Goal: Task Accomplishment & Management: Manage account settings

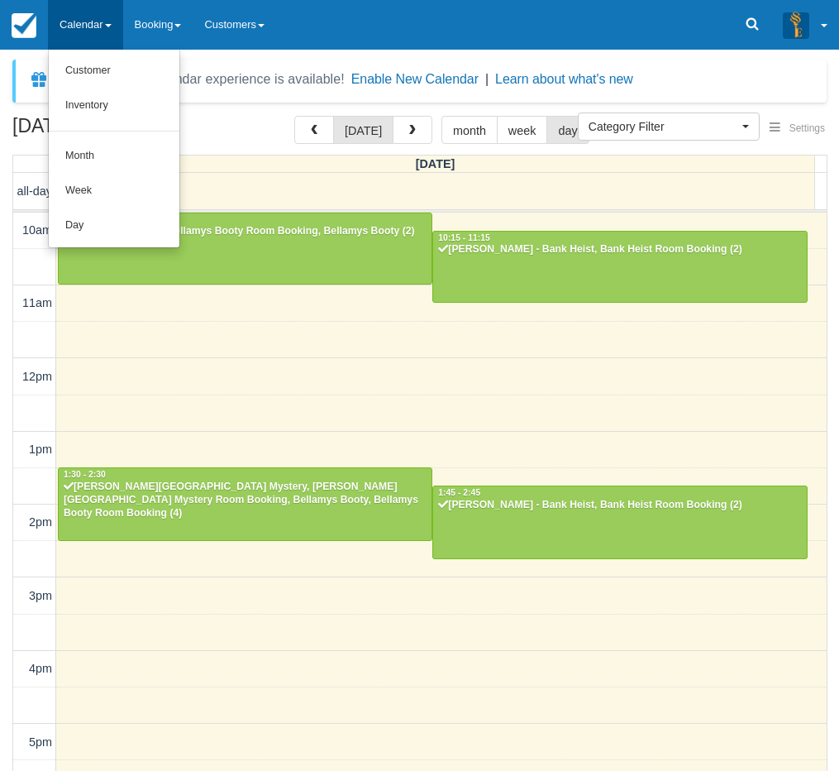
select select
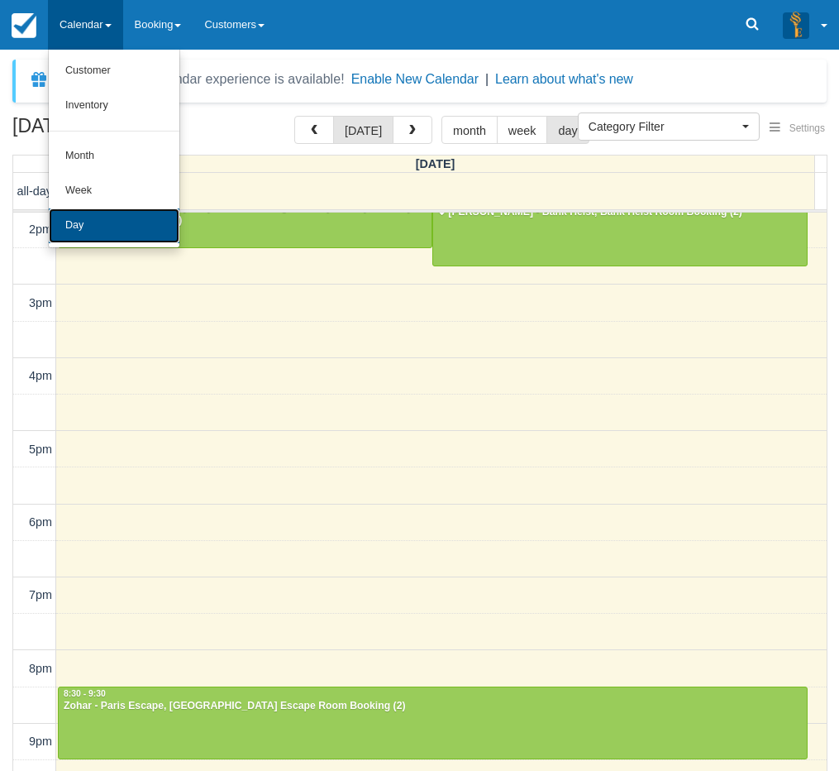
click at [80, 216] on link "Day" at bounding box center [114, 225] width 131 height 35
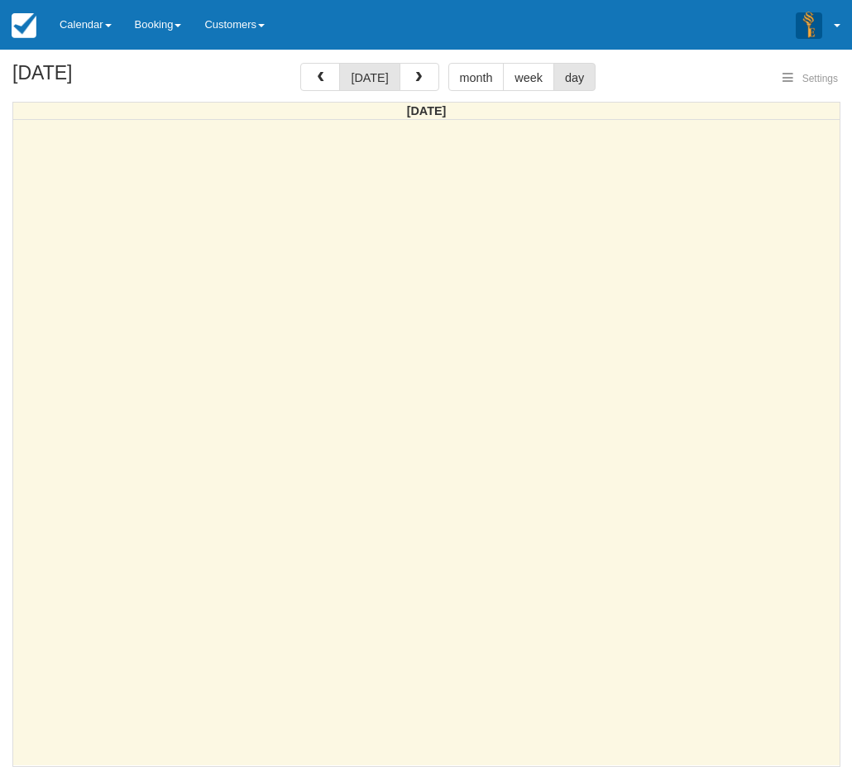
select select
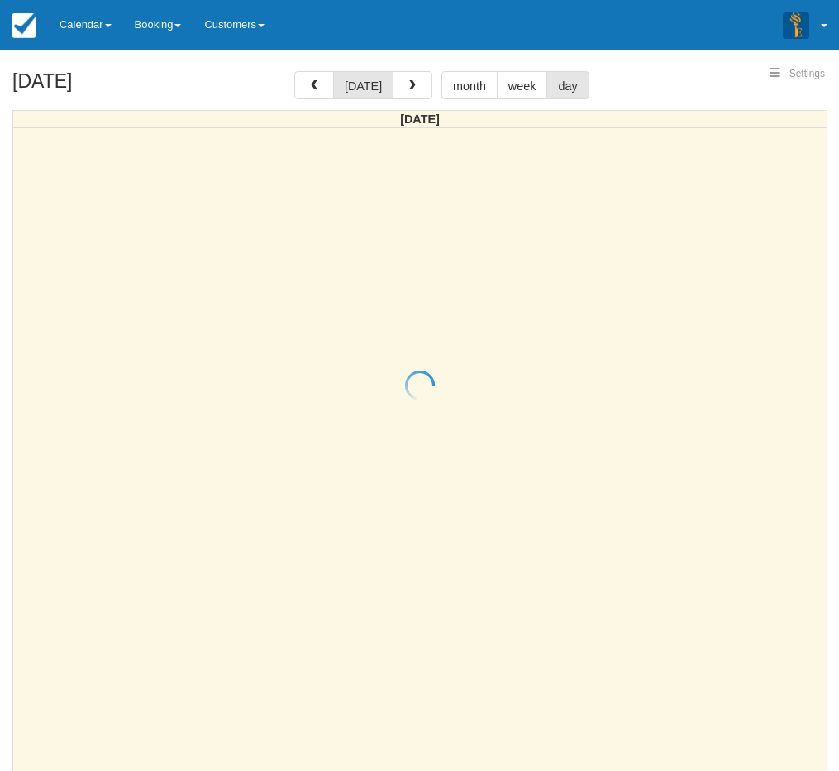
select select
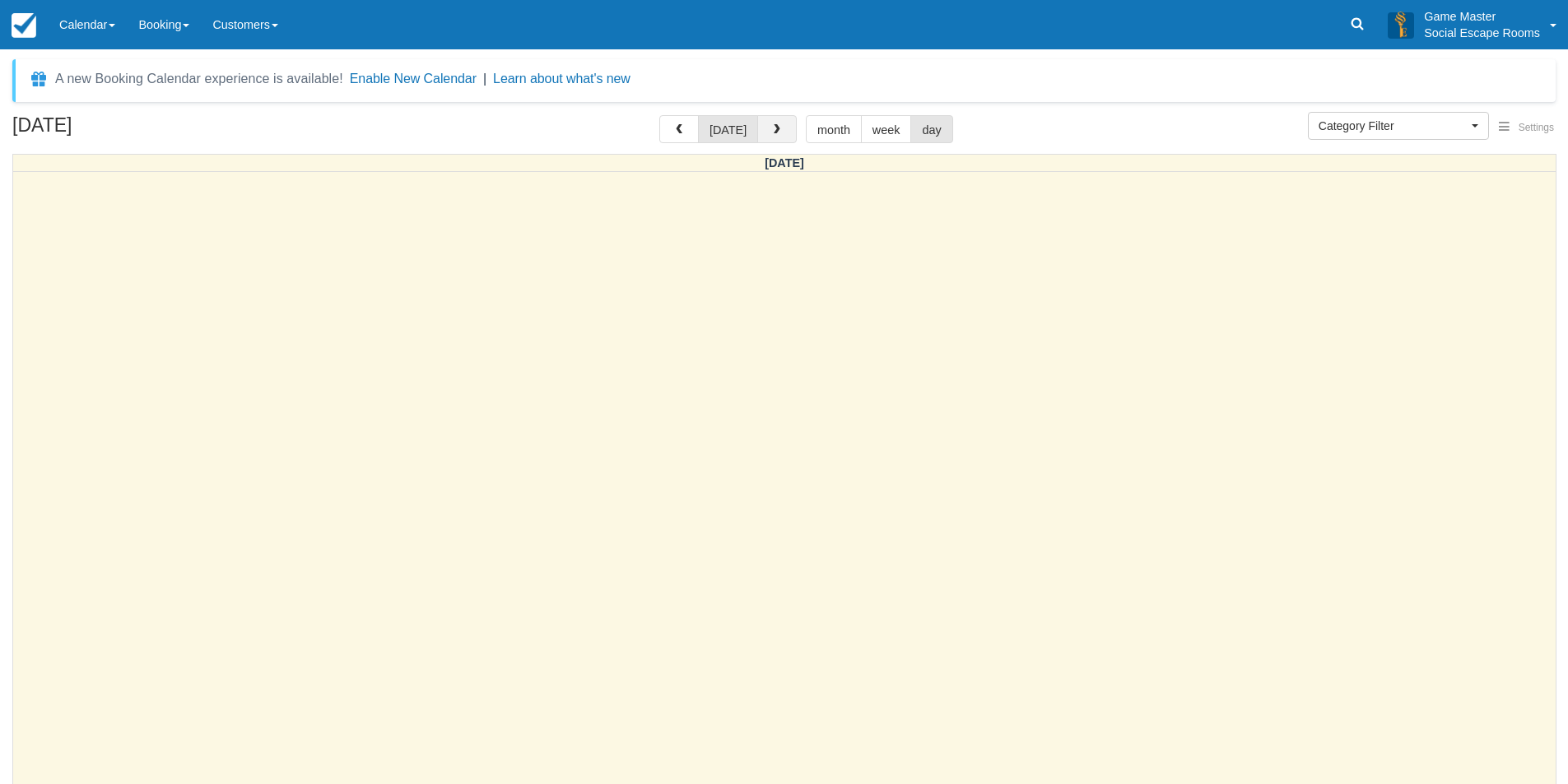
click at [776, 126] on span "button" at bounding box center [778, 130] width 12 height 12
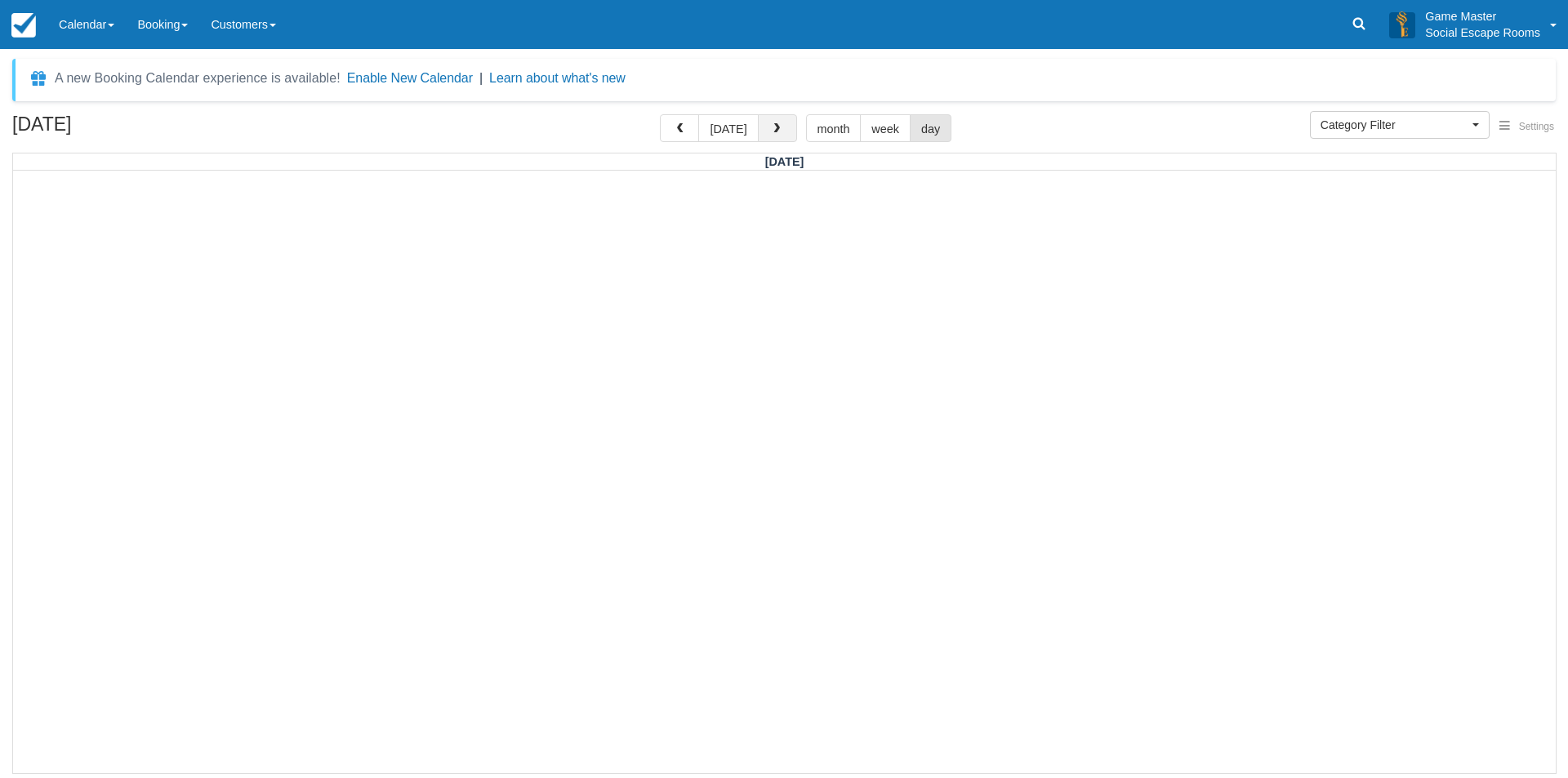
click at [775, 128] on span "button" at bounding box center [777, 129] width 12 height 12
click at [100, 23] on link "Calendar" at bounding box center [86, 25] width 78 height 49
click at [776, 134] on span "button" at bounding box center [777, 129] width 12 height 12
click at [81, 31] on link "Calendar" at bounding box center [86, 25] width 78 height 49
click at [112, 102] on link "Inventory" at bounding box center [113, 104] width 129 height 35
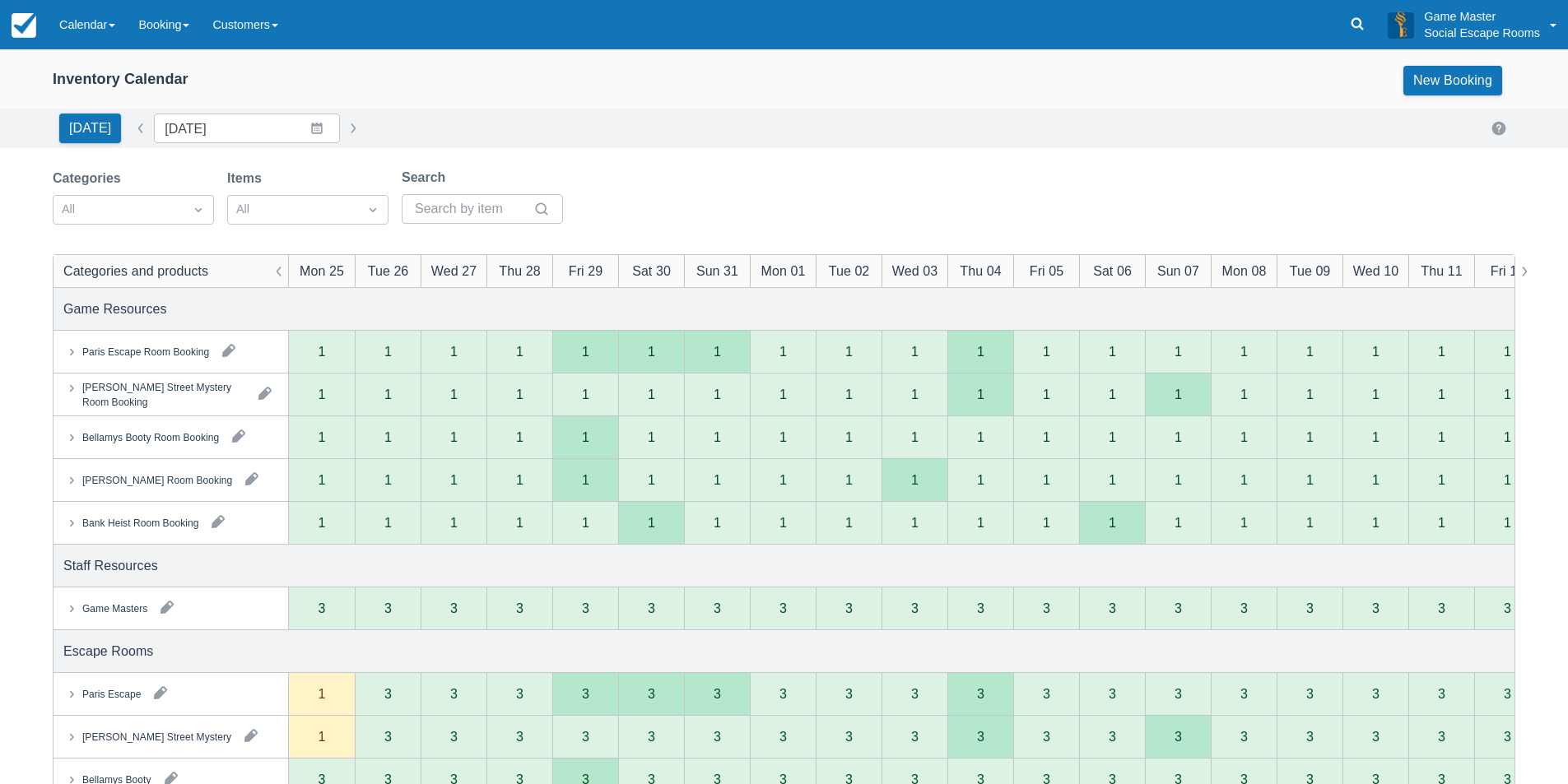
click at [164, 606] on button "button" at bounding box center [167, 607] width 26 height 26
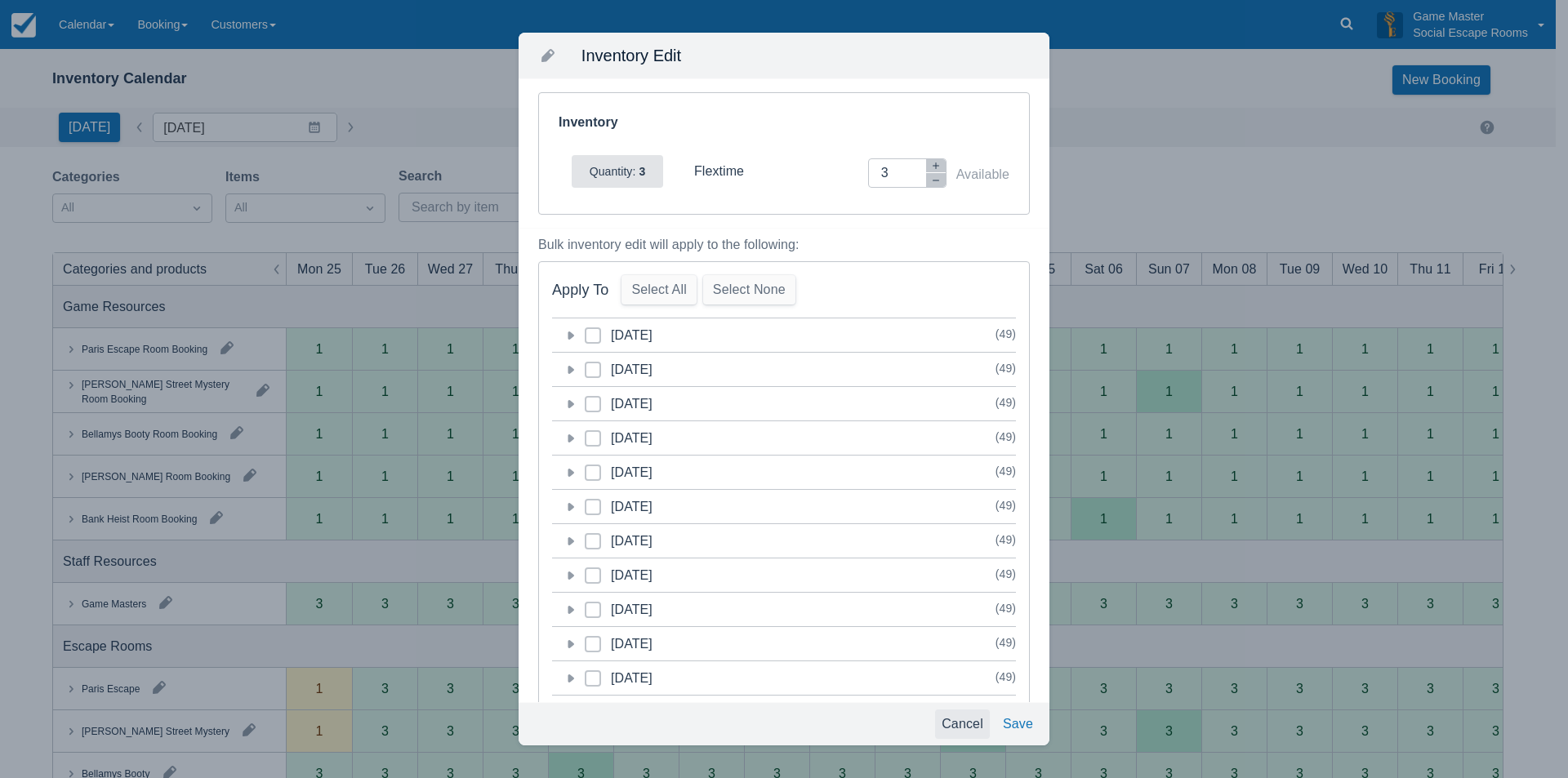
click at [954, 719] on button "Cancel" at bounding box center [962, 725] width 54 height 30
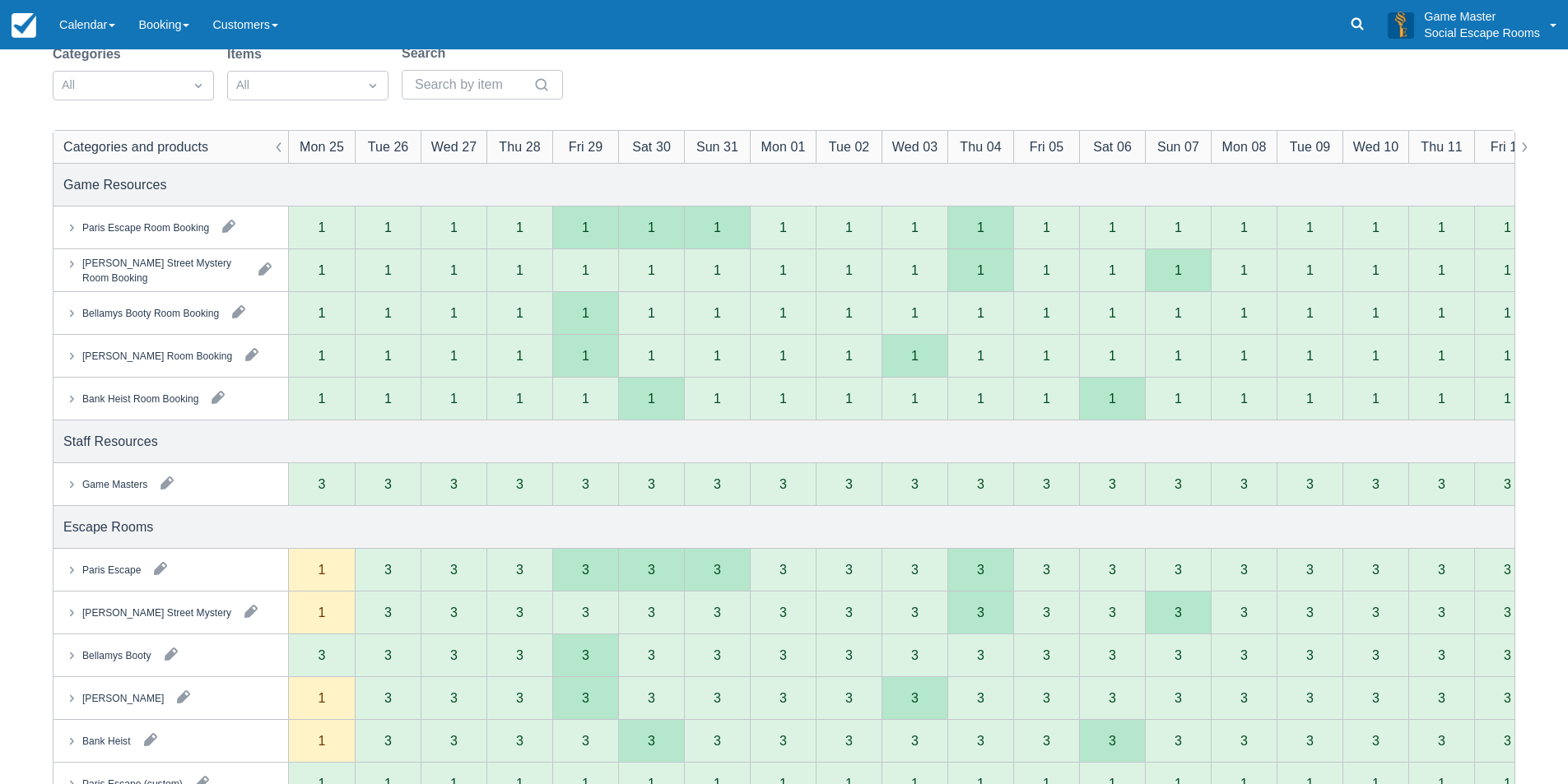
scroll to position [164, 0]
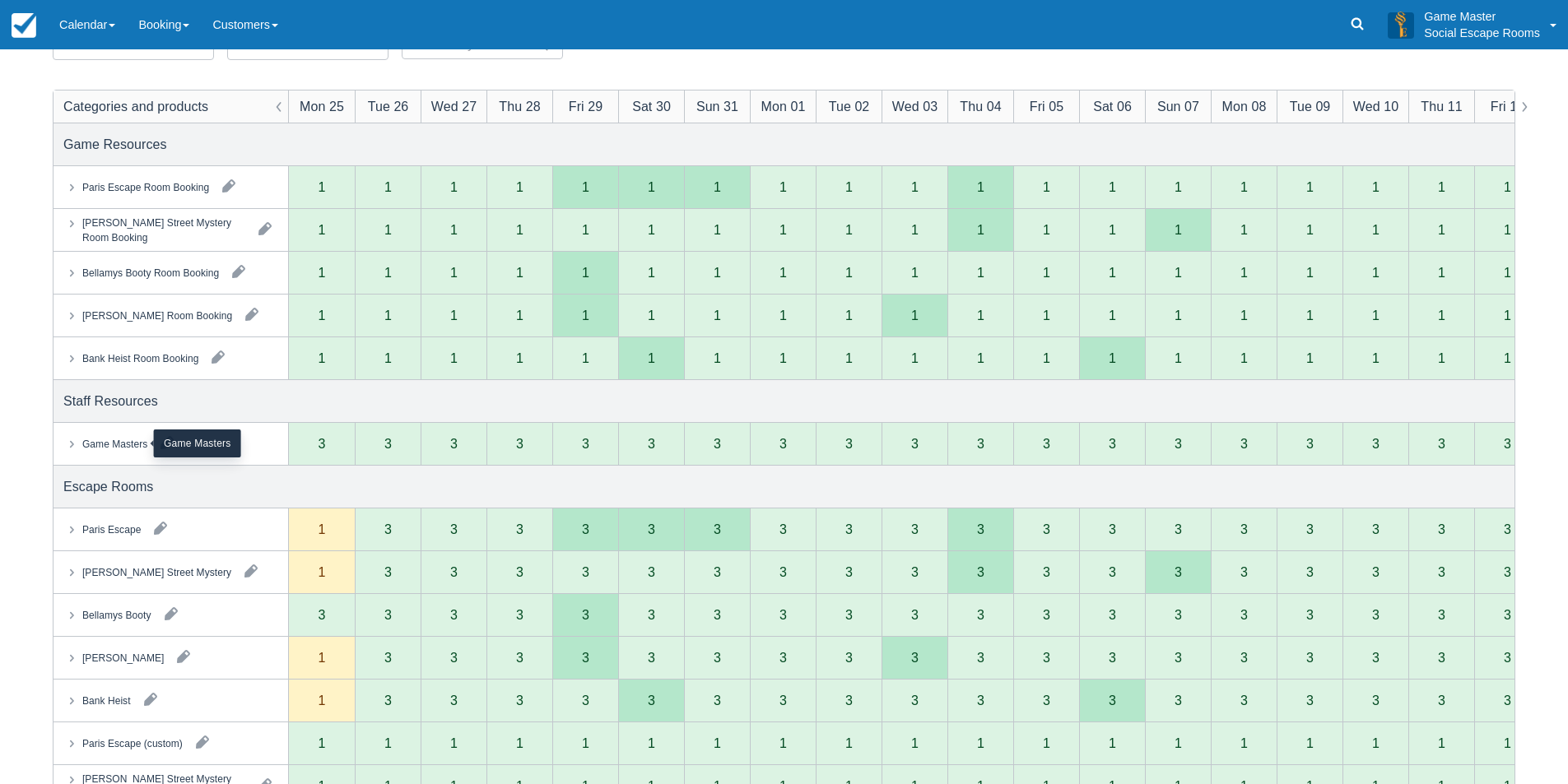
click at [130, 440] on div "Game Masters" at bounding box center [114, 443] width 65 height 15
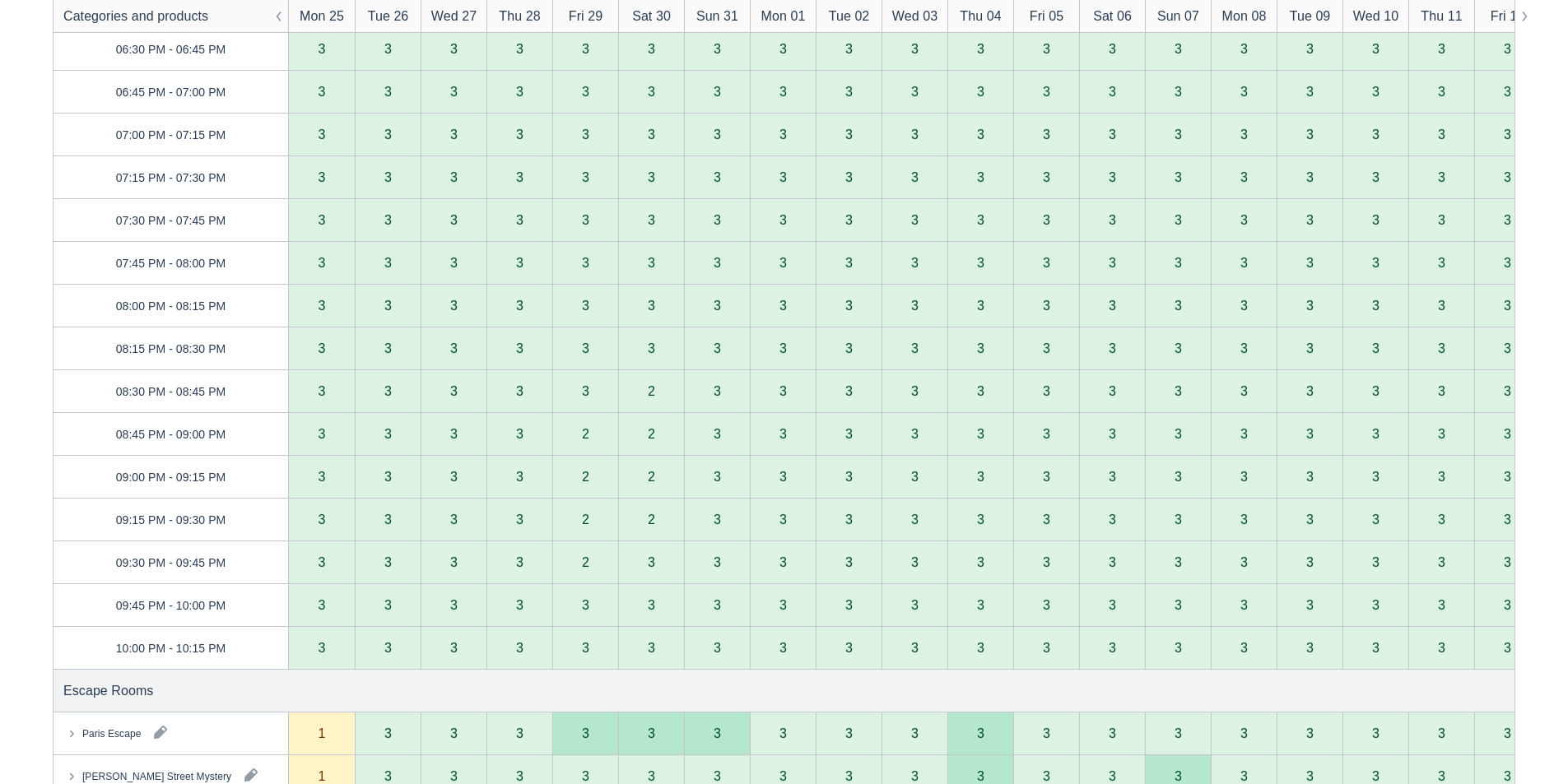
scroll to position [2551, 0]
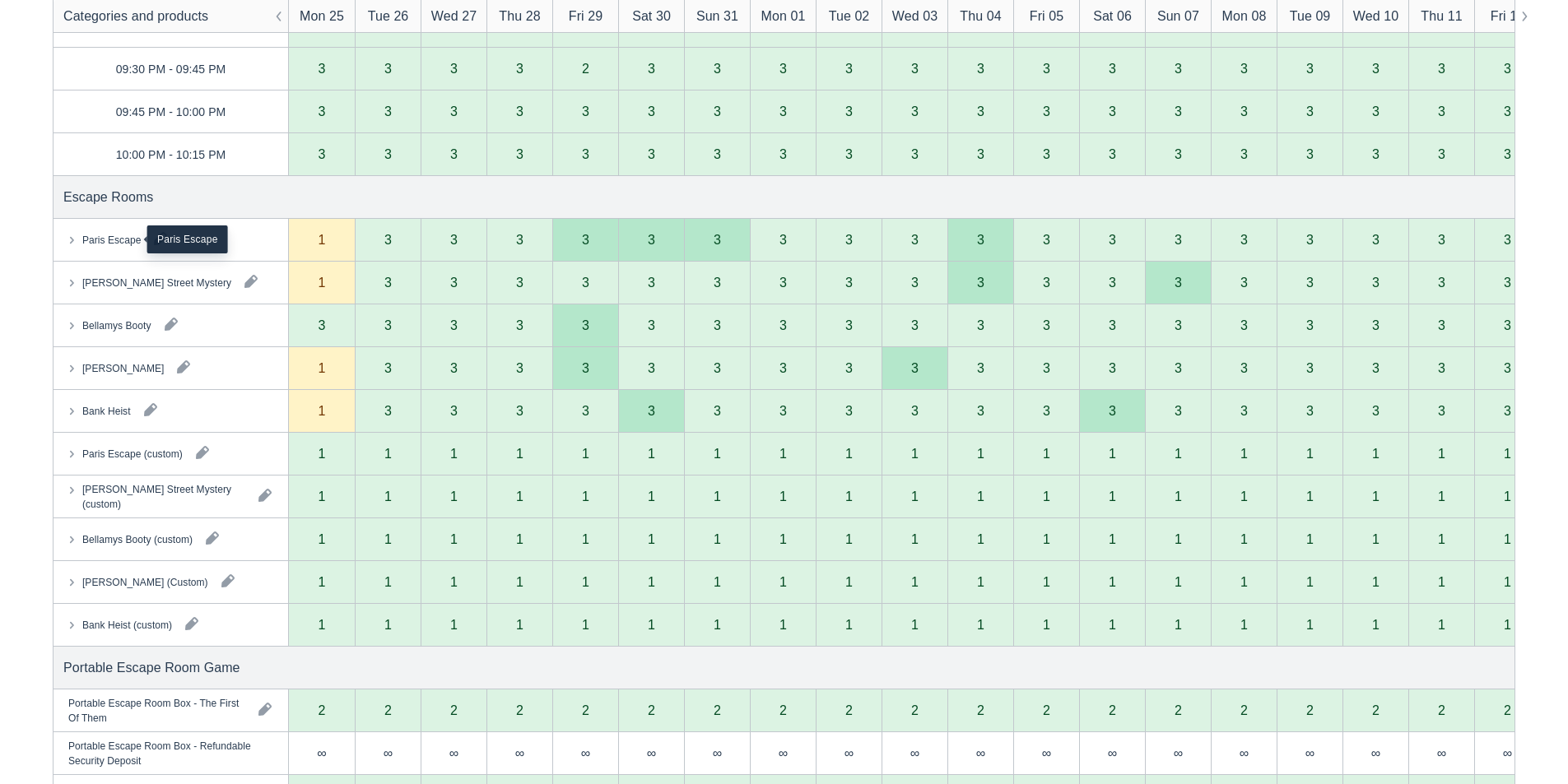
click at [123, 238] on div "Paris Escape" at bounding box center [112, 239] width 59 height 15
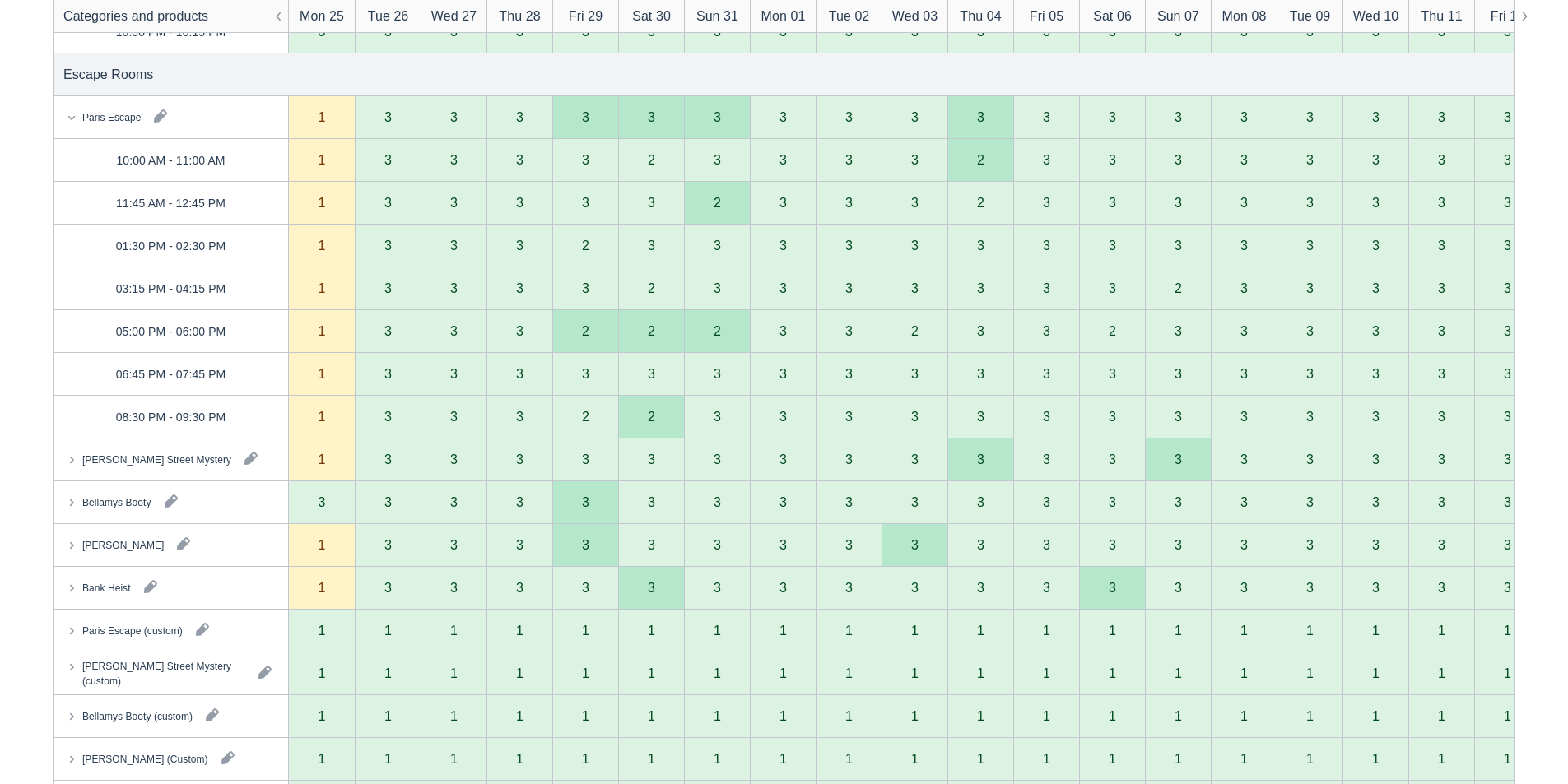
scroll to position [2798, 0]
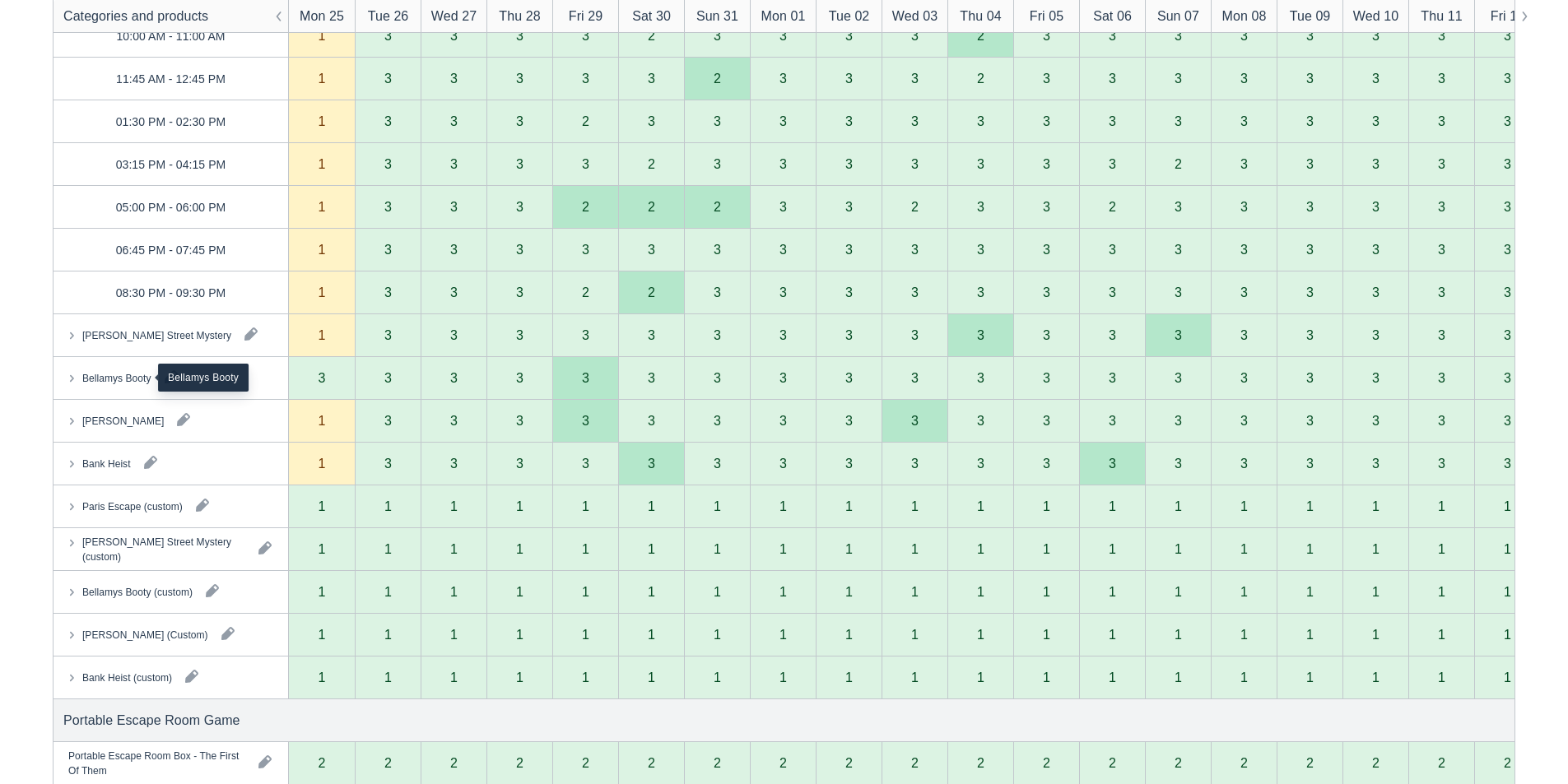
click at [124, 372] on div "Bellamys Booty" at bounding box center [116, 377] width 69 height 15
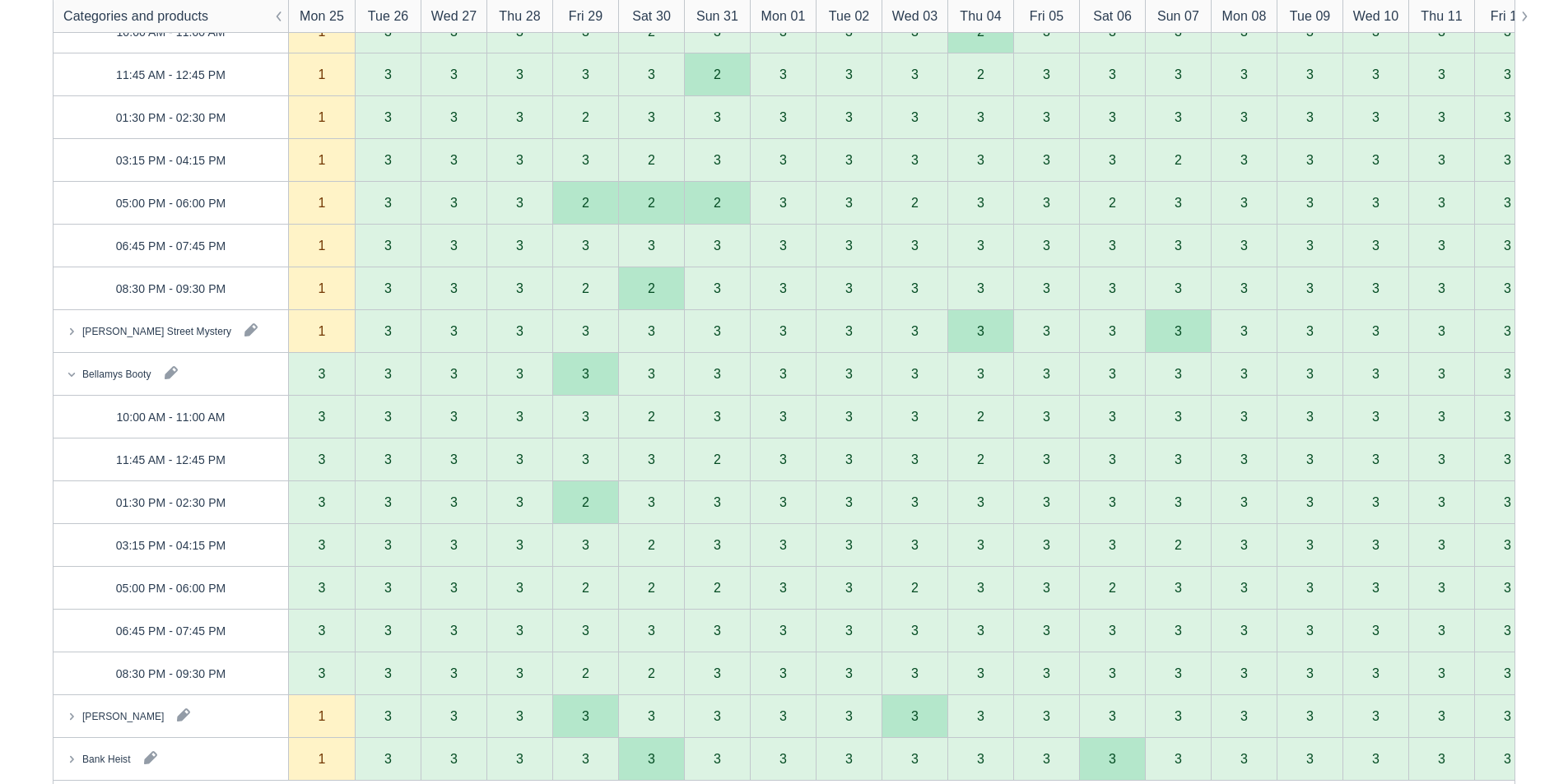
scroll to position [2424, 0]
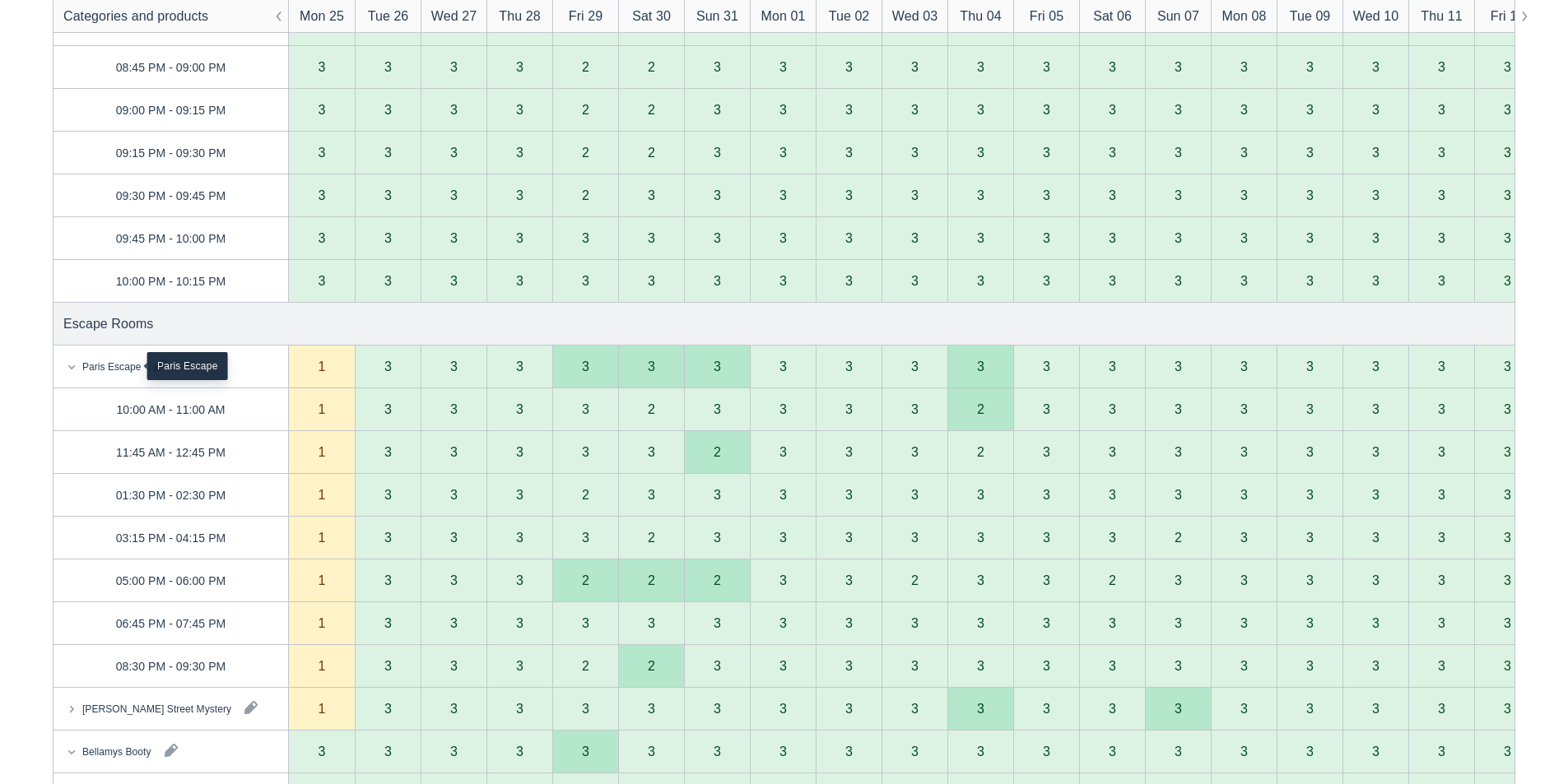
click at [106, 363] on div "Paris Escape" at bounding box center [112, 366] width 59 height 15
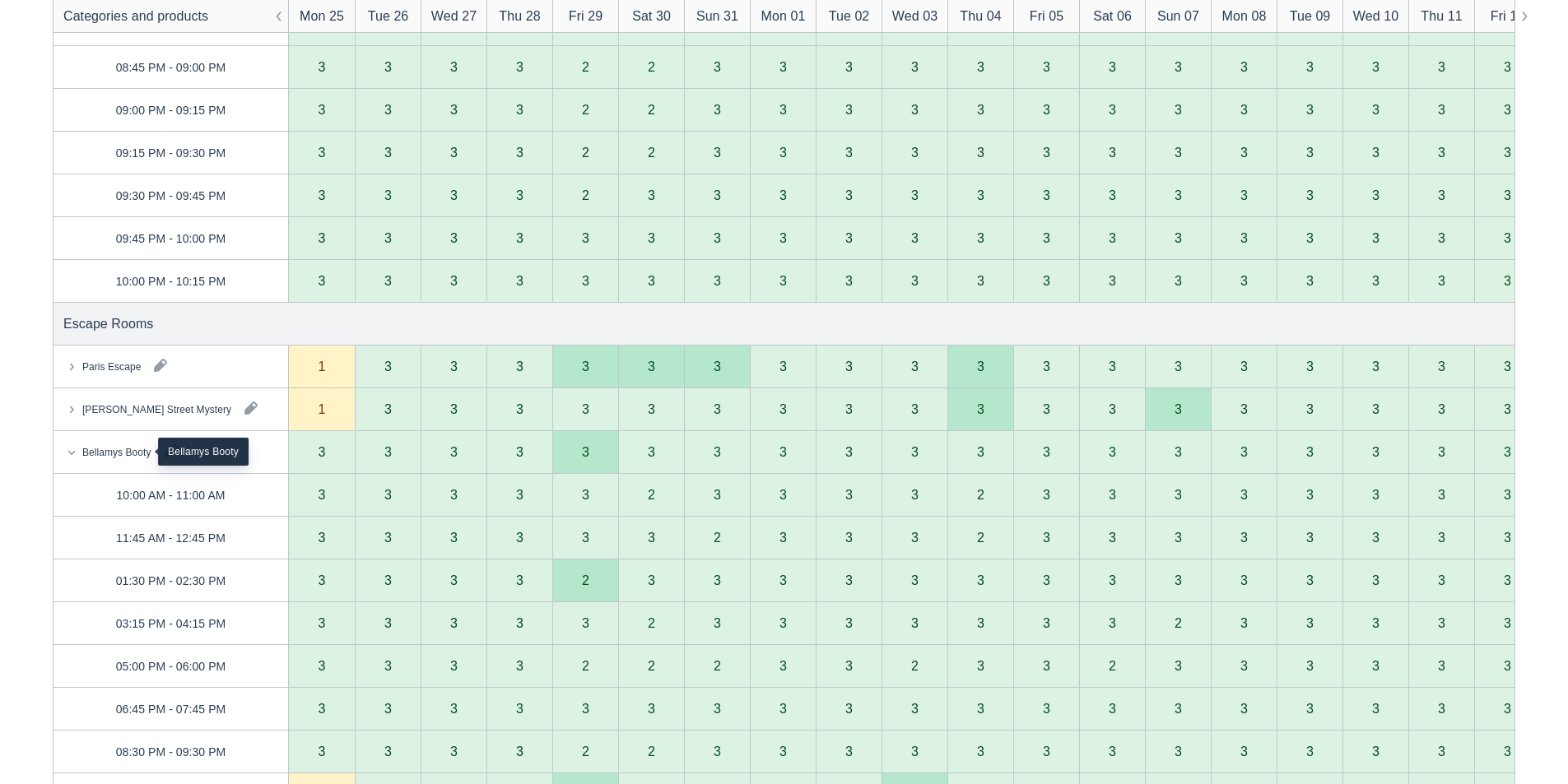
click at [120, 451] on div "Bellamys Booty" at bounding box center [116, 452] width 69 height 15
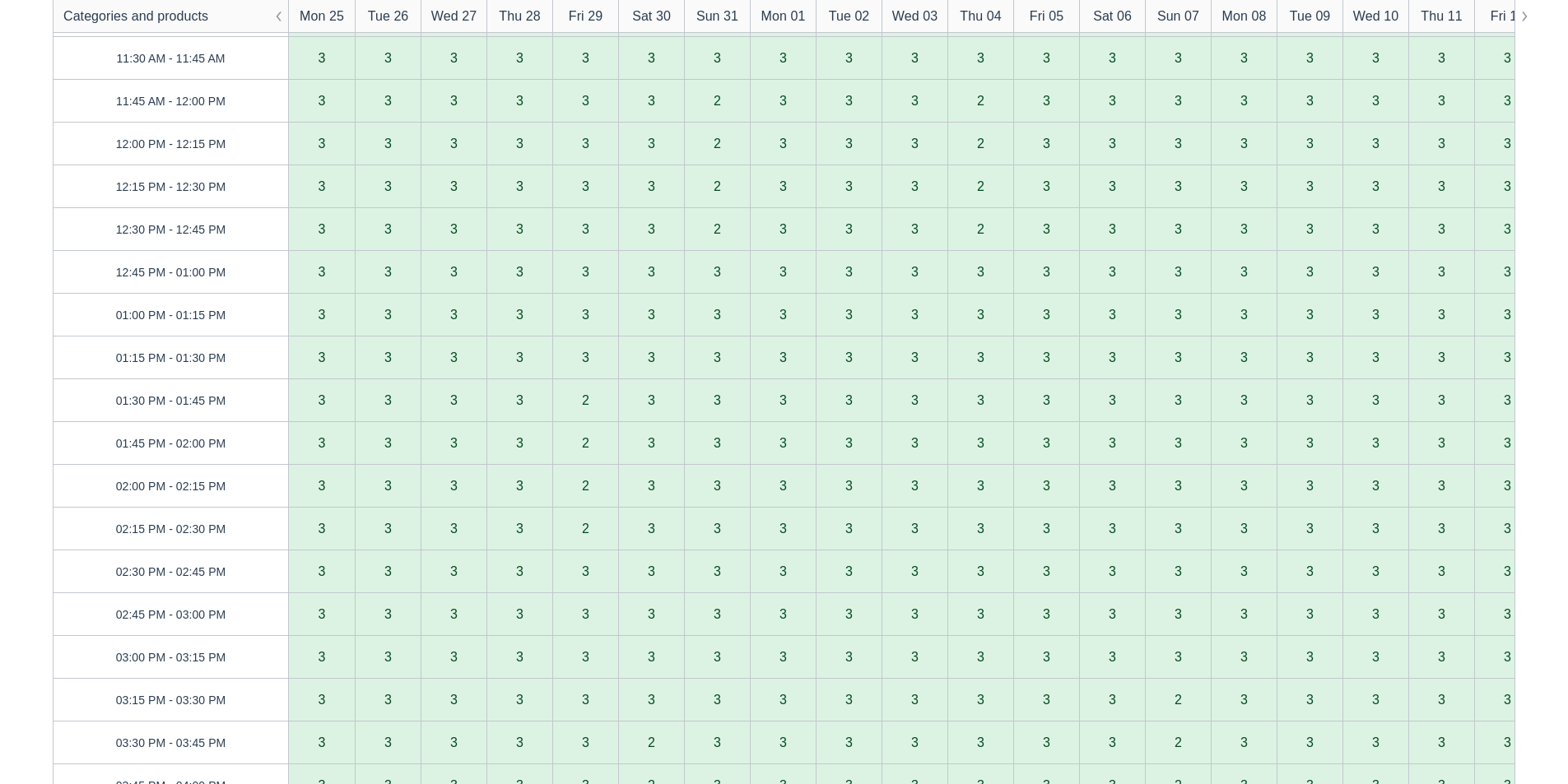
scroll to position [120, 0]
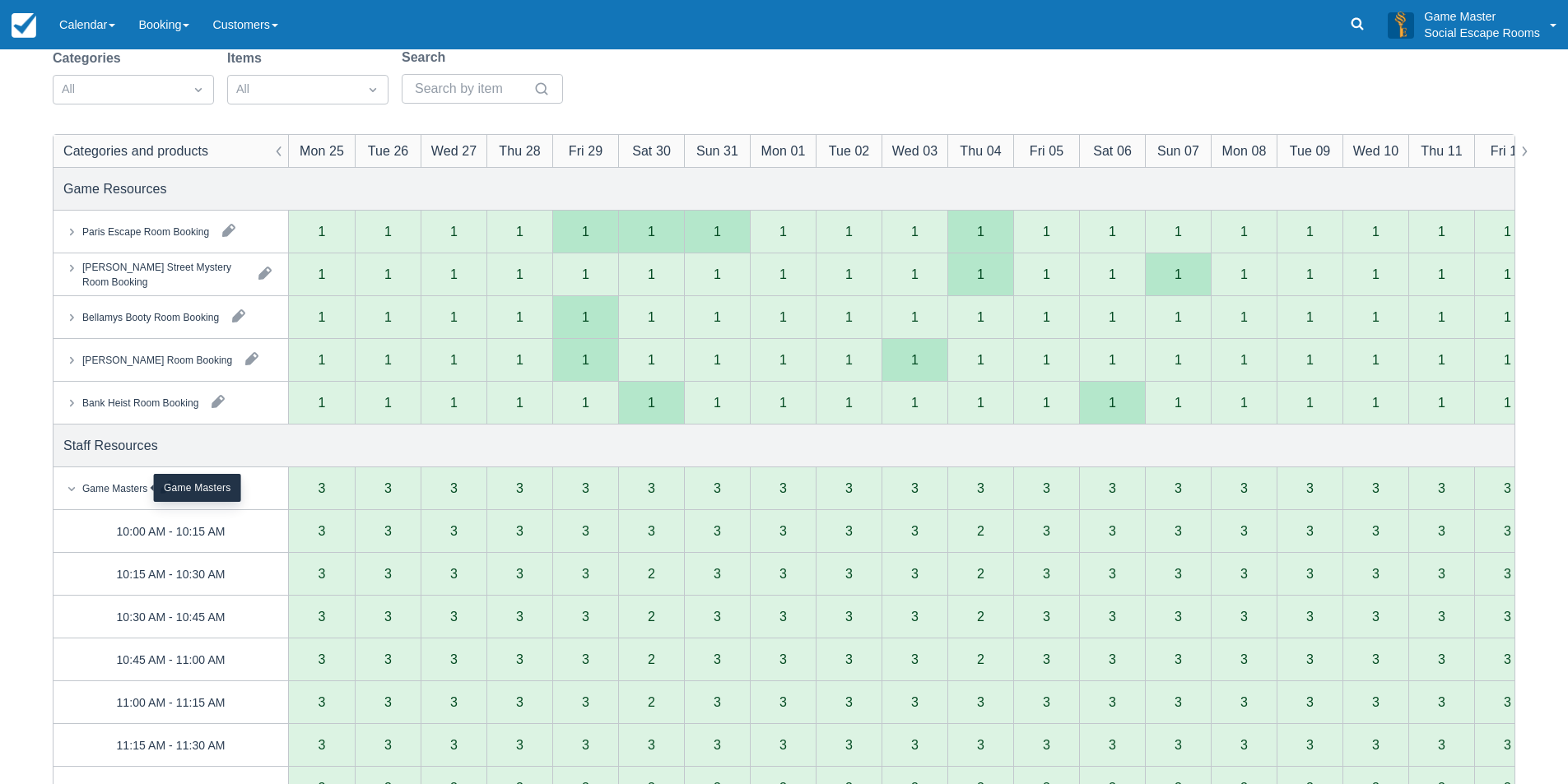
click at [123, 486] on div "Game Masters" at bounding box center [114, 488] width 65 height 15
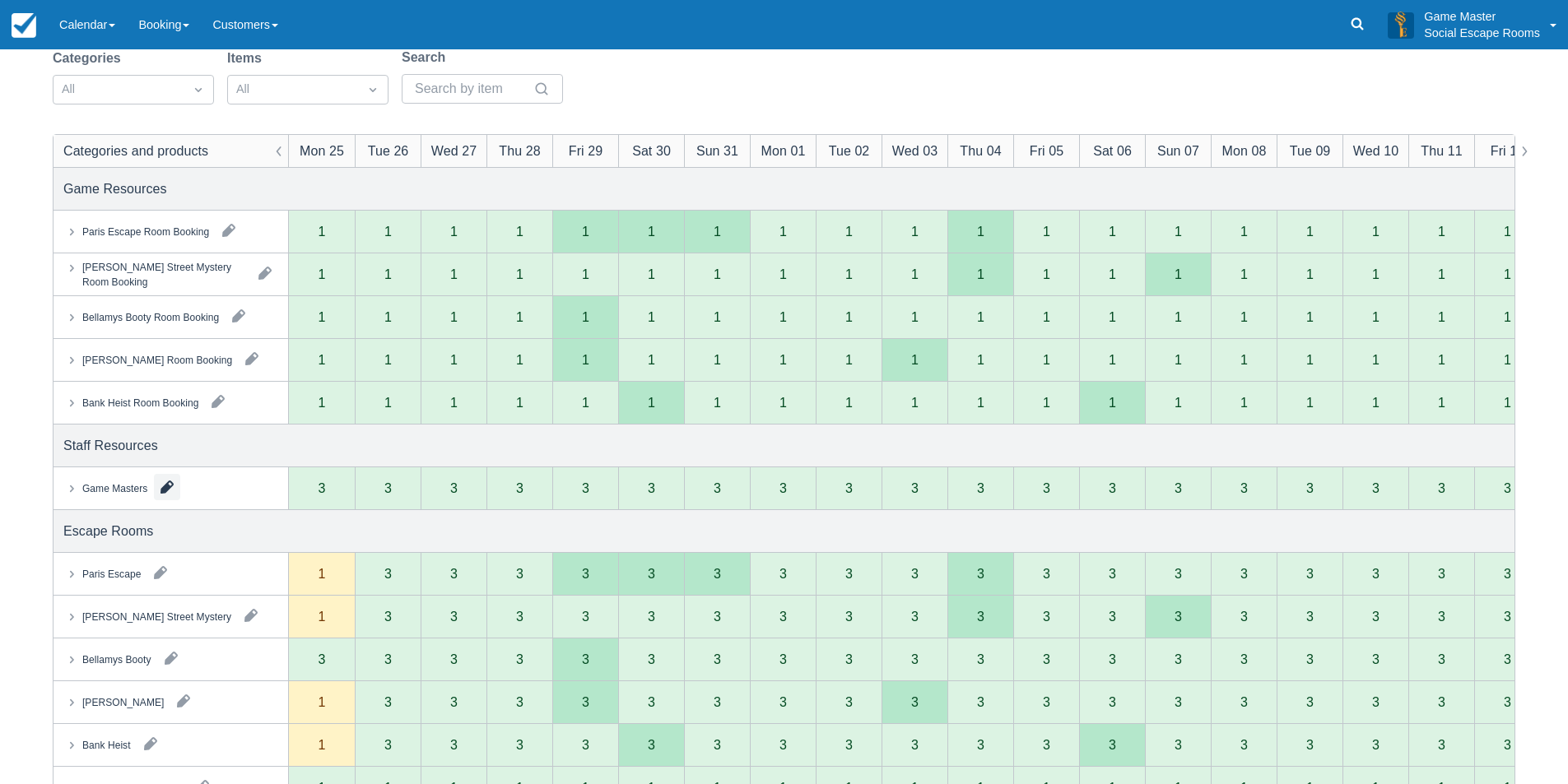
click at [164, 485] on button "button" at bounding box center [167, 487] width 26 height 26
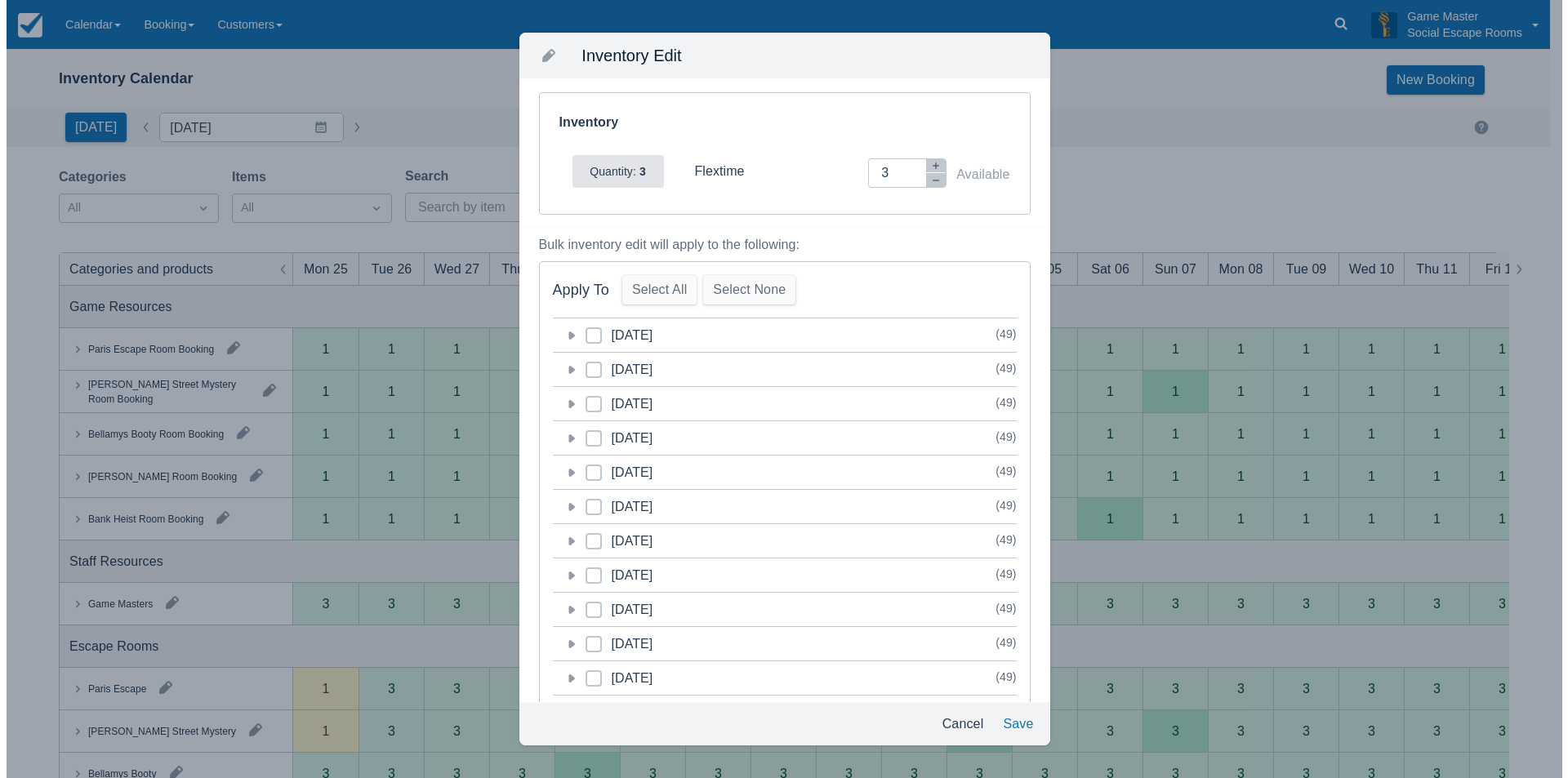
scroll to position [0, 0]
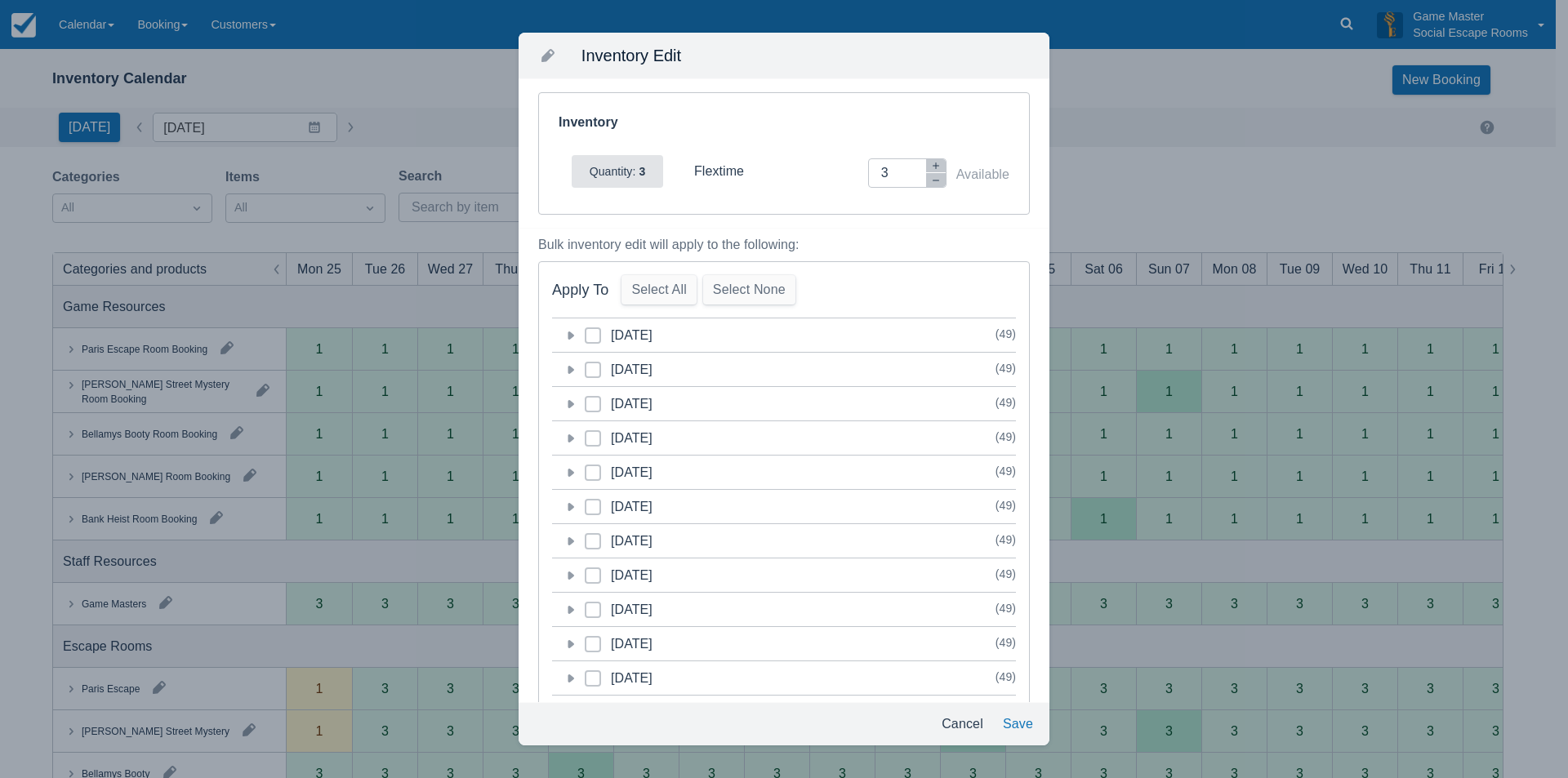
click at [593, 339] on span at bounding box center [592, 343] width 17 height 30
click at [586, 332] on input "category-1756044000" at bounding box center [585, 331] width 1 height 1
checkbox input "true"
click at [595, 370] on icon at bounding box center [592, 369] width 7 height 7
click at [586, 365] on input "category-1756130400" at bounding box center [585, 365] width 1 height 1
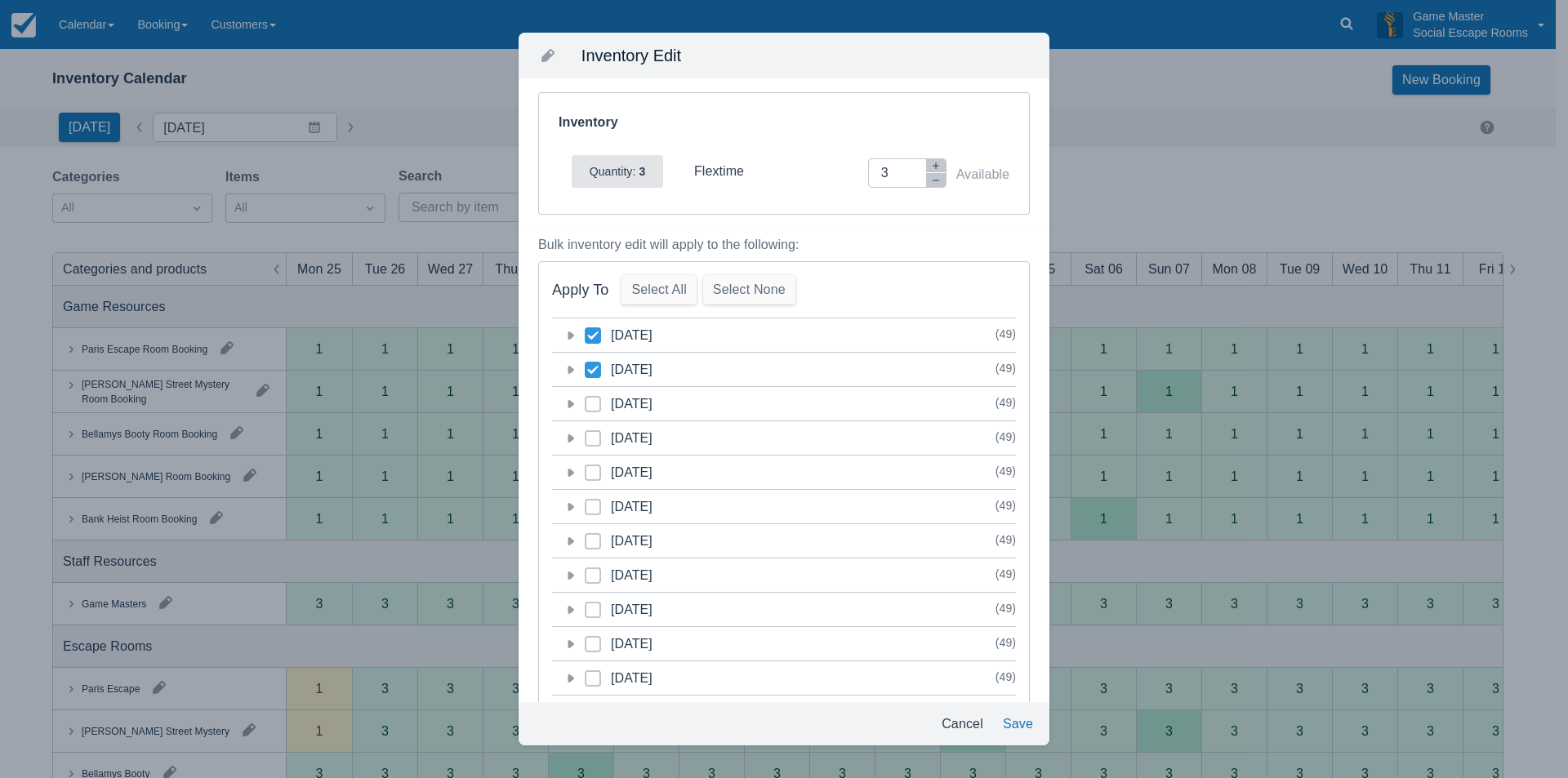
checkbox input "true"
click at [596, 408] on span at bounding box center [592, 411] width 17 height 30
click at [586, 400] on input "category-1756216800" at bounding box center [585, 399] width 1 height 1
checkbox input "true"
click at [591, 443] on span at bounding box center [592, 445] width 17 height 30
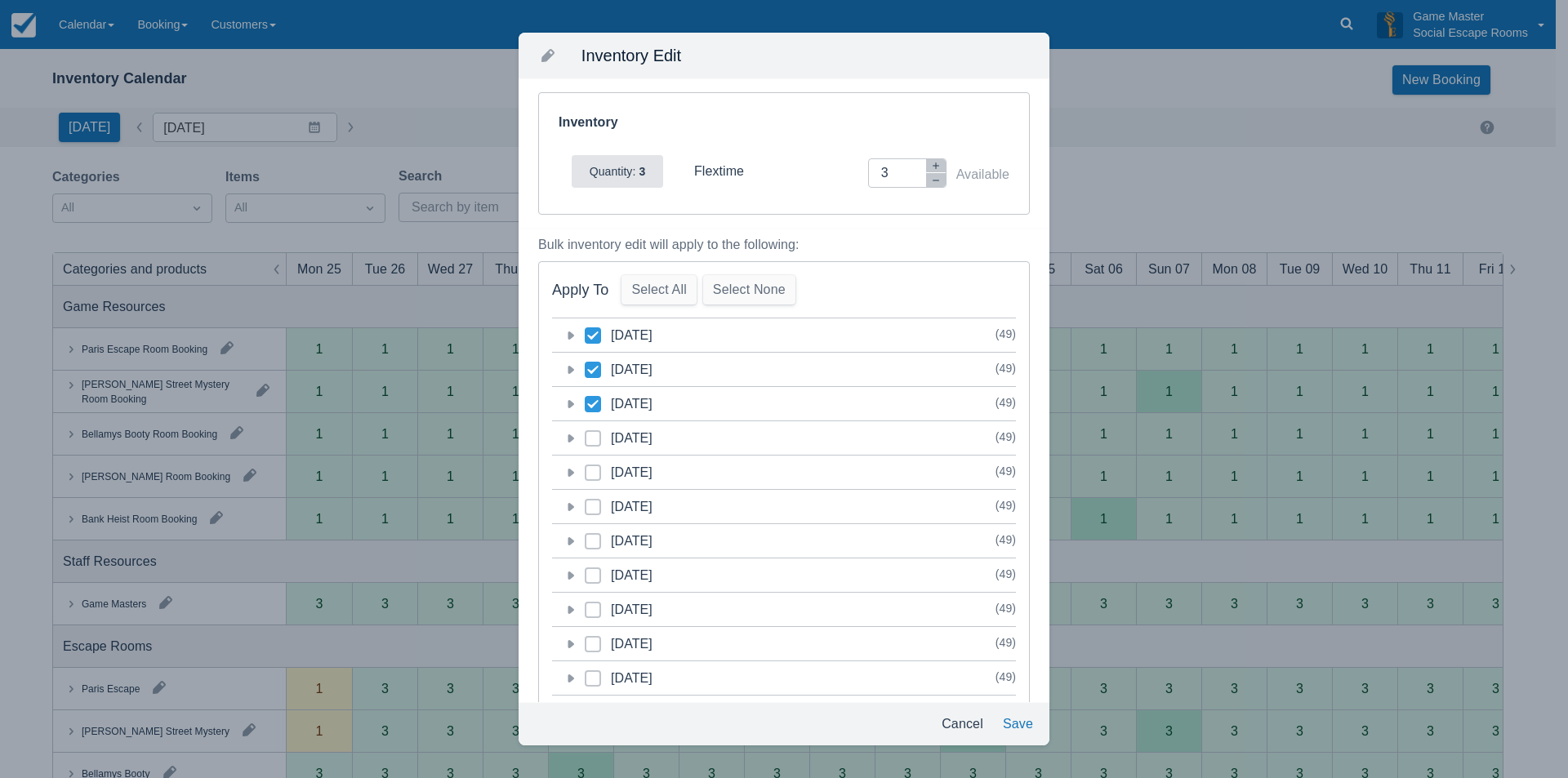
click at [586, 434] on input "category-1756303200" at bounding box center [585, 433] width 1 height 1
checkbox input "true"
click at [931, 184] on icon "button" at bounding box center [936, 181] width 10 height 10
type input "2"
click at [1032, 721] on button "Save" at bounding box center [1018, 725] width 43 height 30
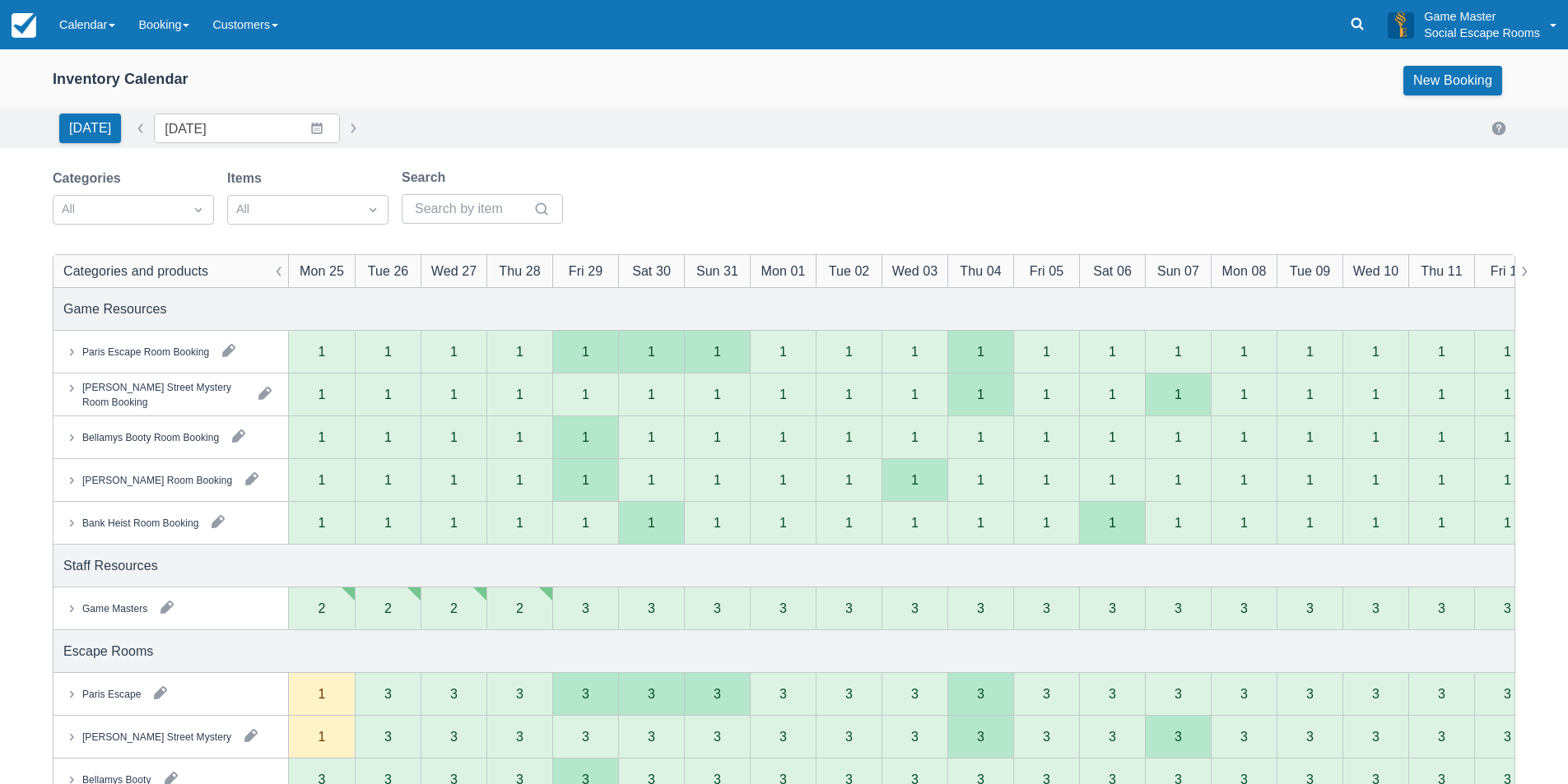
click at [167, 611] on button "button" at bounding box center [167, 607] width 26 height 26
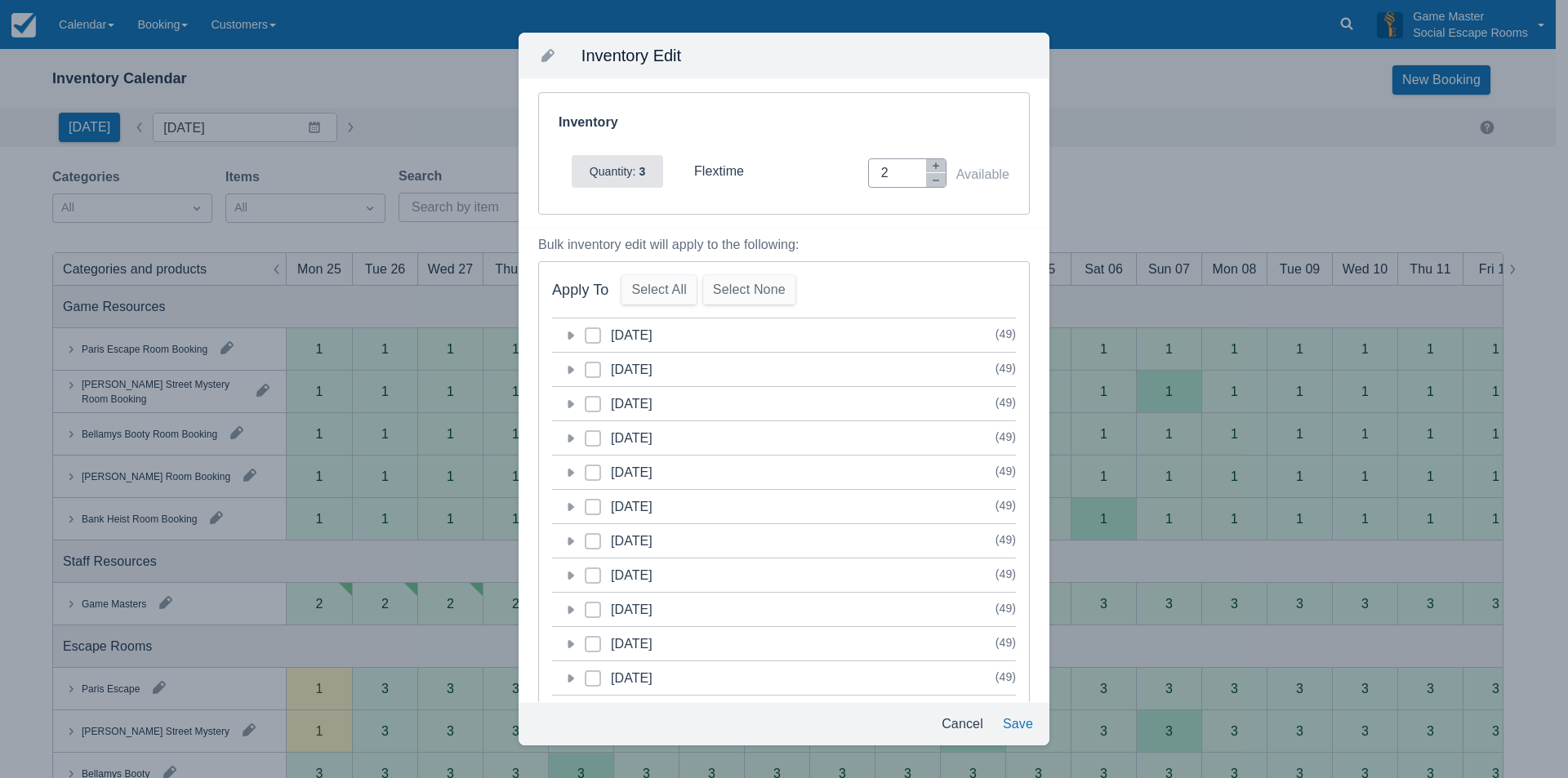
click at [927, 188] on input "2" at bounding box center [913, 173] width 65 height 30
click at [931, 182] on icon "button" at bounding box center [936, 181] width 10 height 10
type input "0"
click at [569, 331] on icon at bounding box center [570, 336] width 17 height 17
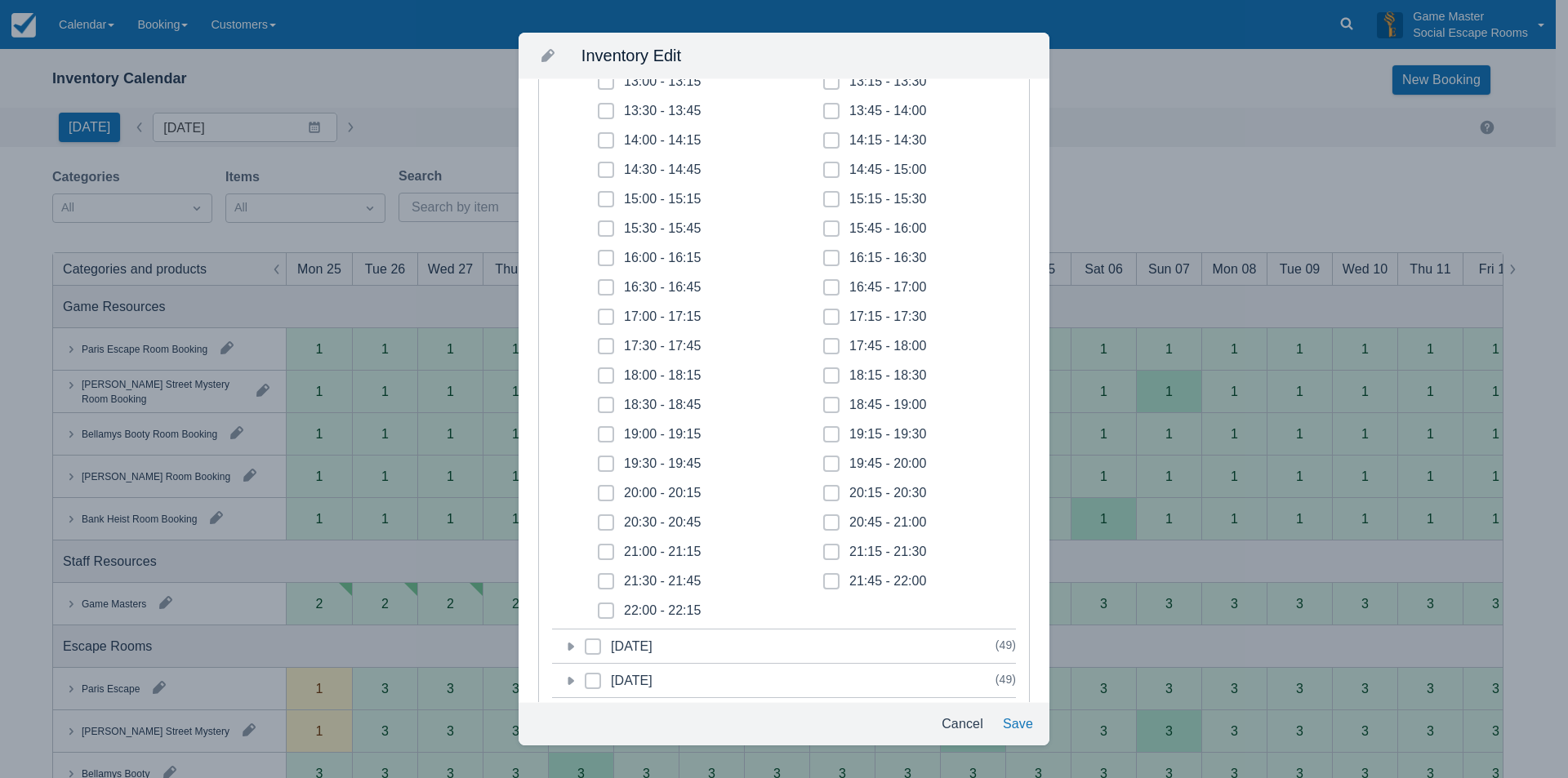
scroll to position [490, 0]
click at [602, 288] on icon at bounding box center [605, 288] width 7 height 7
click at [598, 284] on input "17:00 - 17:15" at bounding box center [597, 283] width 1 height 1
checkbox input "true"
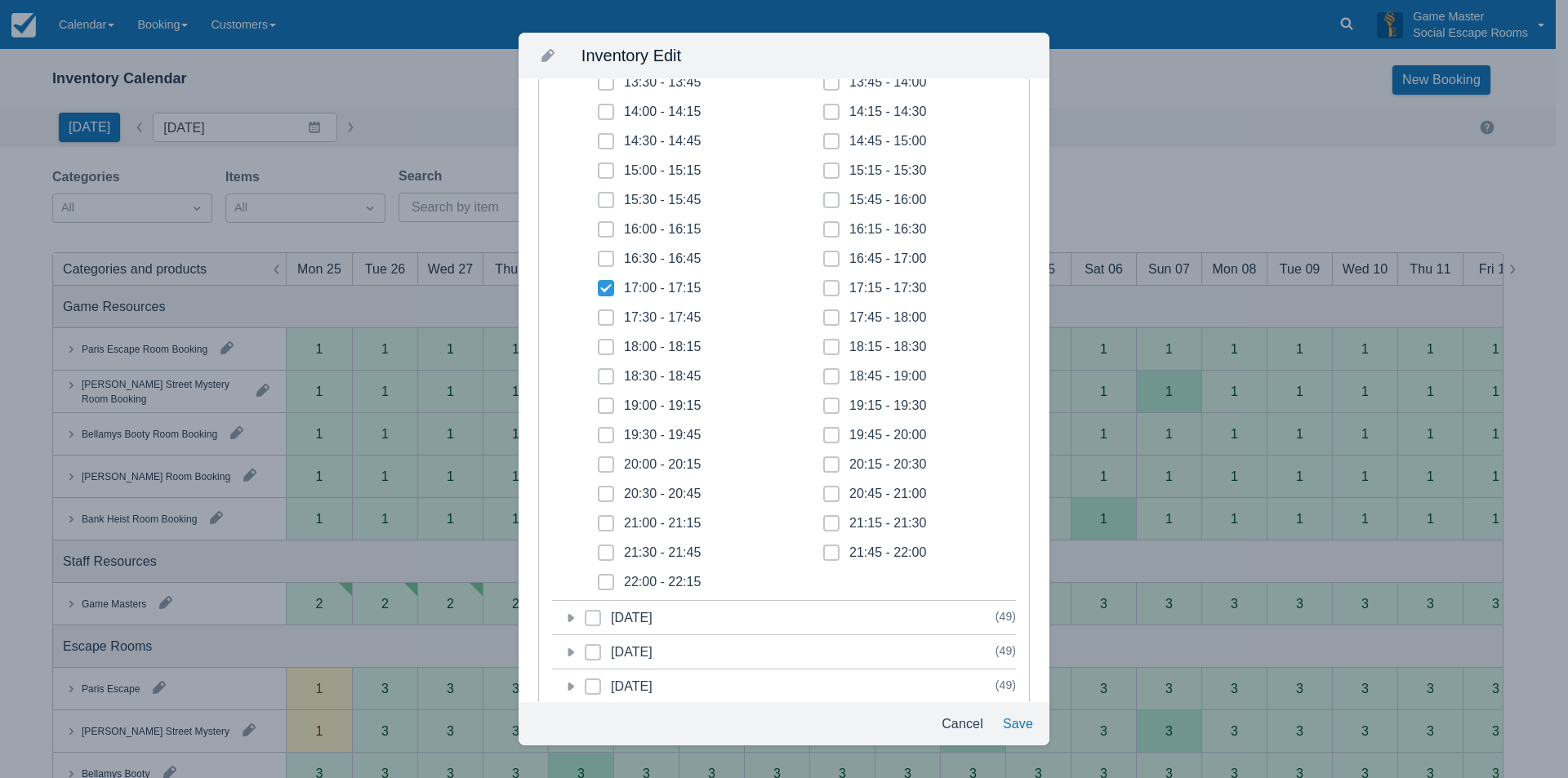
click at [611, 321] on span at bounding box center [605, 324] width 17 height 30
click at [598, 314] on input "17:30 - 17:45" at bounding box center [597, 313] width 1 height 1
checkbox input "true"
click at [607, 350] on span at bounding box center [605, 353] width 17 height 30
click at [598, 343] on input "18:00 - 18:15" at bounding box center [597, 342] width 1 height 1
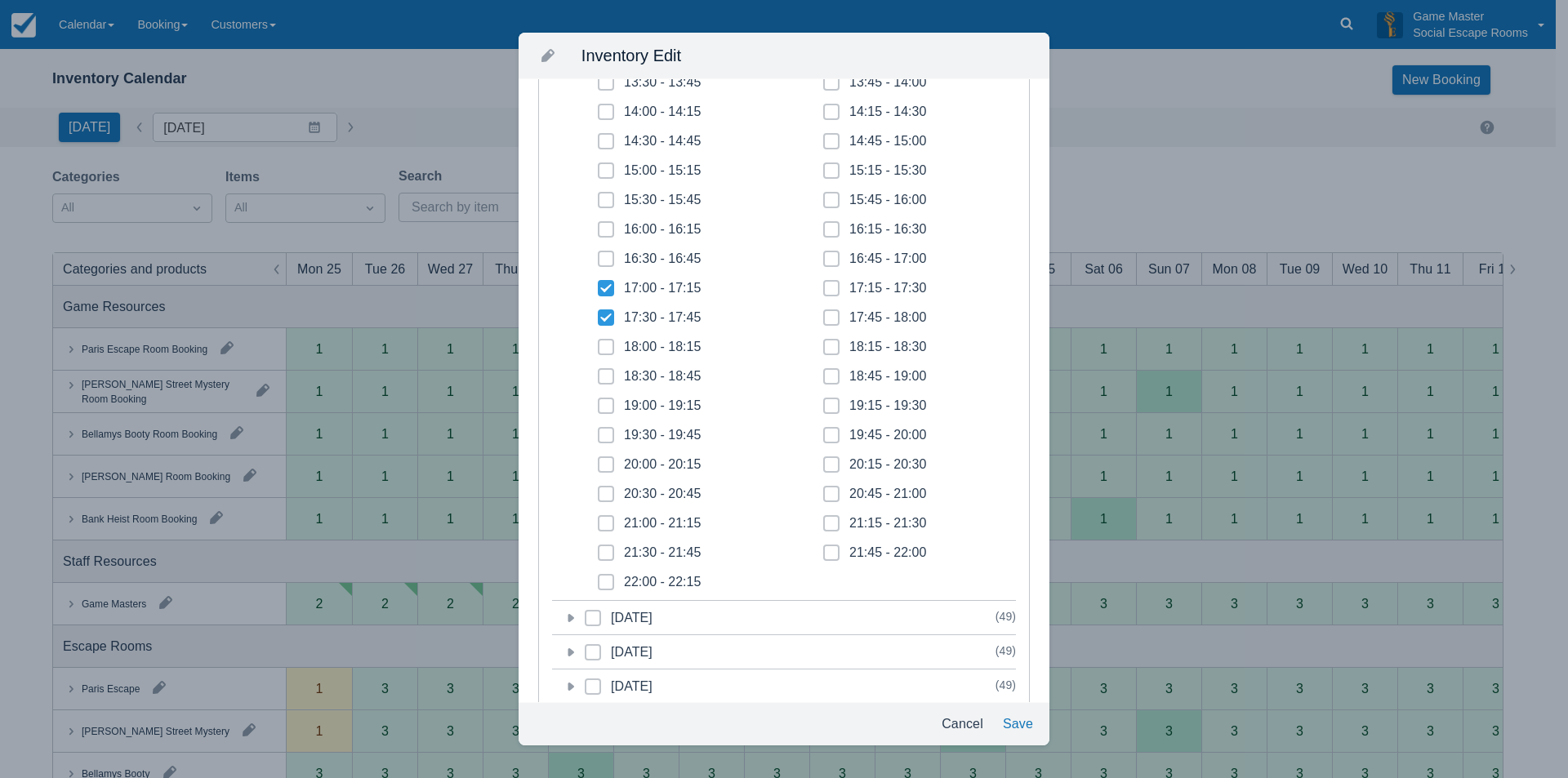
checkbox input "true"
drag, startPoint x: 605, startPoint y: 375, endPoint x: 606, endPoint y: 403, distance: 28.0
click at [604, 375] on icon at bounding box center [605, 376] width 7 height 7
click at [598, 372] on input "18:30 - 18:45" at bounding box center [597, 371] width 1 height 1
checkbox input "true"
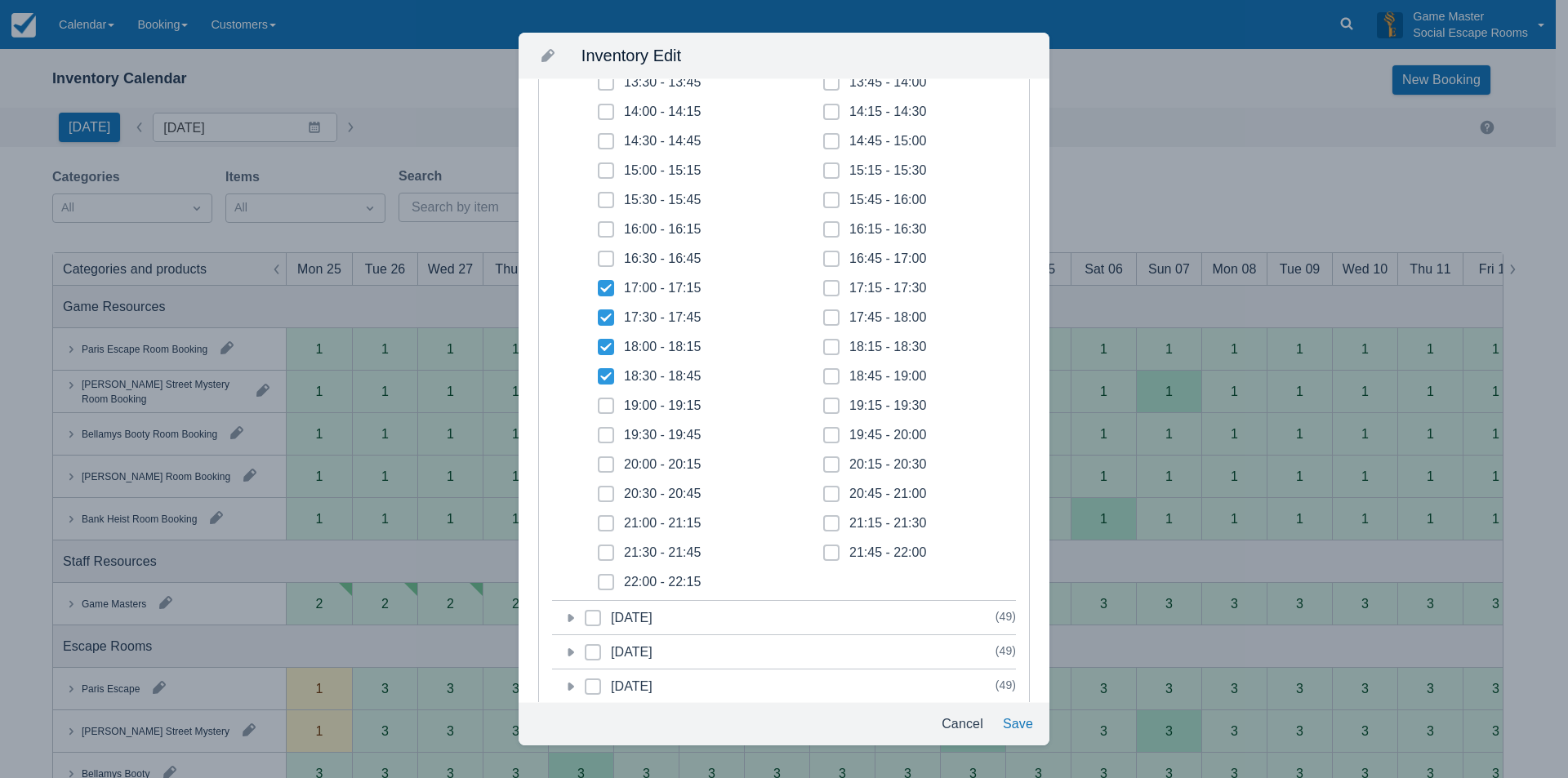
click at [606, 406] on icon at bounding box center [605, 405] width 4 height 3
click at [598, 402] on input "19:00 - 19:15" at bounding box center [597, 401] width 1 height 1
checkbox input "true"
click at [611, 434] on span at bounding box center [605, 441] width 17 height 30
click at [598, 431] on input "19:30 - 19:45" at bounding box center [597, 430] width 1 height 1
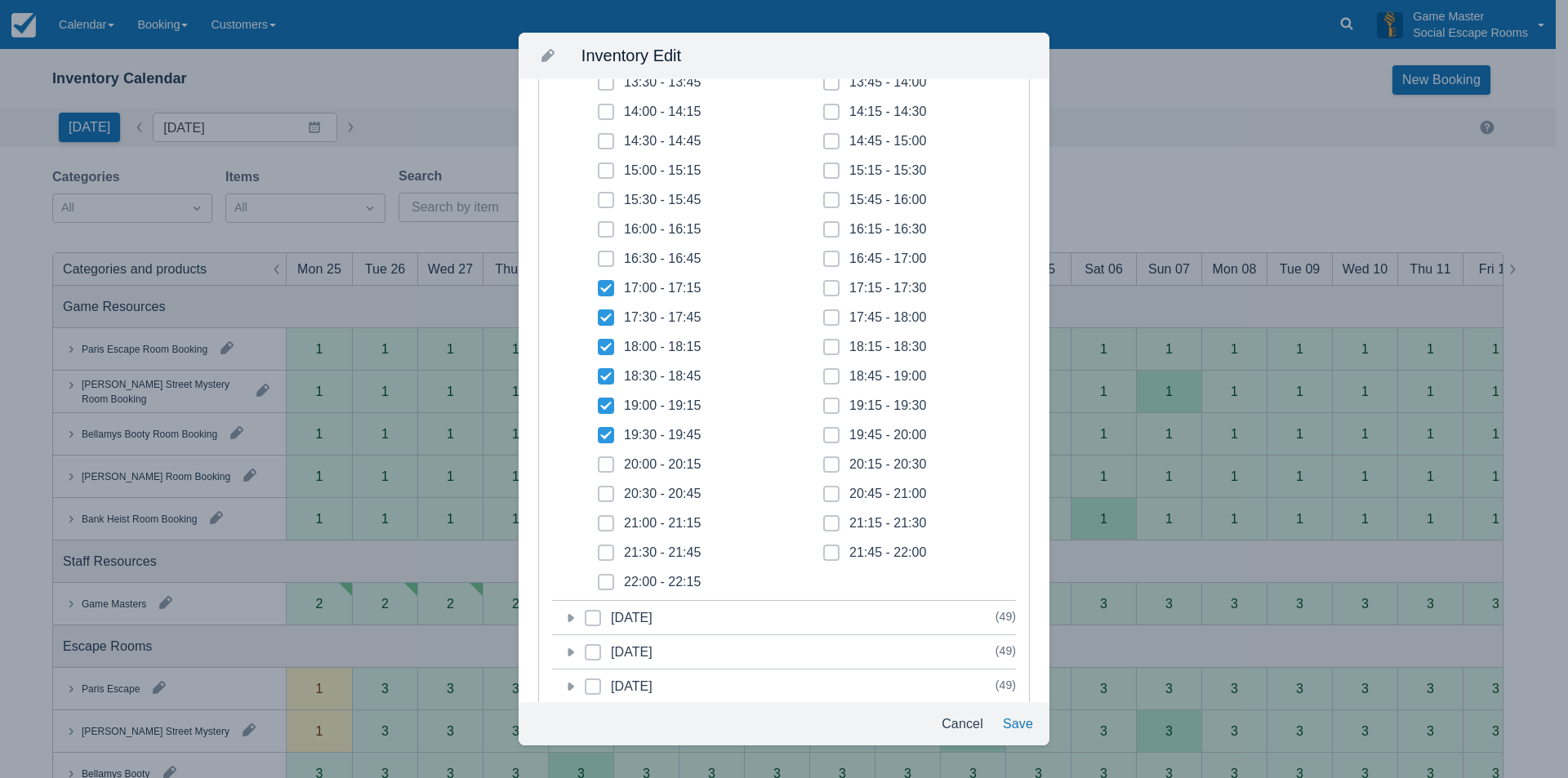
checkbox input "true"
click at [611, 465] on span at bounding box center [605, 471] width 17 height 30
click at [598, 460] on input "20:00 - 20:15" at bounding box center [597, 460] width 1 height 1
checkbox input "true"
click at [613, 491] on span at bounding box center [605, 501] width 17 height 30
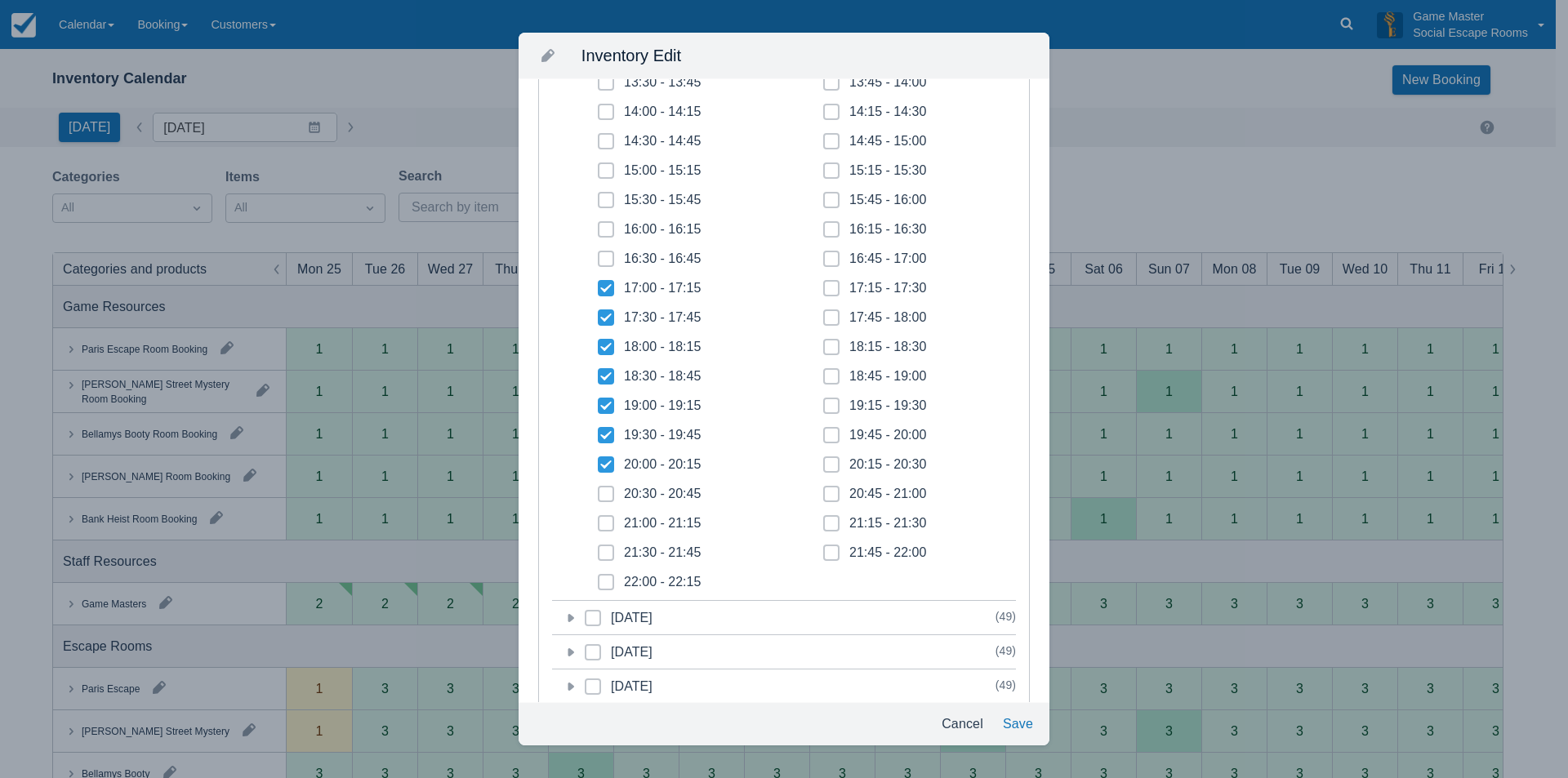
click at [598, 490] on input "20:30 - 20:45" at bounding box center [597, 489] width 1 height 1
checkbox input "true"
click at [611, 520] on span at bounding box center [605, 530] width 17 height 30
click at [598, 519] on input "21:00 - 21:15" at bounding box center [597, 518] width 1 height 1
checkbox input "true"
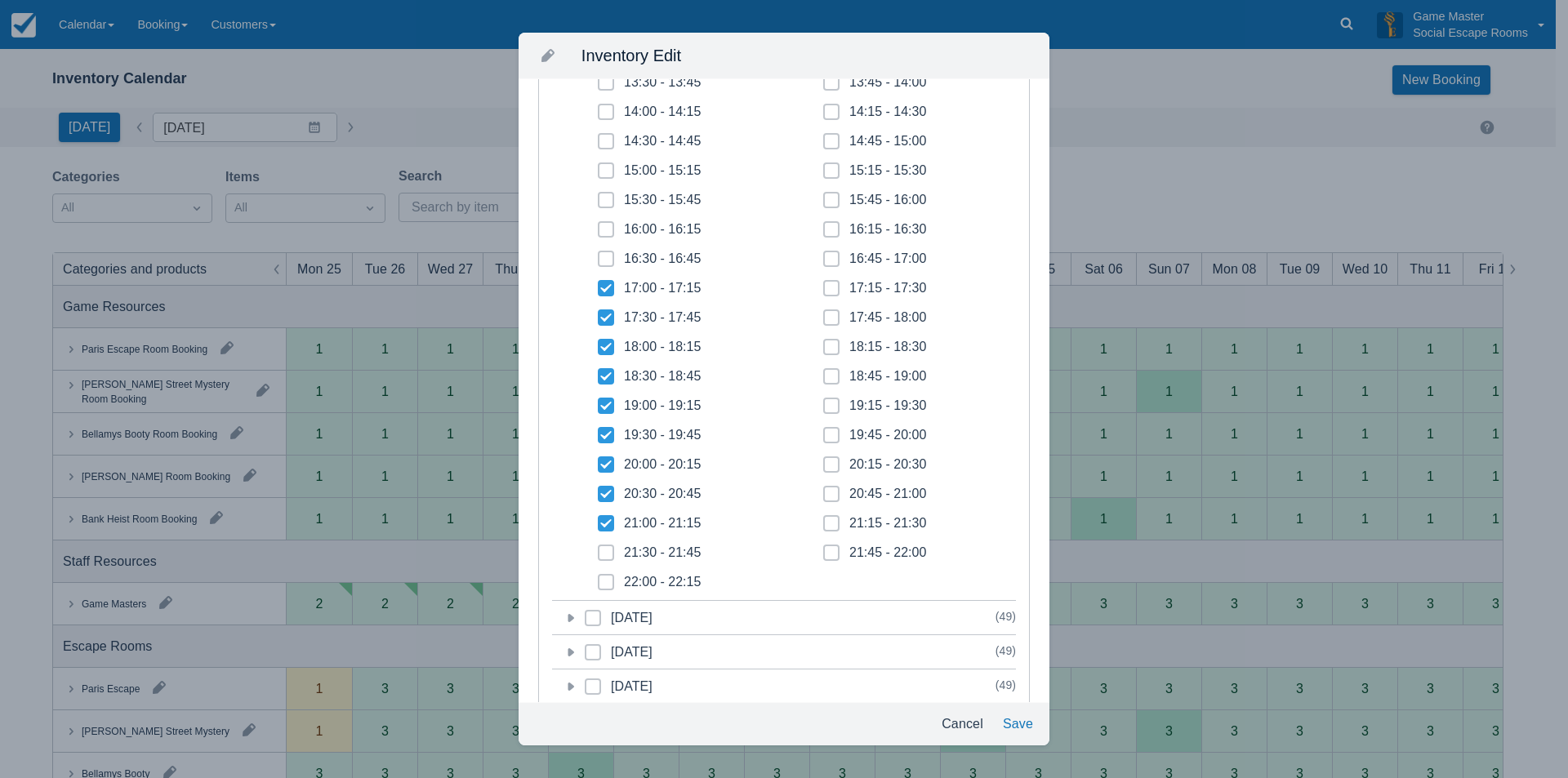
click at [610, 550] on span at bounding box center [605, 560] width 17 height 30
click at [598, 549] on input "21:30 - 21:45" at bounding box center [597, 548] width 1 height 1
checkbox input "true"
click at [610, 583] on span at bounding box center [605, 588] width 17 height 30
click at [598, 578] on input "22:00 - 22:15" at bounding box center [597, 578] width 1 height 1
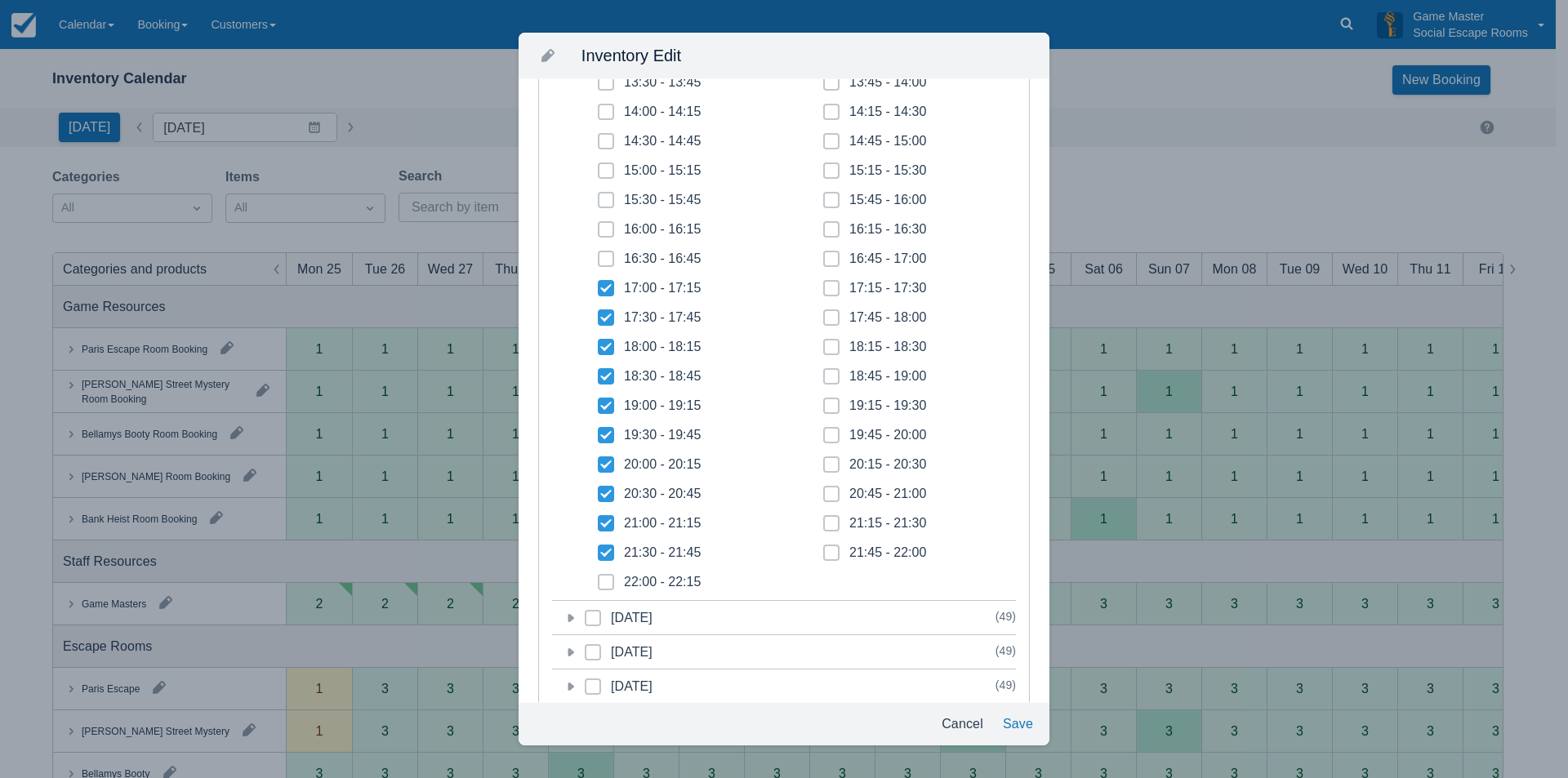
checkbox input "true"
click at [832, 551] on span at bounding box center [831, 560] width 17 height 30
click at [823, 549] on input "21:45 - 22:00" at bounding box center [823, 548] width 1 height 1
checkbox input "true"
click at [827, 526] on span at bounding box center [831, 530] width 17 height 30
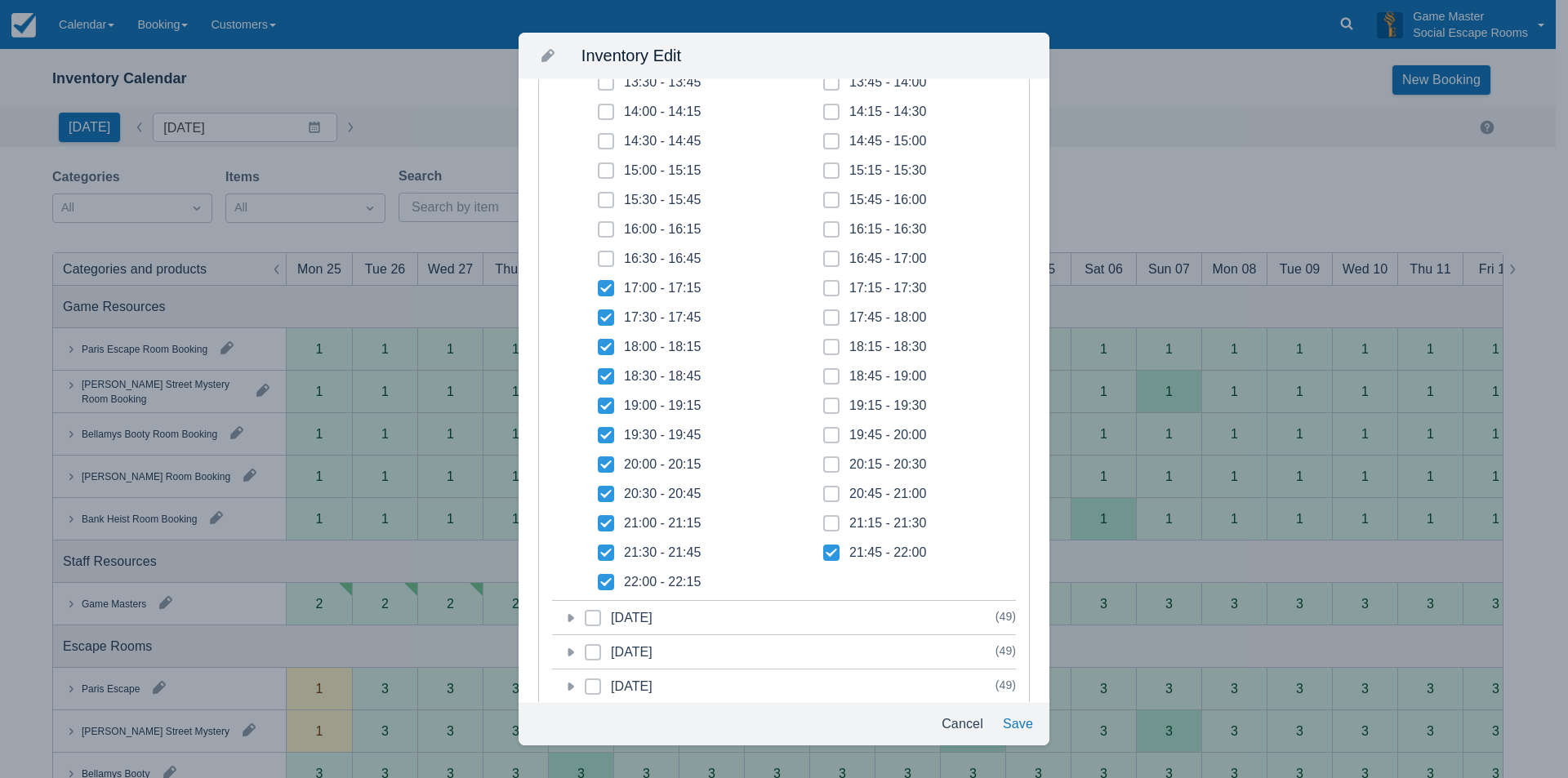
click at [823, 519] on input "21:15 - 21:30" at bounding box center [823, 518] width 1 height 1
checkbox input "true"
click at [823, 498] on span at bounding box center [831, 501] width 17 height 30
click at [823, 490] on input "20:45 - 21:00" at bounding box center [823, 489] width 1 height 1
checkbox input "true"
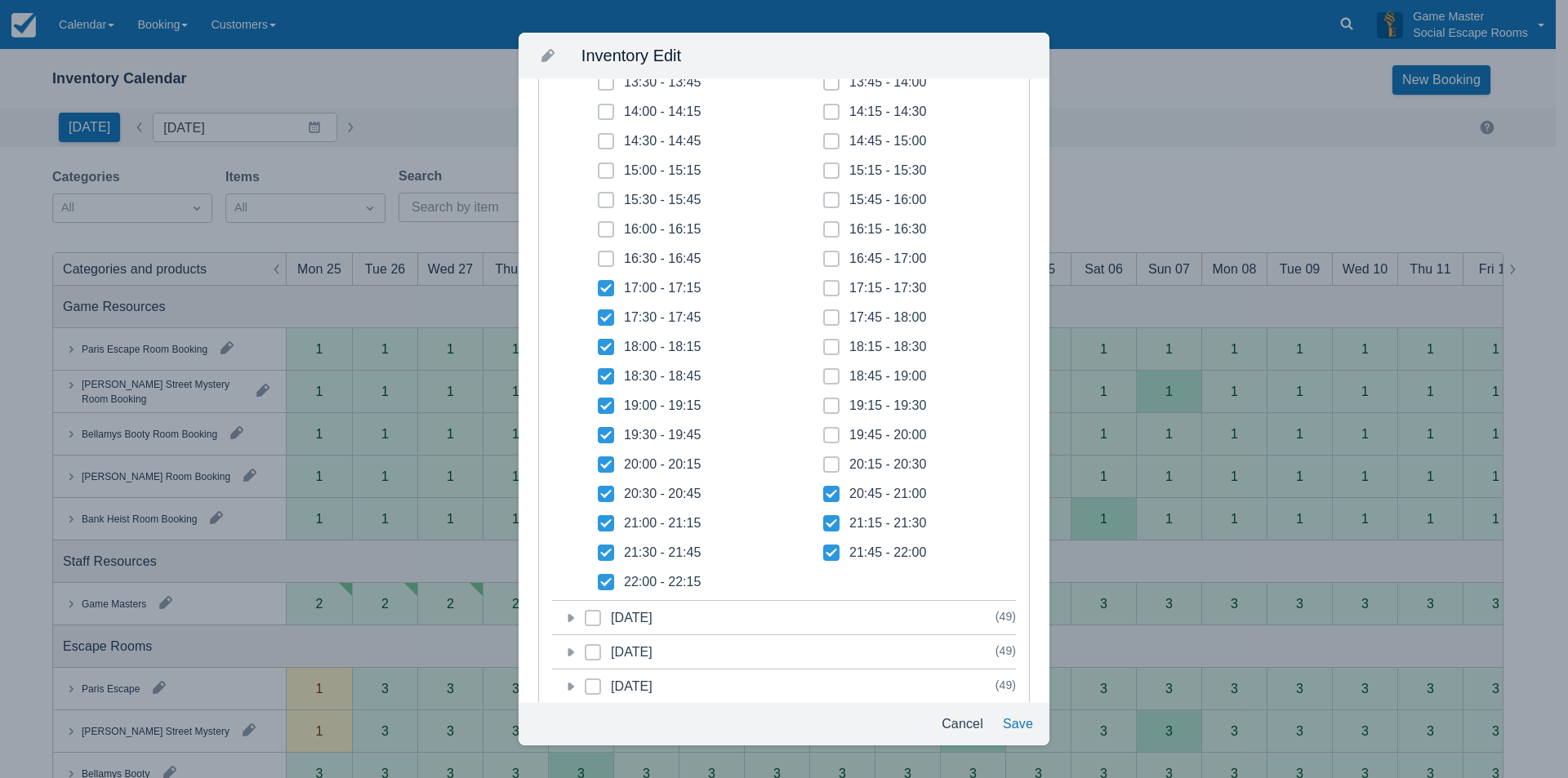
click at [828, 465] on icon at bounding box center [831, 464] width 7 height 7
click at [823, 460] on input "20:15 - 20:30" at bounding box center [823, 460] width 1 height 1
checkbox input "true"
click at [828, 437] on icon at bounding box center [831, 434] width 7 height 7
click at [823, 431] on input "19:45 - 20:00" at bounding box center [823, 430] width 1 height 1
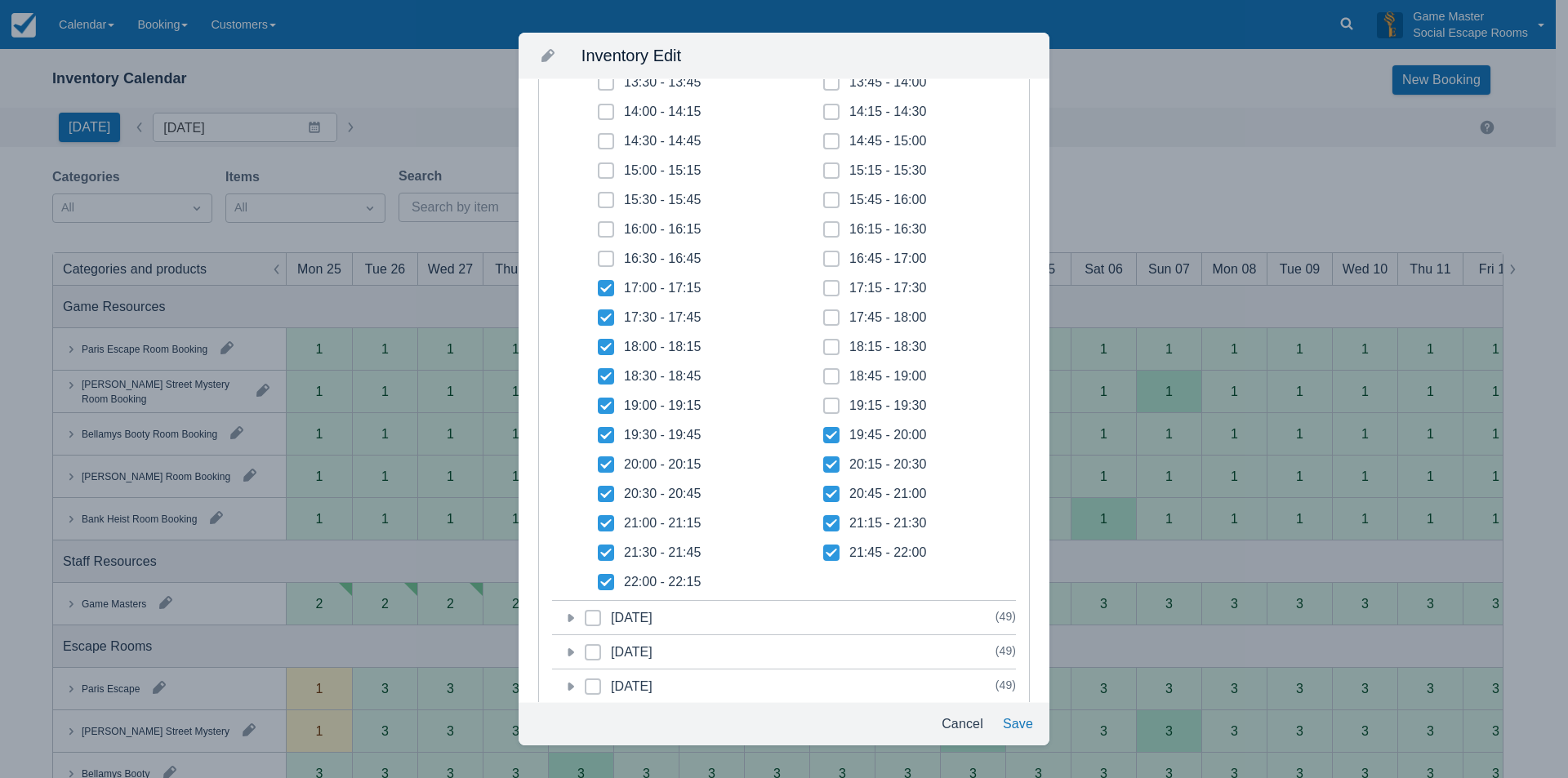
checkbox input "true"
click at [828, 406] on icon at bounding box center [830, 405] width 4 height 3
click at [823, 402] on input "19:15 - 19:30" at bounding box center [823, 401] width 1 height 1
checkbox input "true"
click at [825, 381] on span at bounding box center [831, 383] width 17 height 30
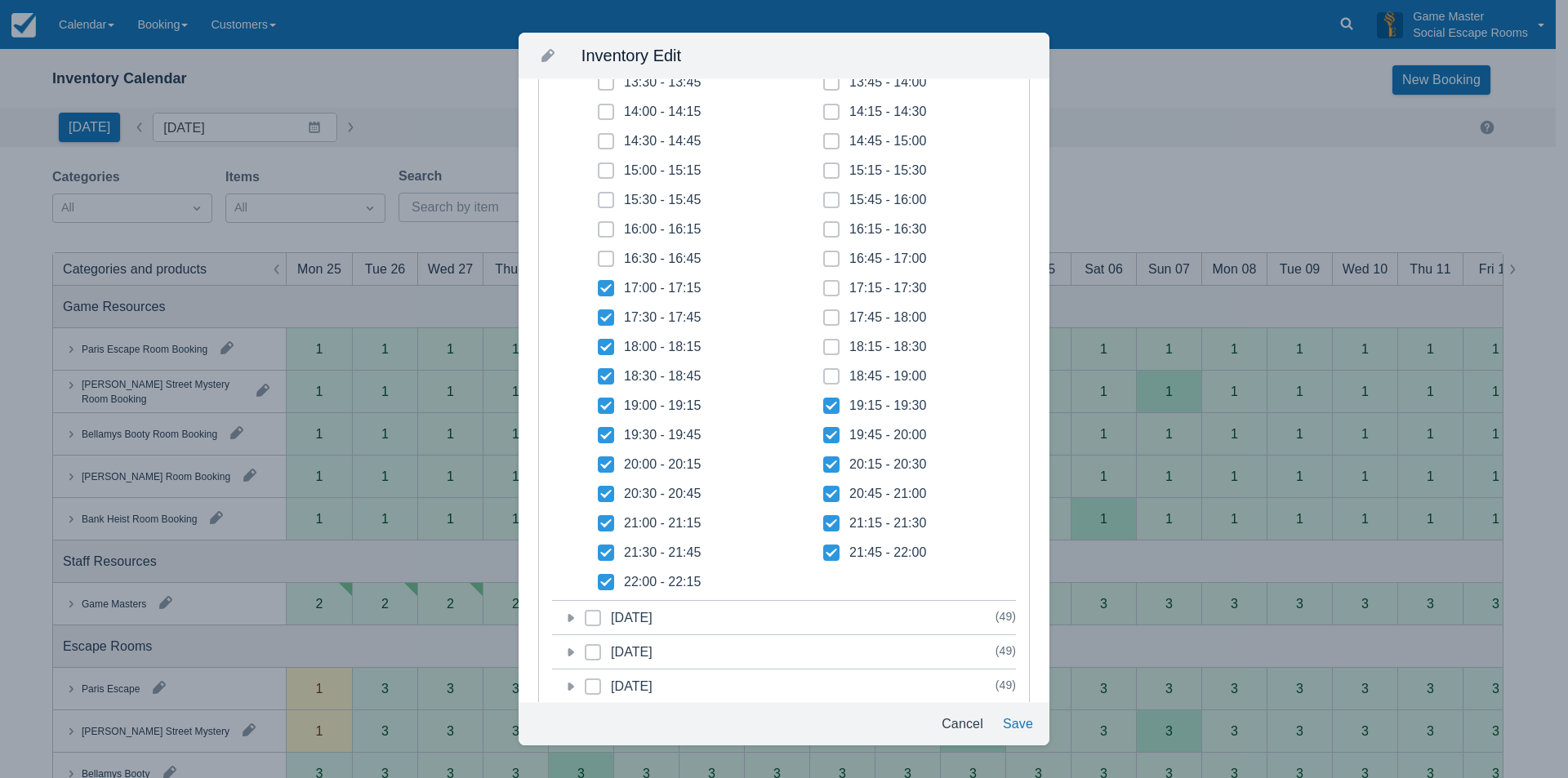
click at [823, 372] on input "18:45 - 19:00" at bounding box center [823, 371] width 1 height 1
checkbox input "true"
click at [825, 351] on span at bounding box center [831, 353] width 17 height 30
click at [823, 343] on input "18:15 - 18:30" at bounding box center [823, 342] width 1 height 1
checkbox input "true"
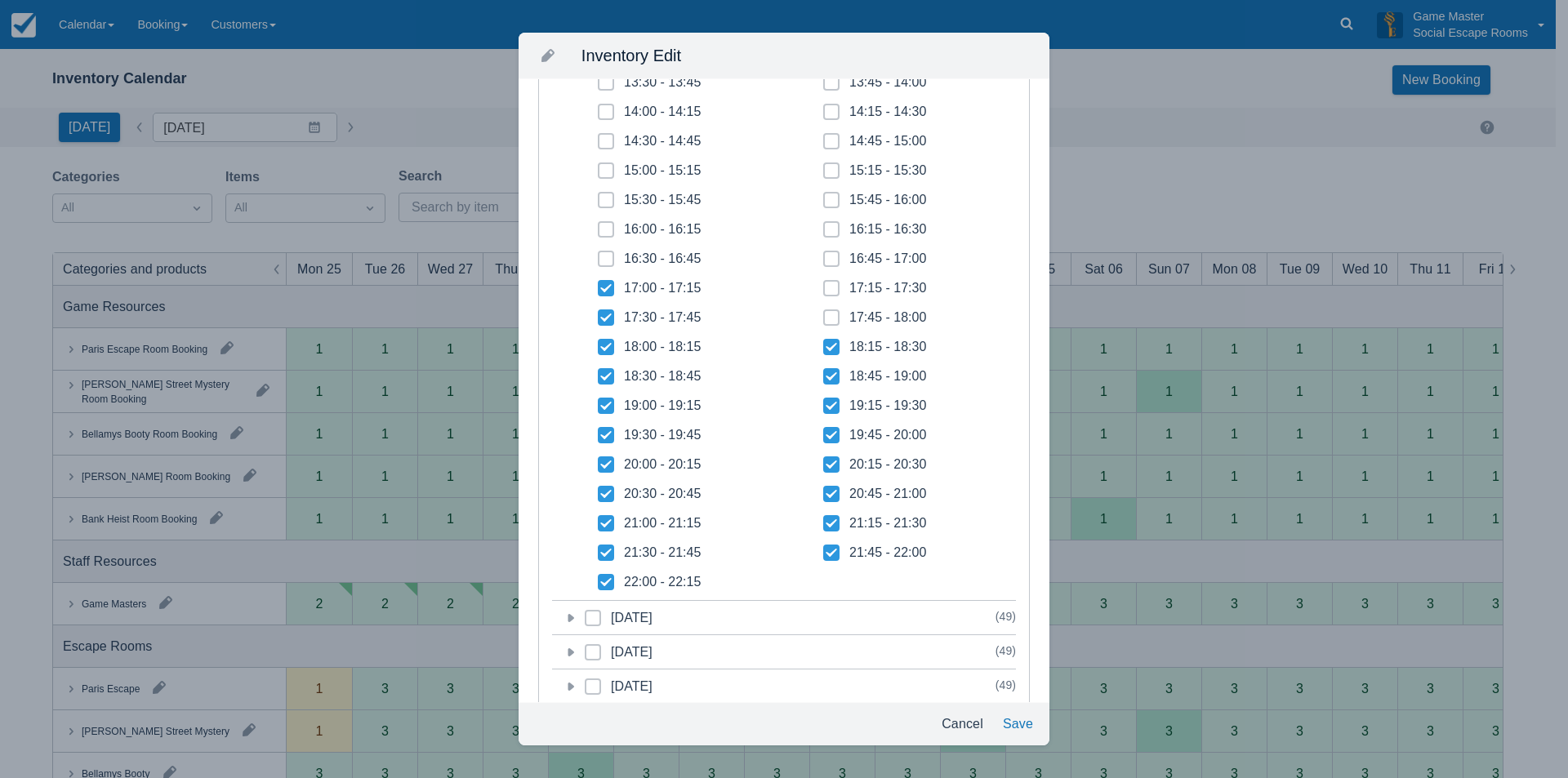
click at [828, 320] on icon at bounding box center [831, 317] width 7 height 7
click at [823, 314] on input "17:45 - 18:00" at bounding box center [823, 313] width 1 height 1
checkbox input "true"
click at [823, 286] on span at bounding box center [831, 295] width 17 height 30
click at [823, 284] on input "17:15 - 17:30" at bounding box center [823, 283] width 1 height 1
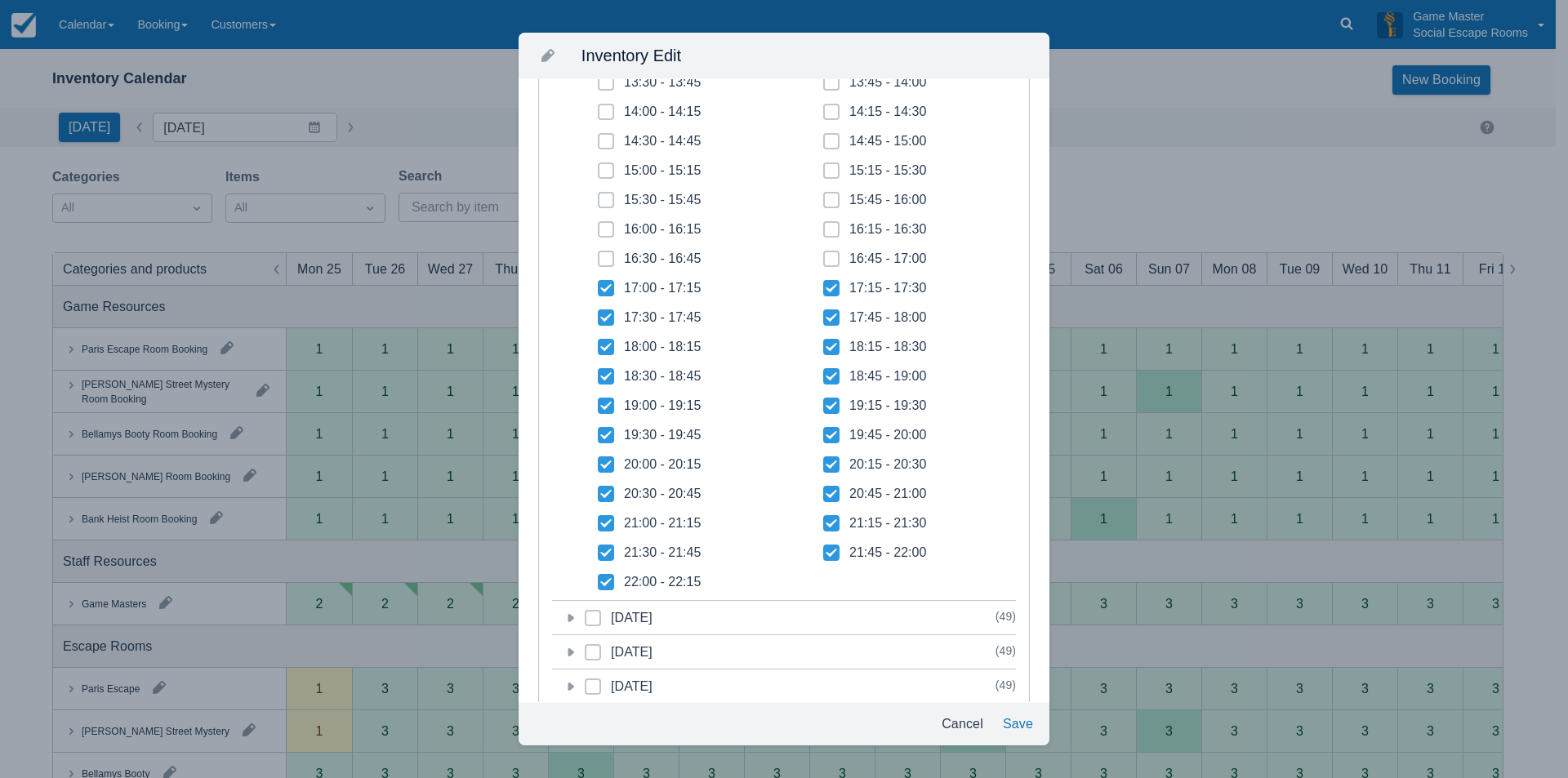
checkbox input "true"
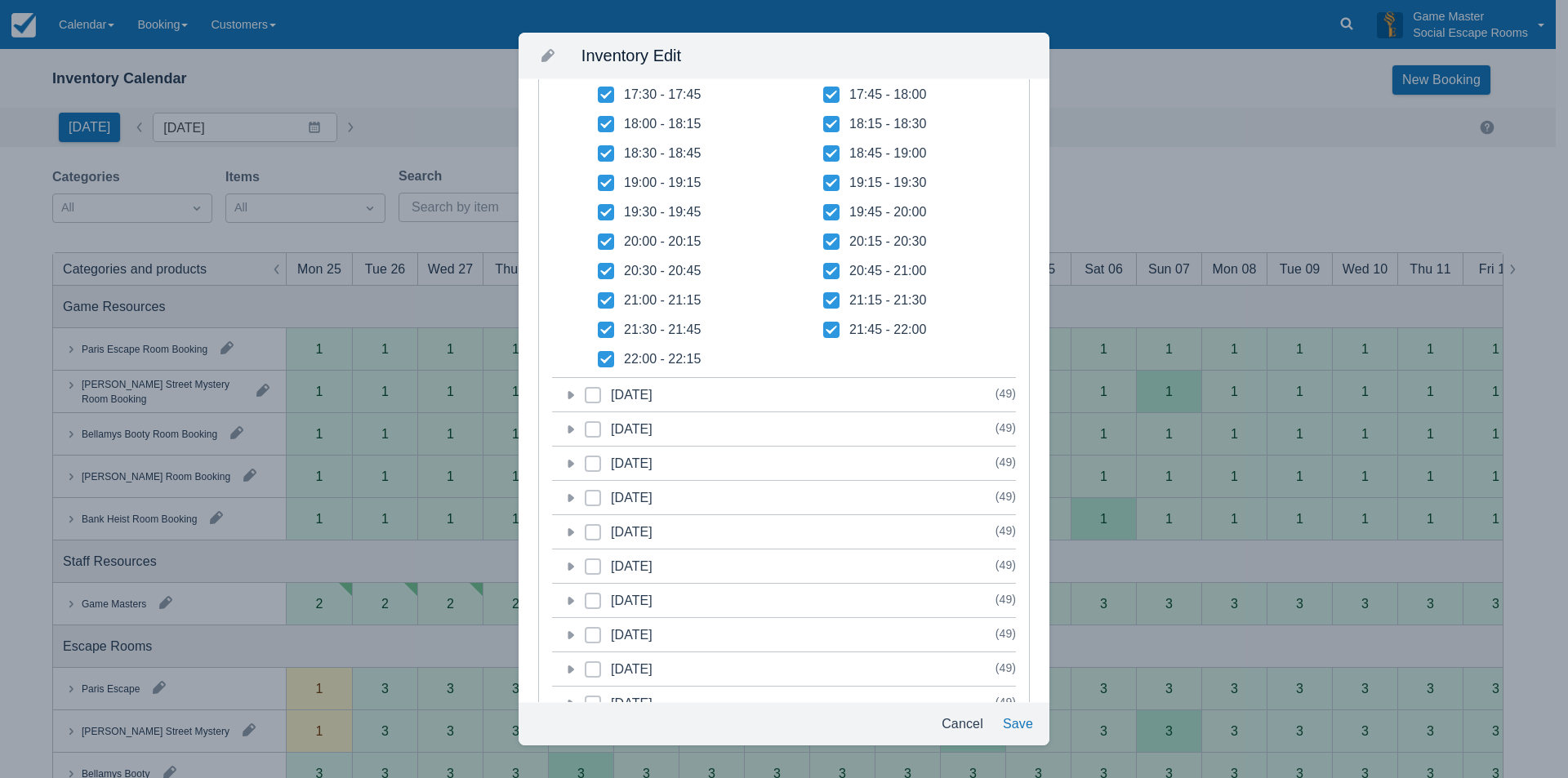
scroll to position [735, 0]
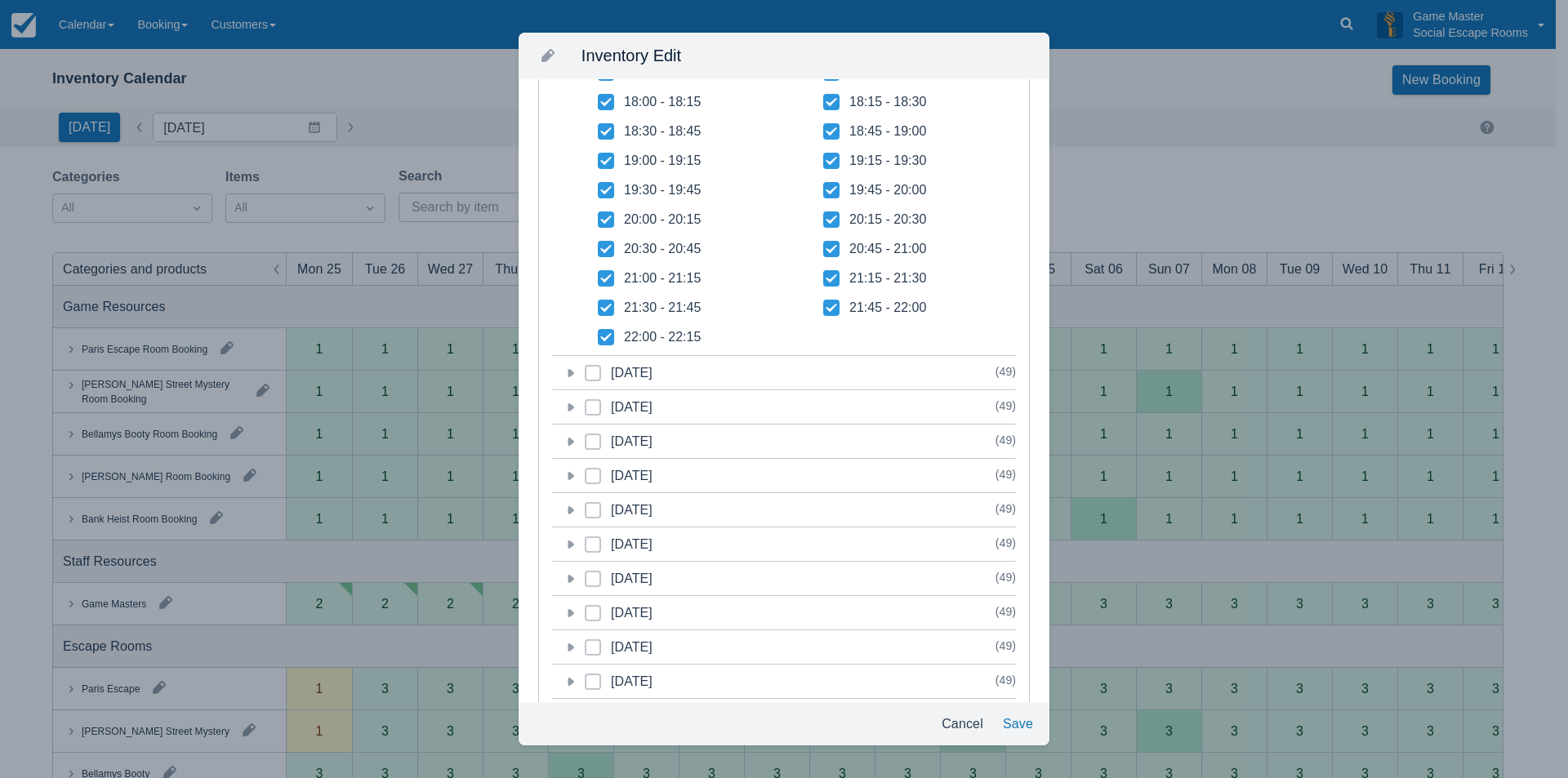
click at [569, 374] on icon at bounding box center [572, 373] width 7 height 8
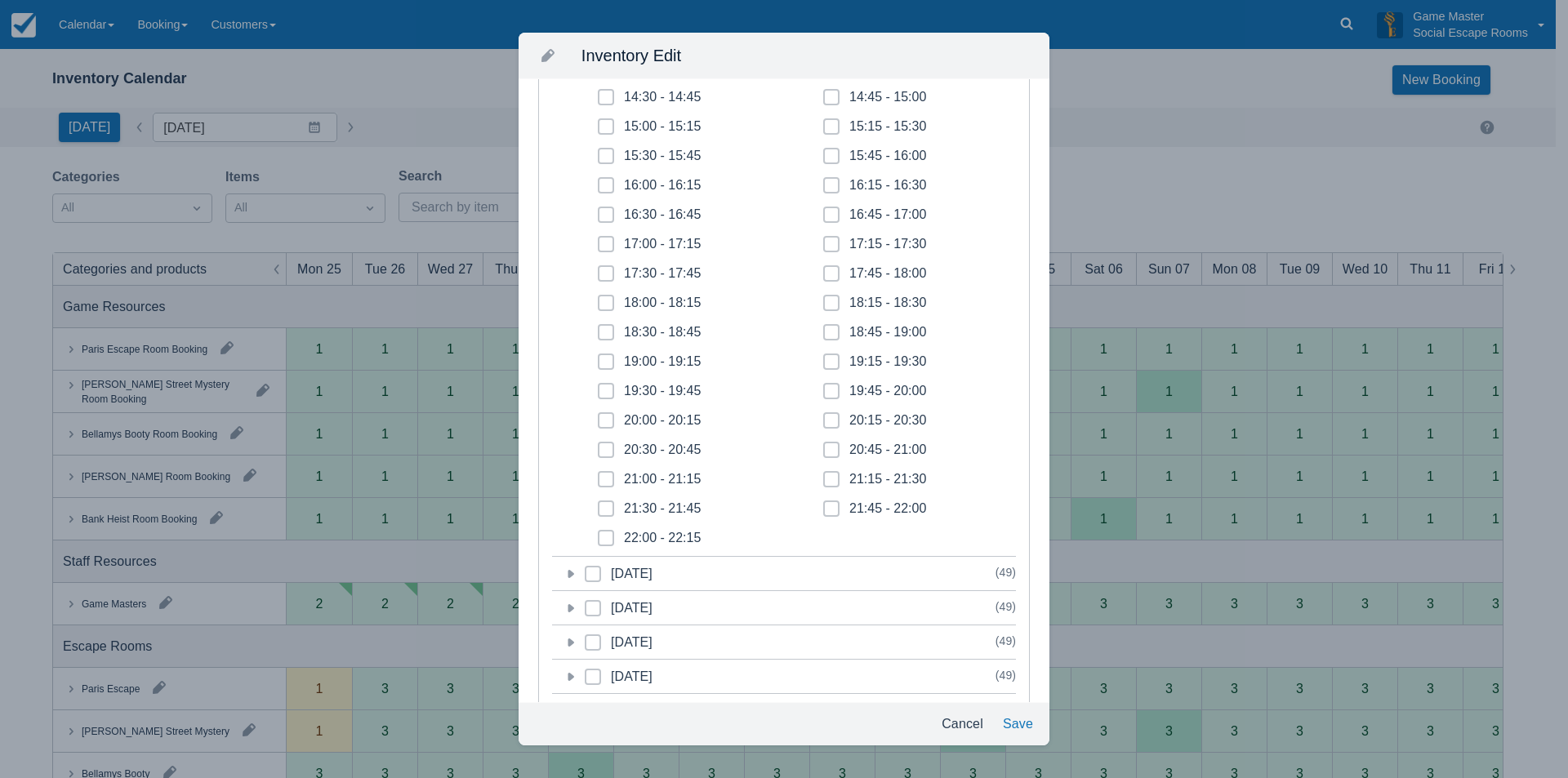
scroll to position [1388, 0]
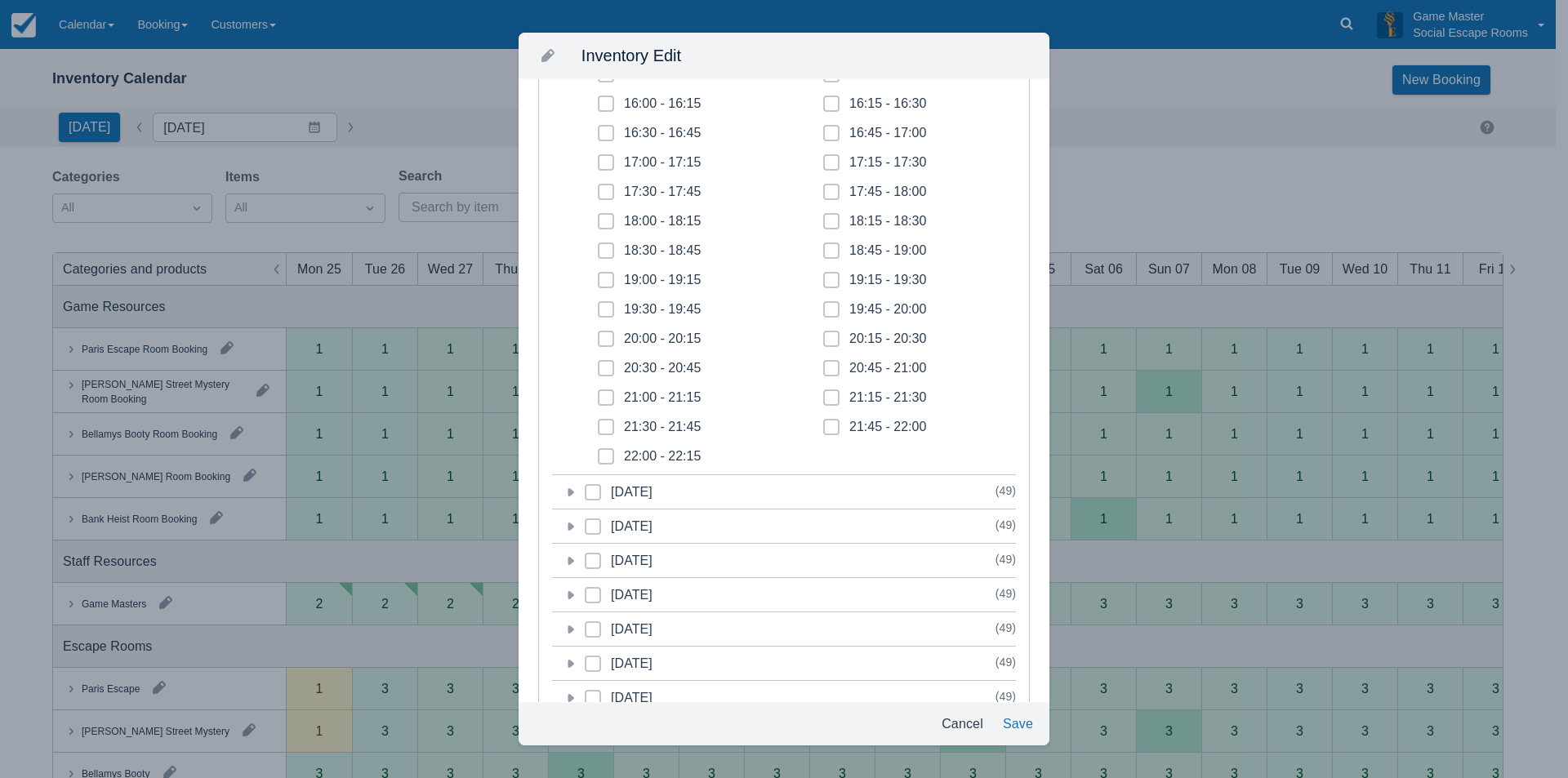
click at [600, 363] on span at bounding box center [605, 375] width 17 height 30
click at [598, 363] on input "20:30 - 20:45" at bounding box center [597, 363] width 1 height 1
checkbox input "true"
click at [604, 395] on icon at bounding box center [605, 397] width 7 height 7
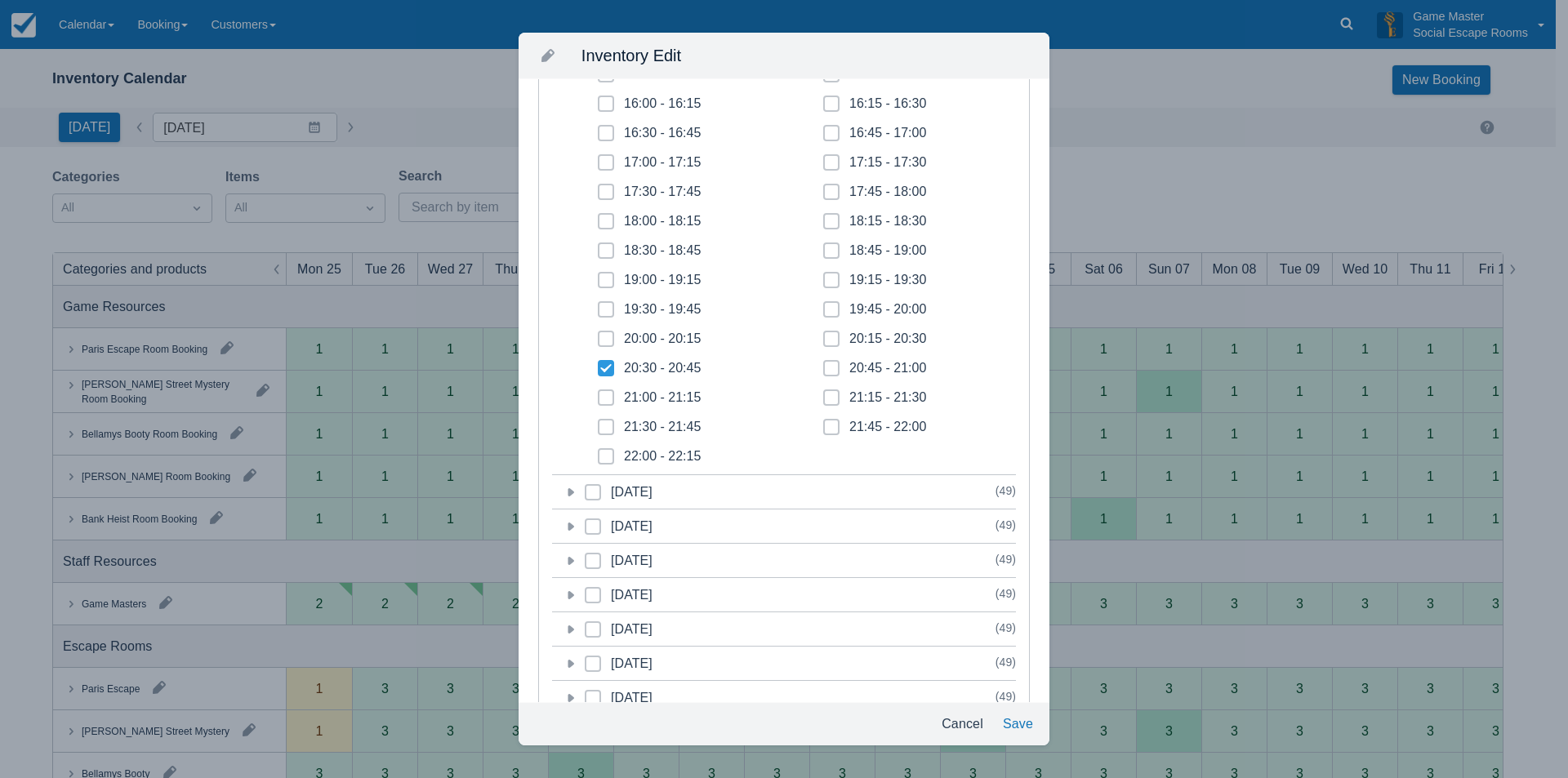
click at [598, 394] on input "21:00 - 21:15" at bounding box center [597, 393] width 1 height 1
checkbox input "true"
click at [606, 429] on icon at bounding box center [605, 427] width 7 height 7
click at [598, 423] on input "21:30 - 21:45" at bounding box center [597, 423] width 1 height 1
checkbox input "true"
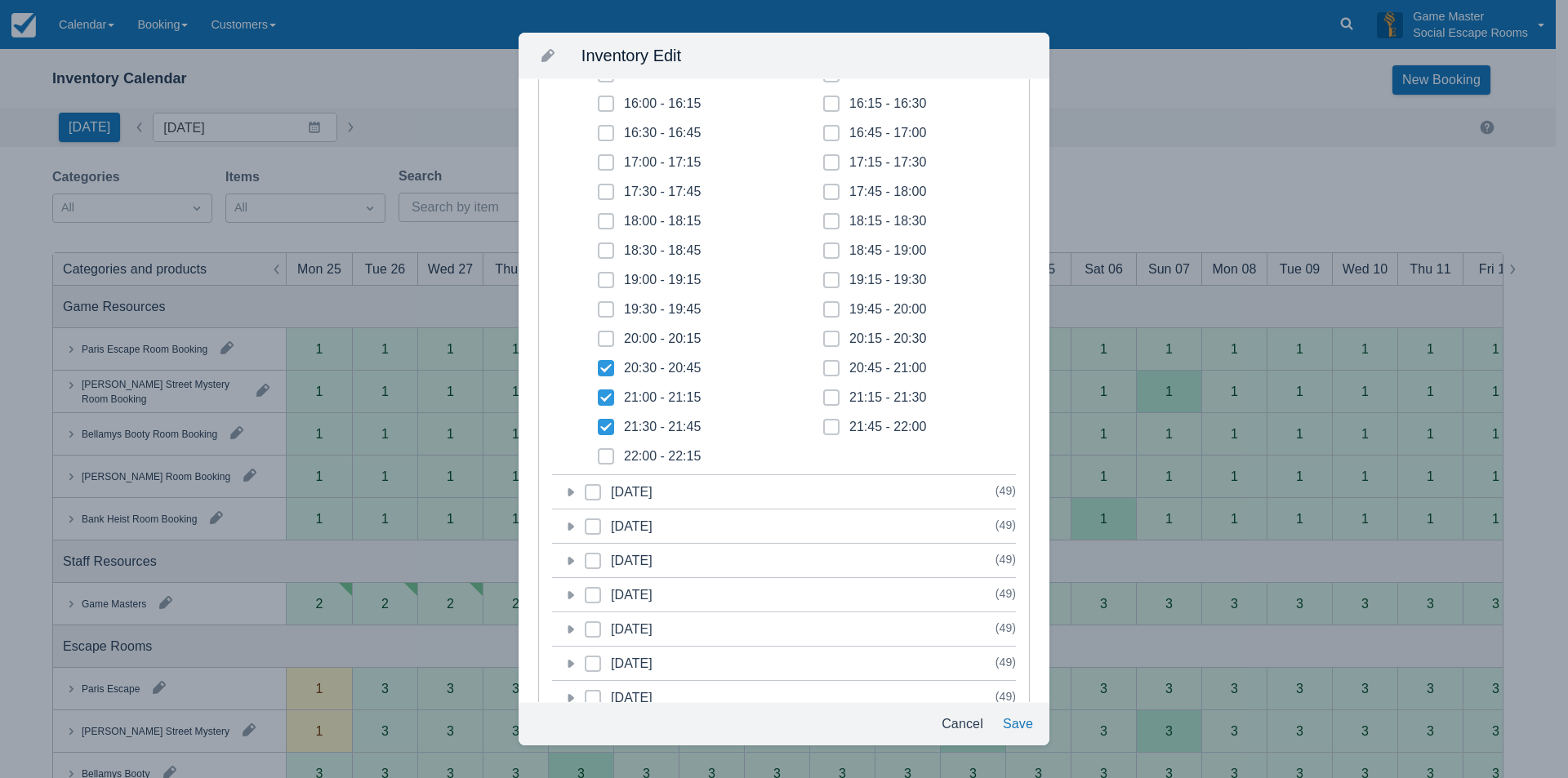
click at [607, 459] on icon at bounding box center [605, 456] width 7 height 7
click at [598, 452] on input "22:00 - 22:15" at bounding box center [597, 451] width 1 height 1
checkbox input "true"
click at [829, 428] on span at bounding box center [831, 433] width 17 height 30
click at [823, 423] on input "21:45 - 22:00" at bounding box center [823, 423] width 1 height 1
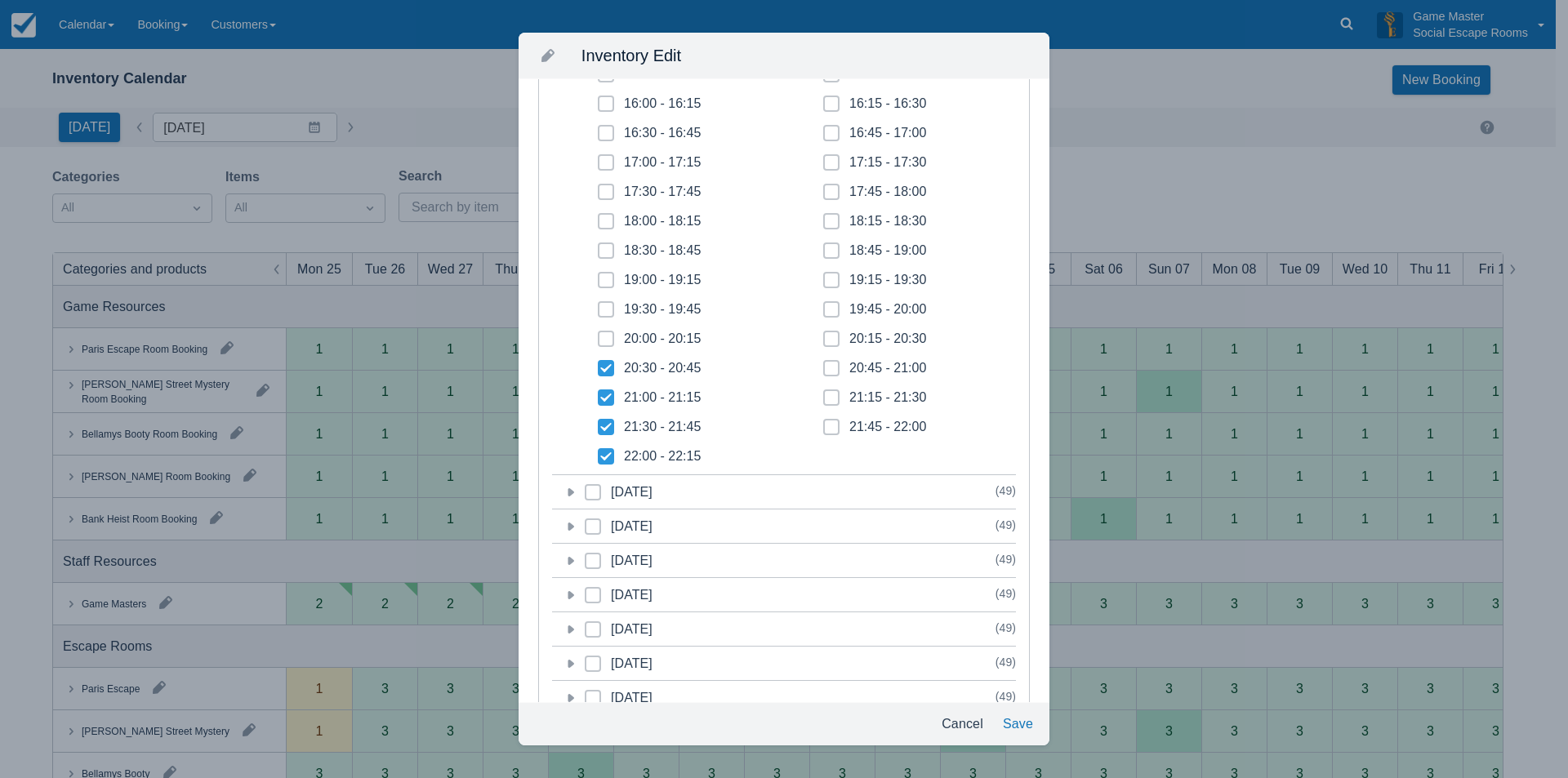
checkbox input "true"
drag, startPoint x: 828, startPoint y: 397, endPoint x: 825, endPoint y: 384, distance: 13.3
click at [828, 397] on icon at bounding box center [831, 397] width 7 height 7
click at [823, 394] on input "21:15 - 21:30" at bounding box center [823, 393] width 1 height 1
checkbox input "true"
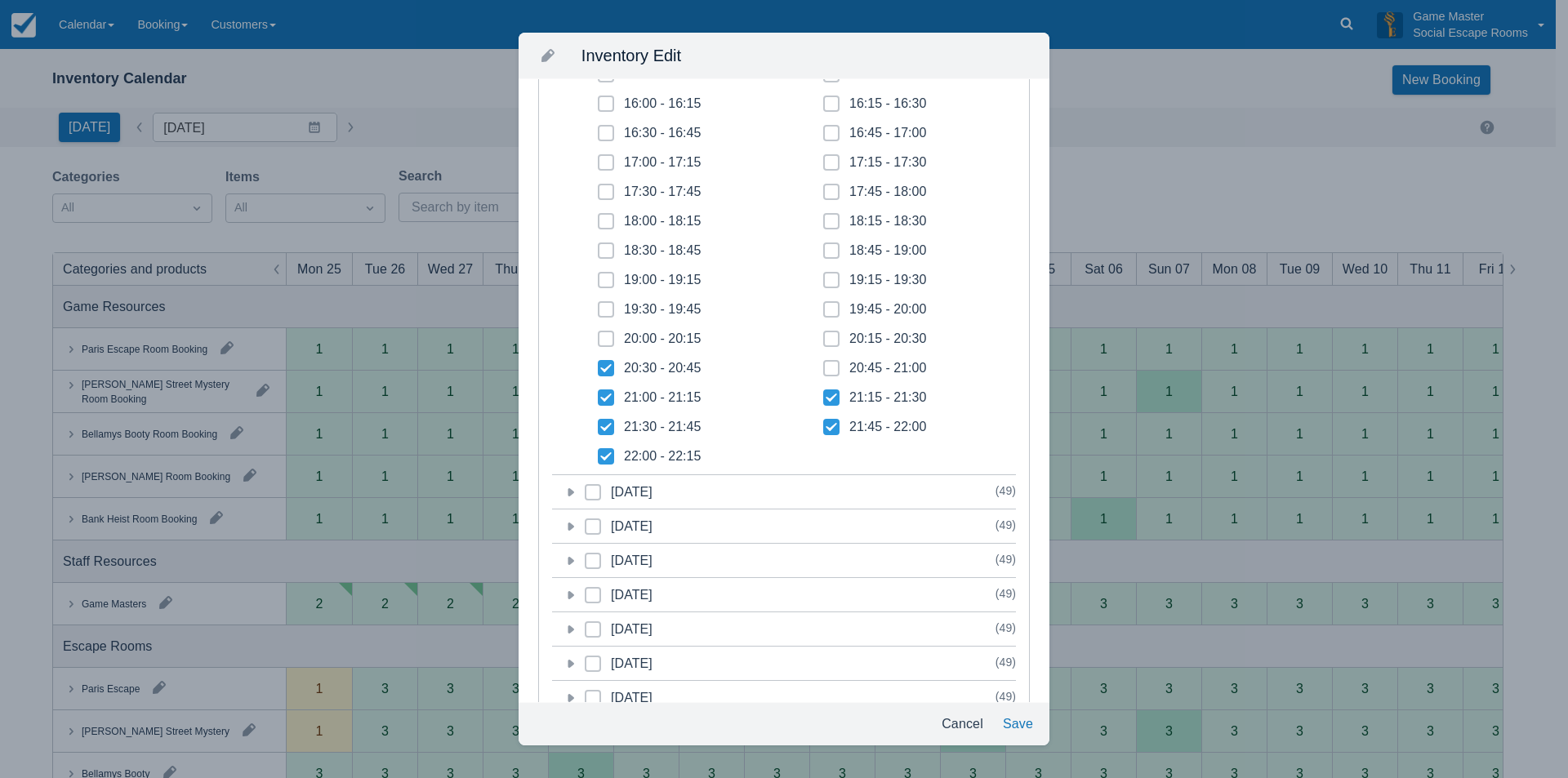
click at [828, 368] on icon at bounding box center [830, 367] width 4 height 3
click at [823, 364] on input "20:45 - 21:00" at bounding box center [823, 363] width 1 height 1
checkbox input "true"
click at [572, 490] on icon at bounding box center [572, 493] width 7 height 8
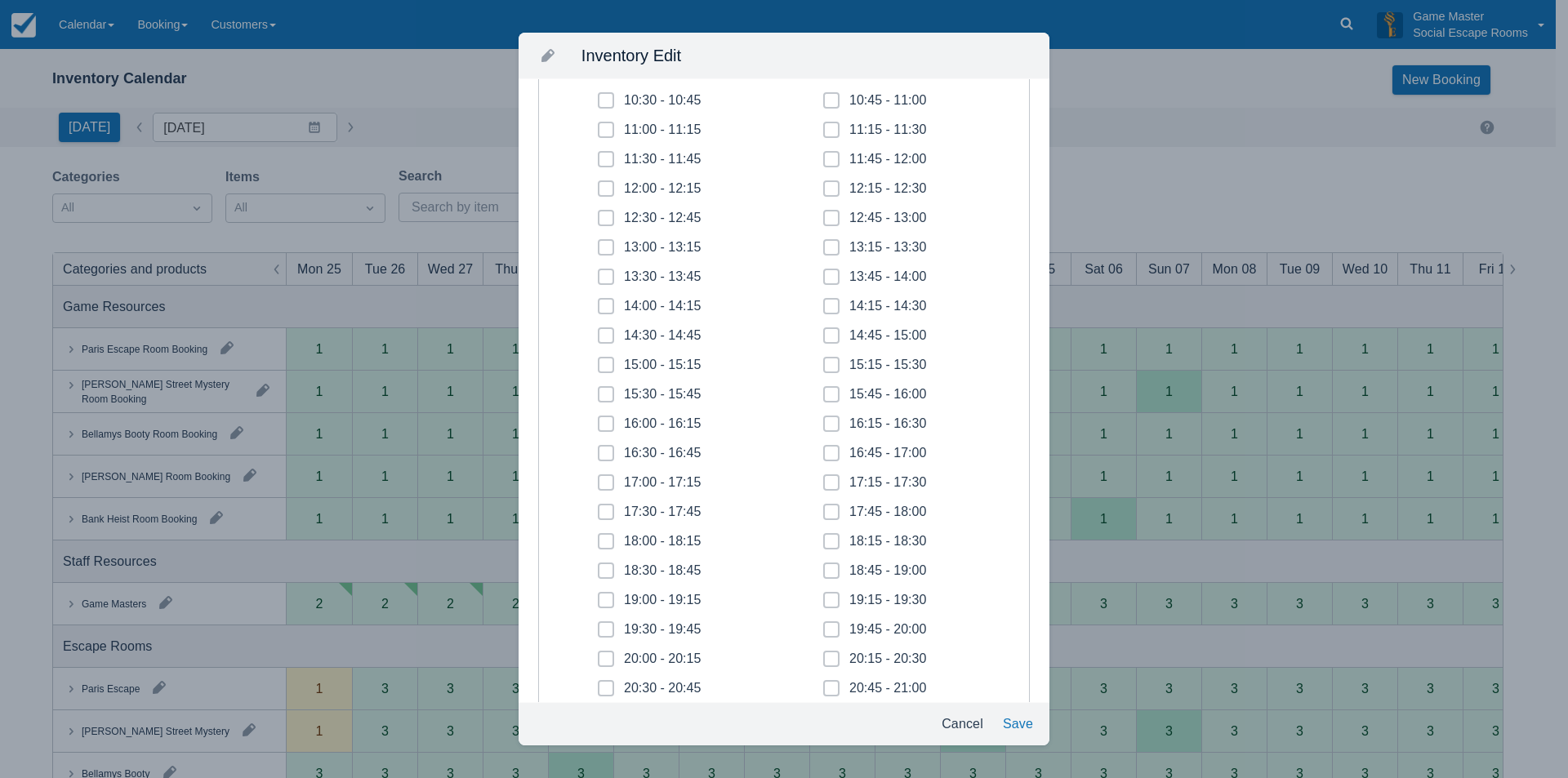
scroll to position [1960, 0]
click at [607, 362] on icon at bounding box center [605, 362] width 4 height 3
click at [598, 359] on input "17:00 - 17:15" at bounding box center [597, 358] width 1 height 1
checkbox input "true"
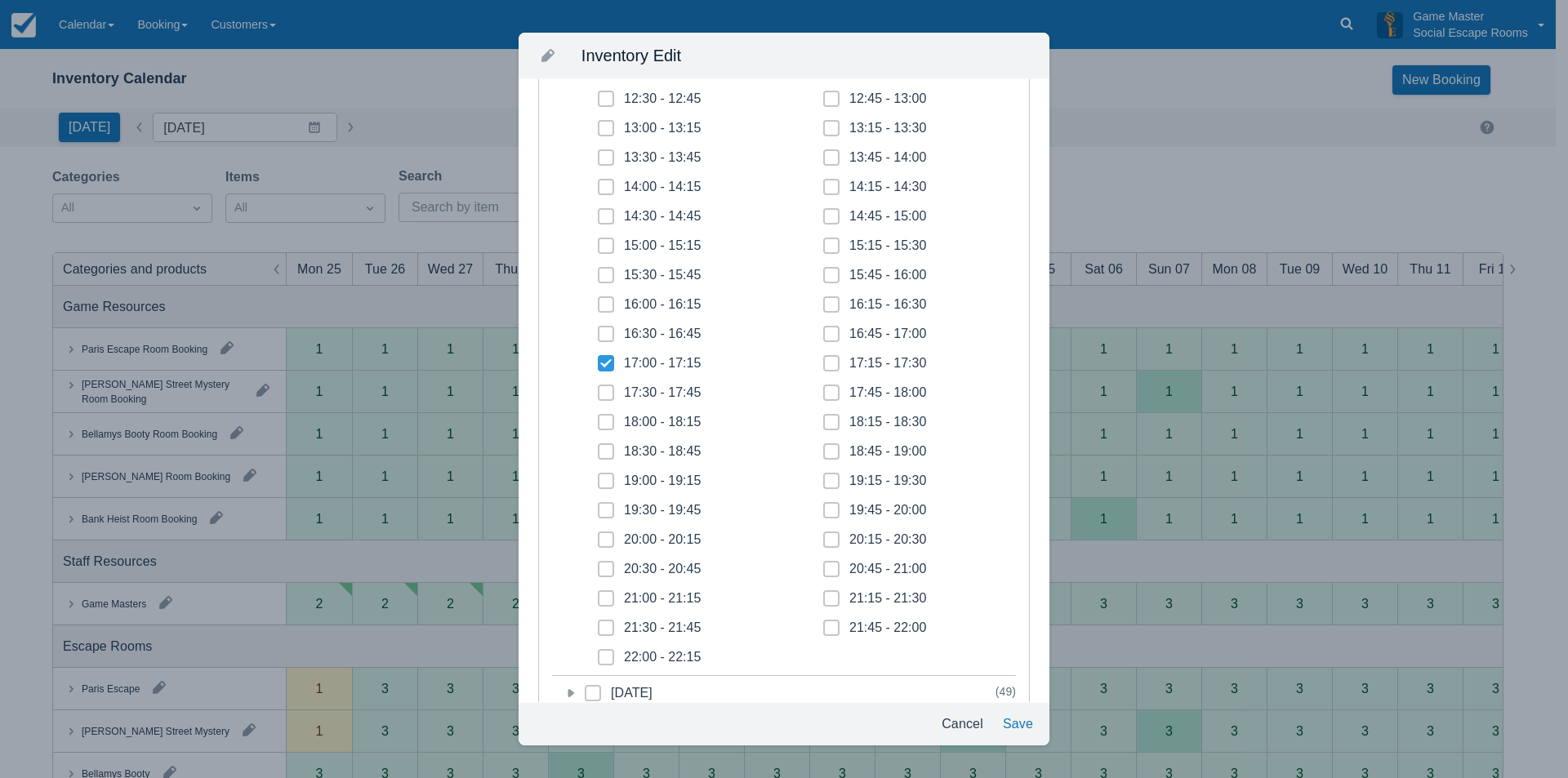
click at [611, 392] on span at bounding box center [605, 399] width 17 height 30
click at [598, 389] on input "17:30 - 17:45" at bounding box center [597, 388] width 1 height 1
checkbox input "true"
click at [606, 426] on span at bounding box center [605, 428] width 17 height 30
click at [598, 418] on input "18:00 - 18:15" at bounding box center [597, 418] width 1 height 1
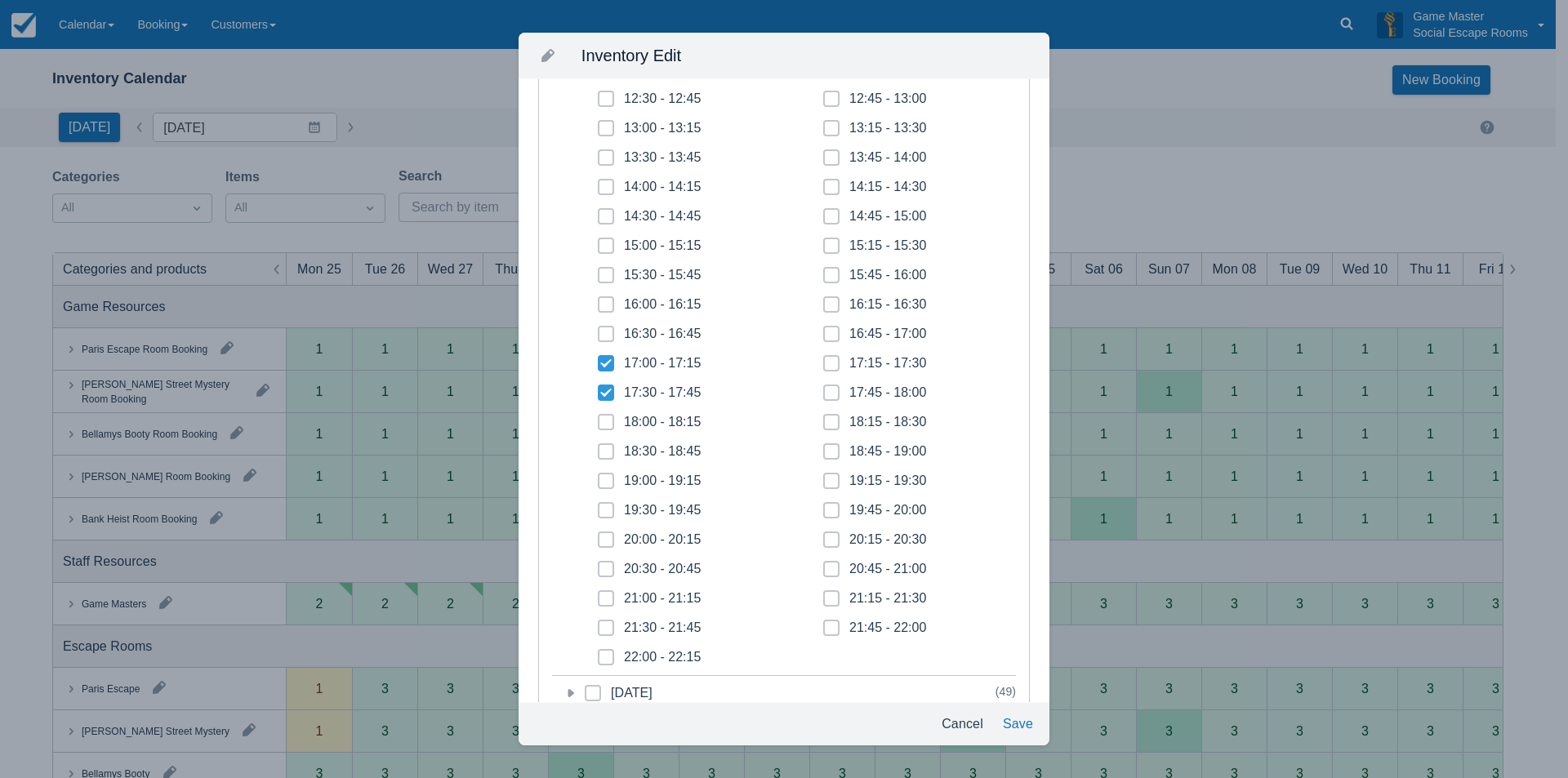
checkbox input "true"
click at [606, 455] on span at bounding box center [605, 458] width 17 height 30
click at [598, 447] on input "18:30 - 18:45" at bounding box center [597, 446] width 1 height 1
checkbox input "true"
click at [605, 483] on icon at bounding box center [605, 481] width 7 height 7
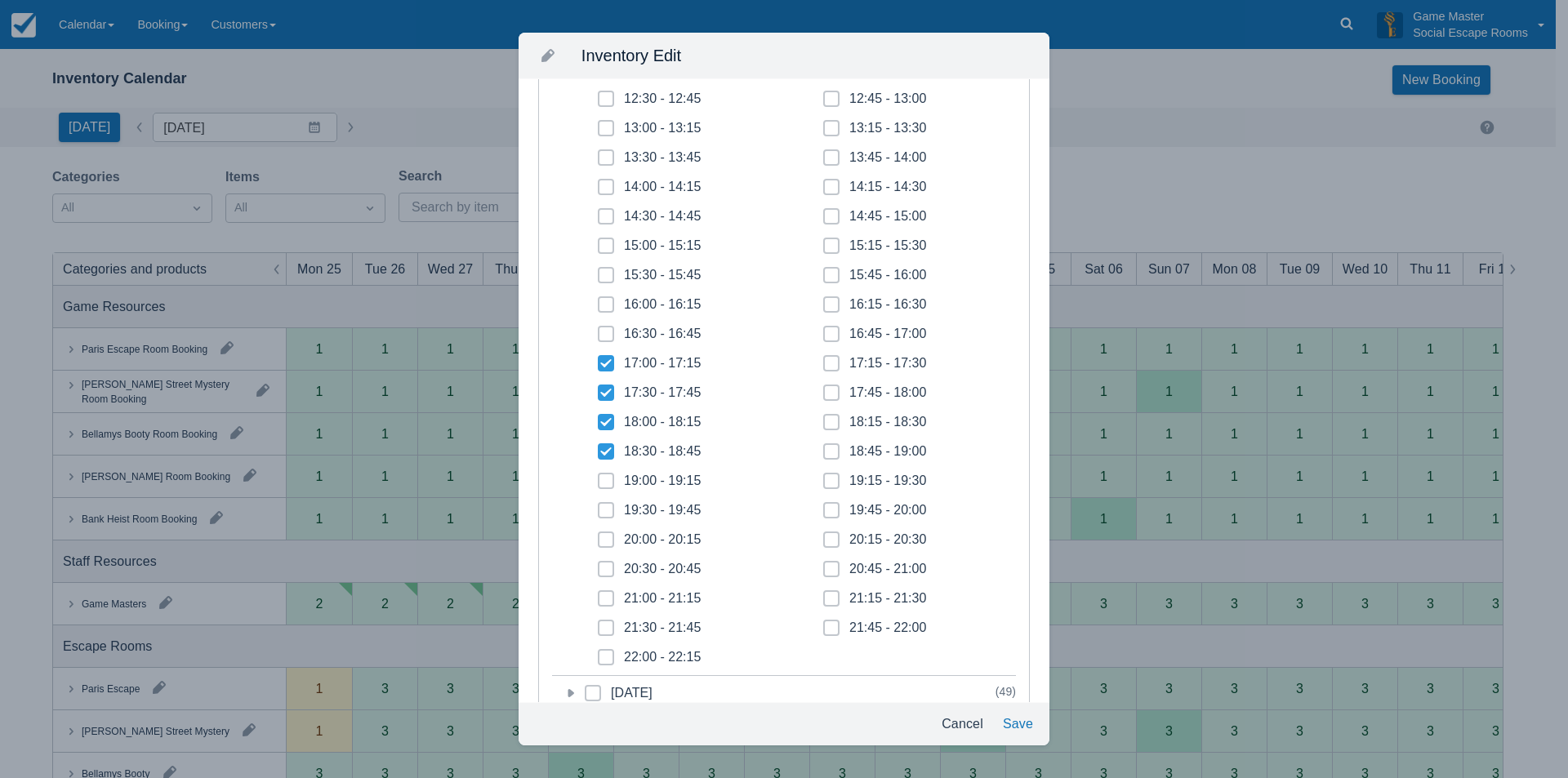
click at [598, 477] on input "19:00 - 19:15" at bounding box center [597, 476] width 1 height 1
checkbox input "true"
click at [605, 506] on span at bounding box center [605, 517] width 17 height 30
click at [598, 506] on input "19:30 - 19:45" at bounding box center [597, 506] width 1 height 1
checkbox input "true"
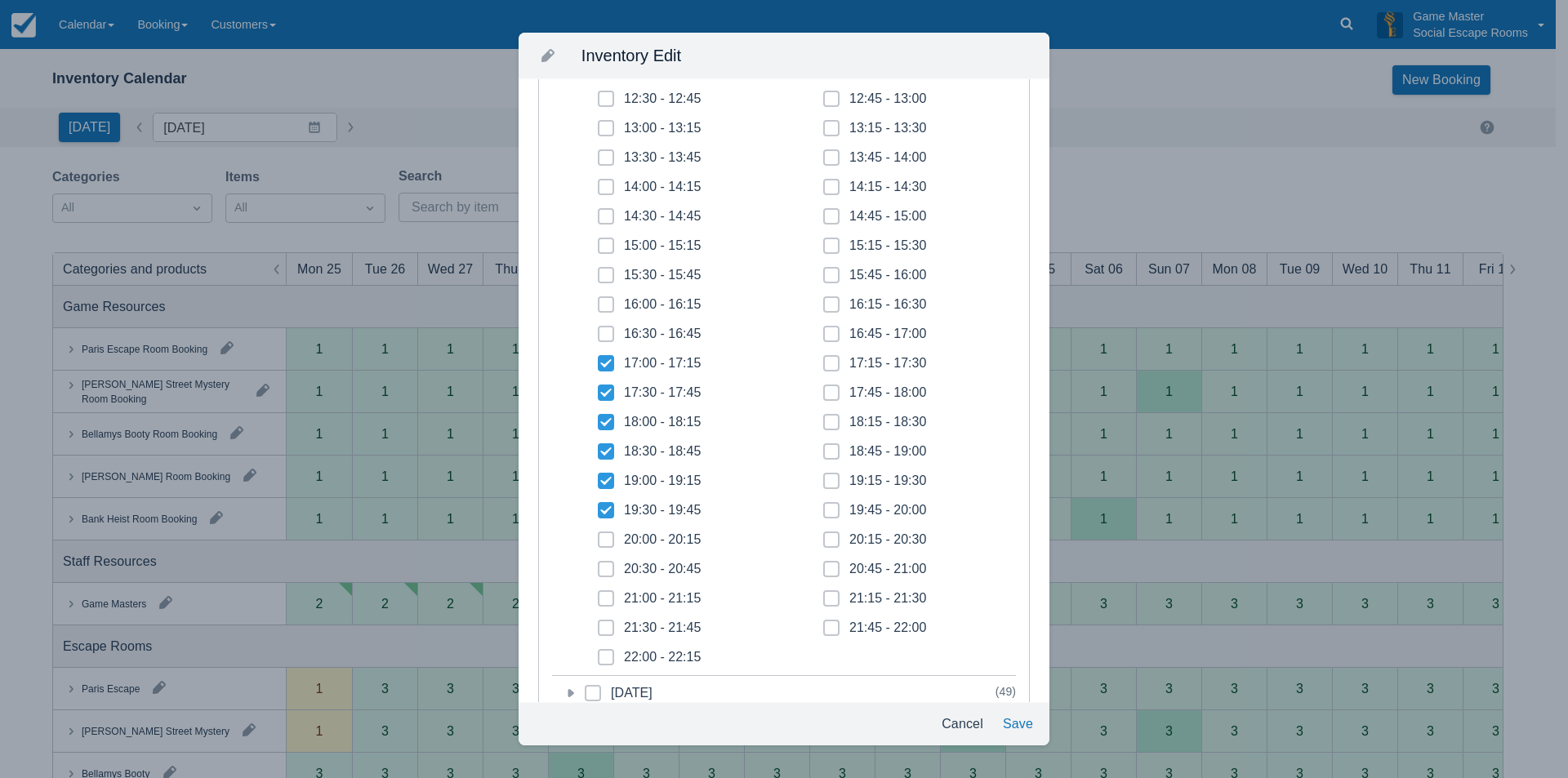
click at [608, 538] on icon at bounding box center [605, 539] width 7 height 7
click at [598, 535] on input "20:00 - 20:15" at bounding box center [597, 535] width 1 height 1
checkbox input "true"
click at [606, 564] on span at bounding box center [605, 576] width 17 height 30
click at [598, 564] on input "20:30 - 20:45" at bounding box center [597, 564] width 1 height 1
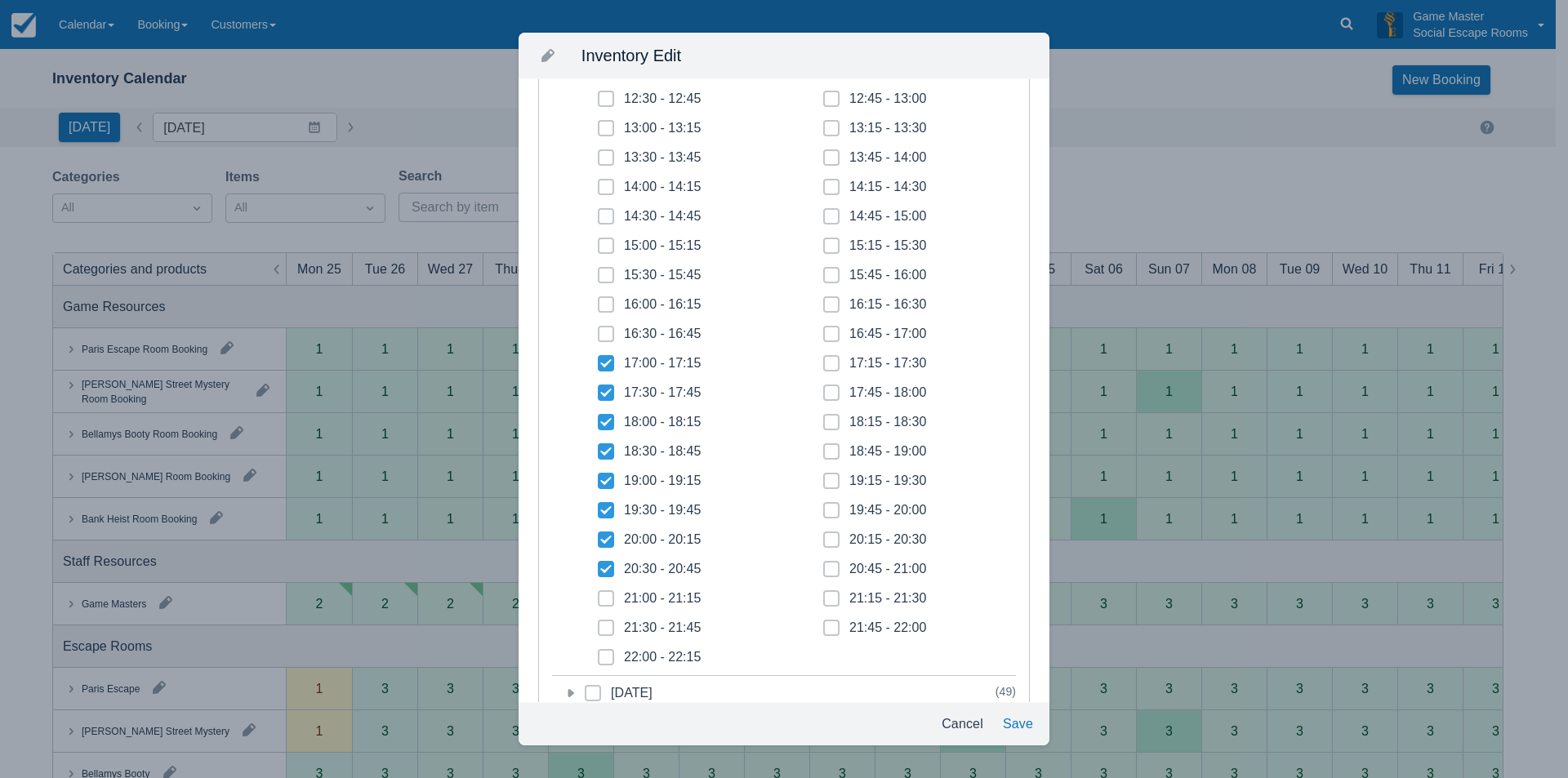
checkbox input "true"
click at [611, 598] on span at bounding box center [605, 605] width 17 height 30
click at [598, 594] on input "21:00 - 21:15" at bounding box center [597, 593] width 1 height 1
checkbox input "true"
click at [606, 624] on span at bounding box center [605, 635] width 17 height 30
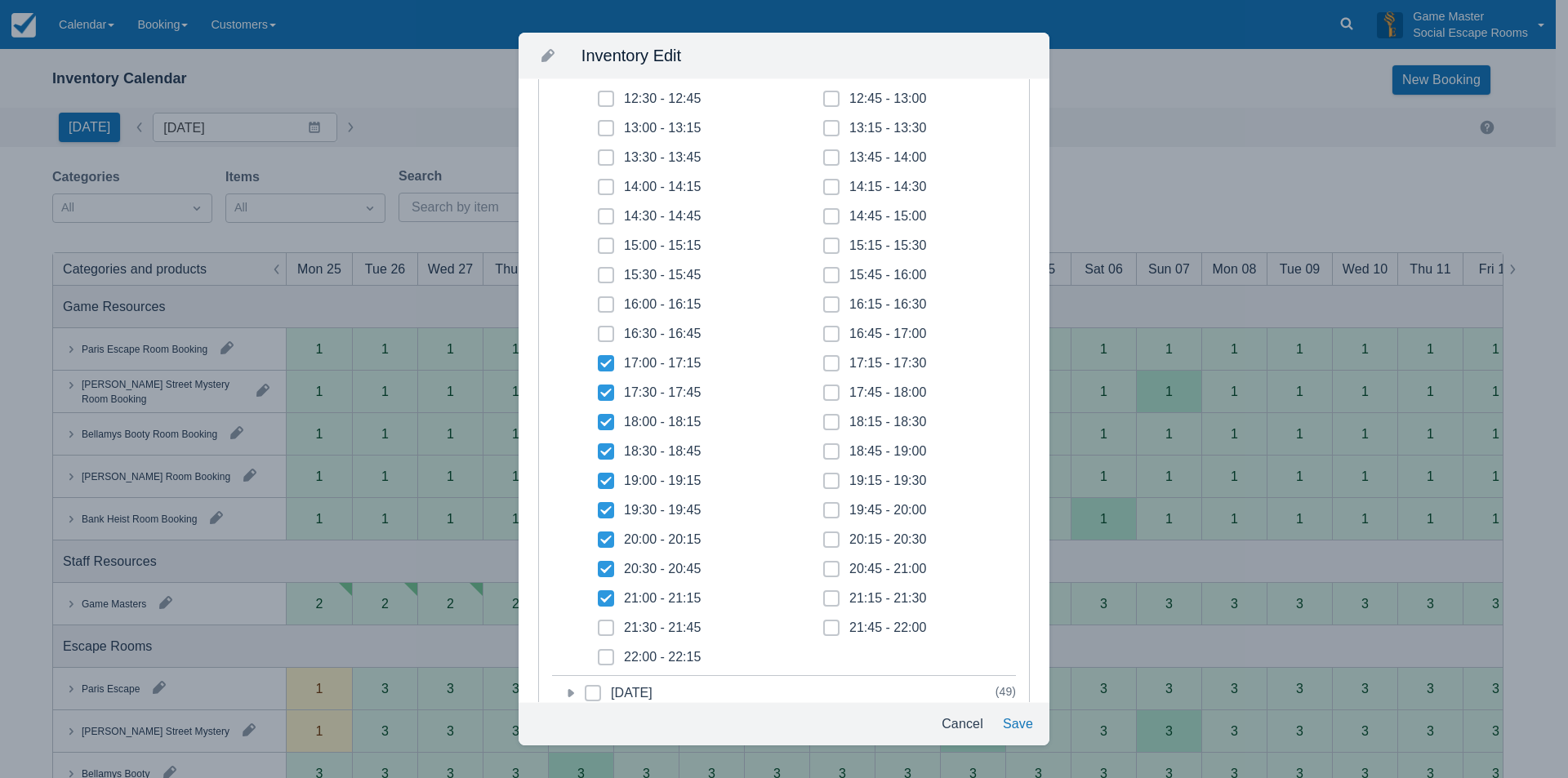
click at [598, 624] on input "21:30 - 21:45" at bounding box center [597, 623] width 1 height 1
checkbox input "true"
click at [606, 660] on icon at bounding box center [605, 657] width 7 height 7
click at [598, 654] on input "22:00 - 22:15" at bounding box center [597, 653] width 1 height 1
checkbox input "true"
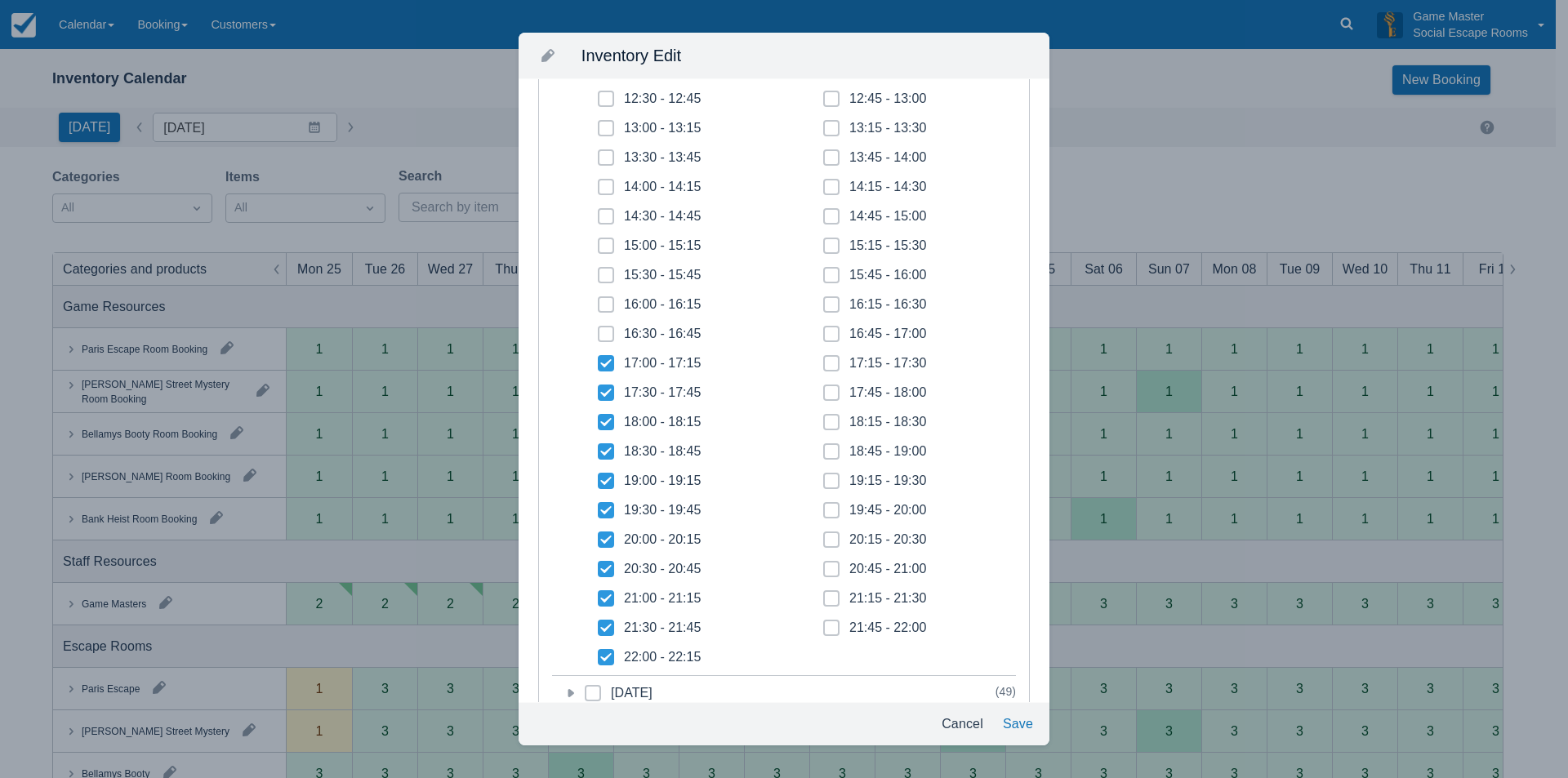
click at [828, 628] on icon at bounding box center [831, 628] width 7 height 7
click at [823, 624] on input "21:45 - 22:00" at bounding box center [823, 623] width 1 height 1
checkbox input "true"
click at [828, 596] on icon at bounding box center [831, 598] width 7 height 7
click at [823, 594] on input "21:15 - 21:30" at bounding box center [823, 593] width 1 height 1
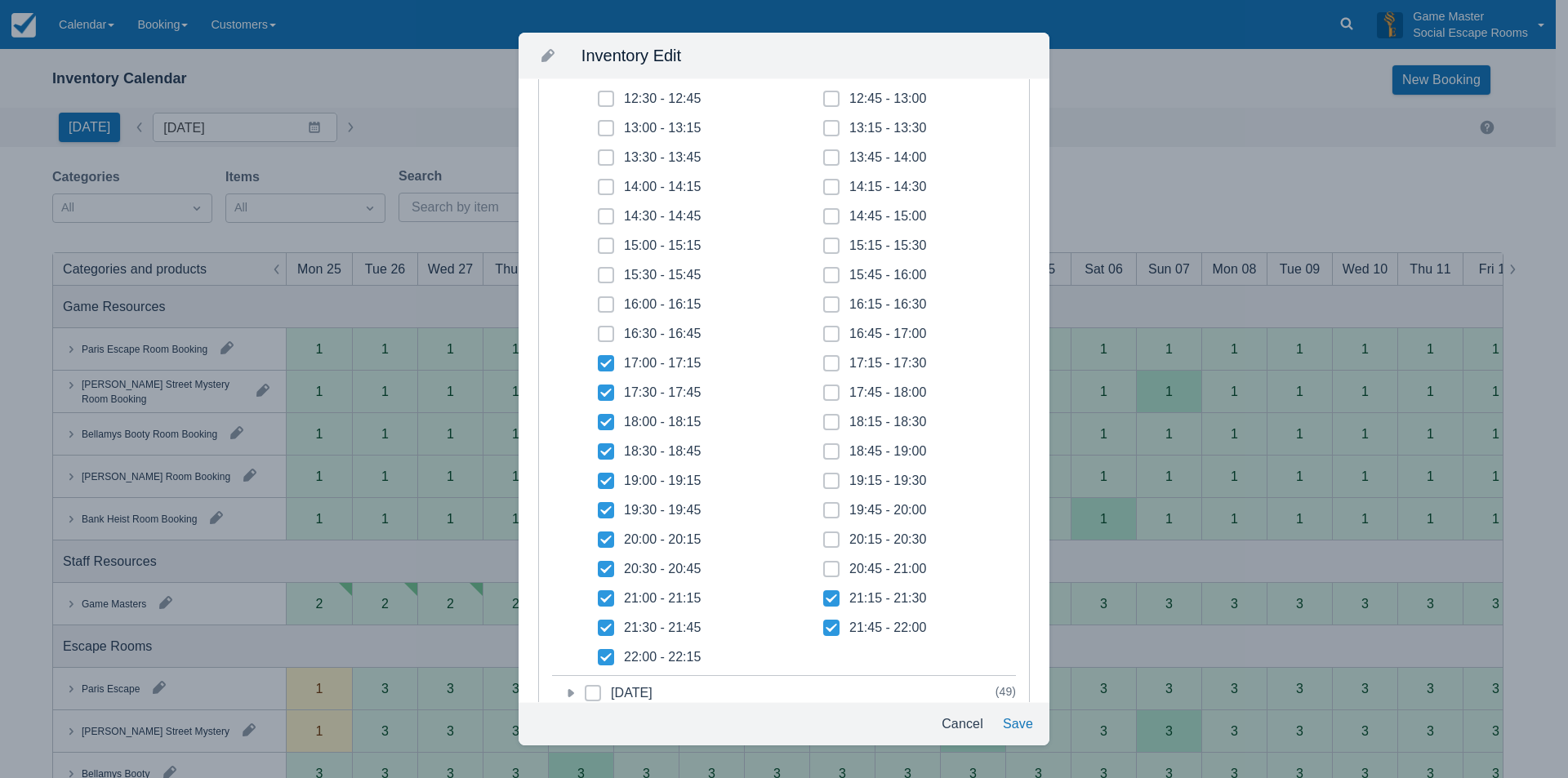
checkbox input "true"
click at [823, 563] on span at bounding box center [831, 576] width 17 height 30
click at [823, 564] on input "20:45 - 21:00" at bounding box center [823, 564] width 1 height 1
checkbox input "true"
click at [828, 540] on icon at bounding box center [830, 539] width 4 height 3
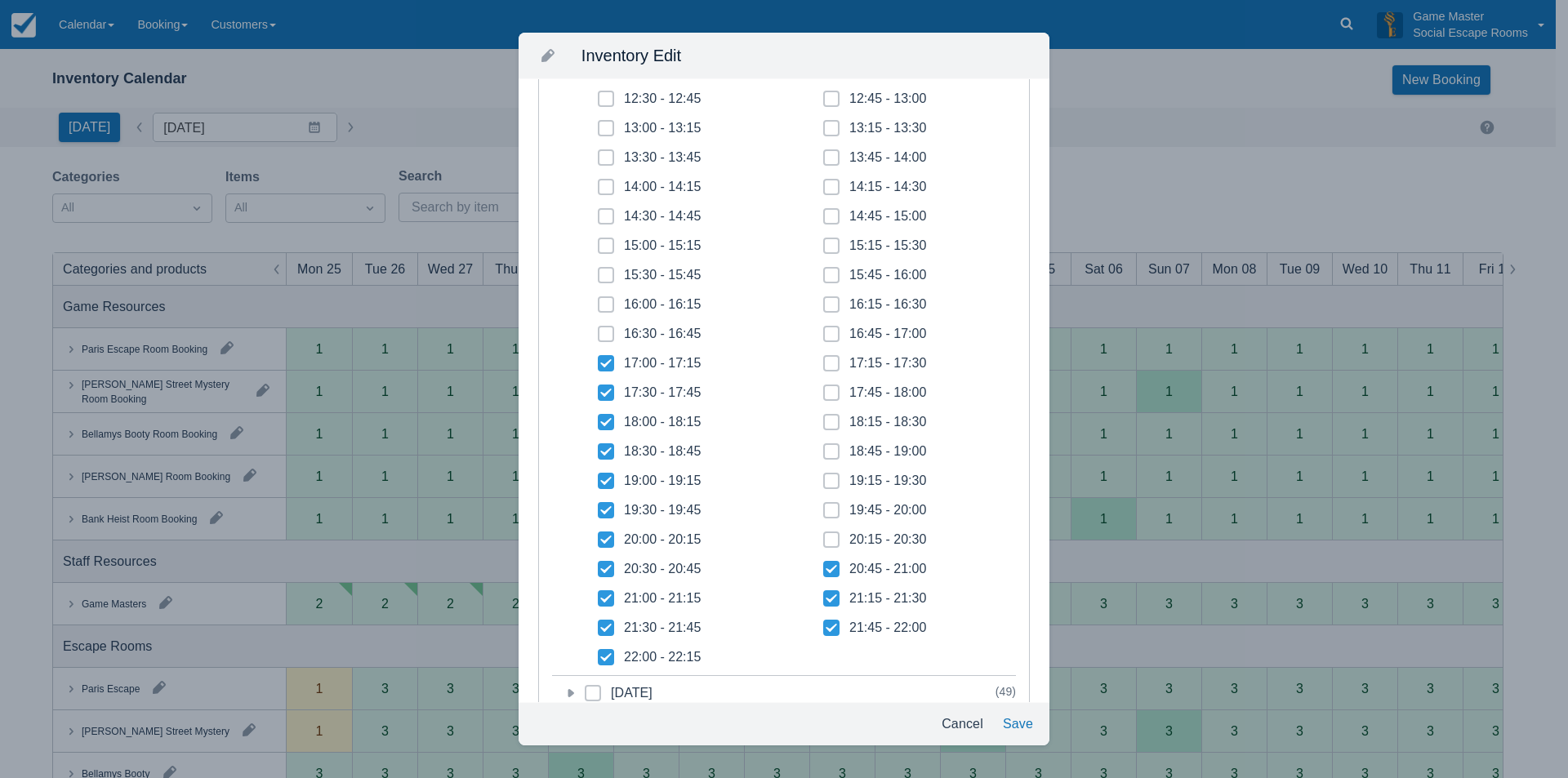
click at [823, 535] on input "20:15 - 20:30" at bounding box center [823, 535] width 1 height 1
checkbox input "true"
click at [828, 507] on icon at bounding box center [831, 510] width 7 height 7
click at [823, 506] on input "19:45 - 20:00" at bounding box center [823, 506] width 1 height 1
checkbox input "true"
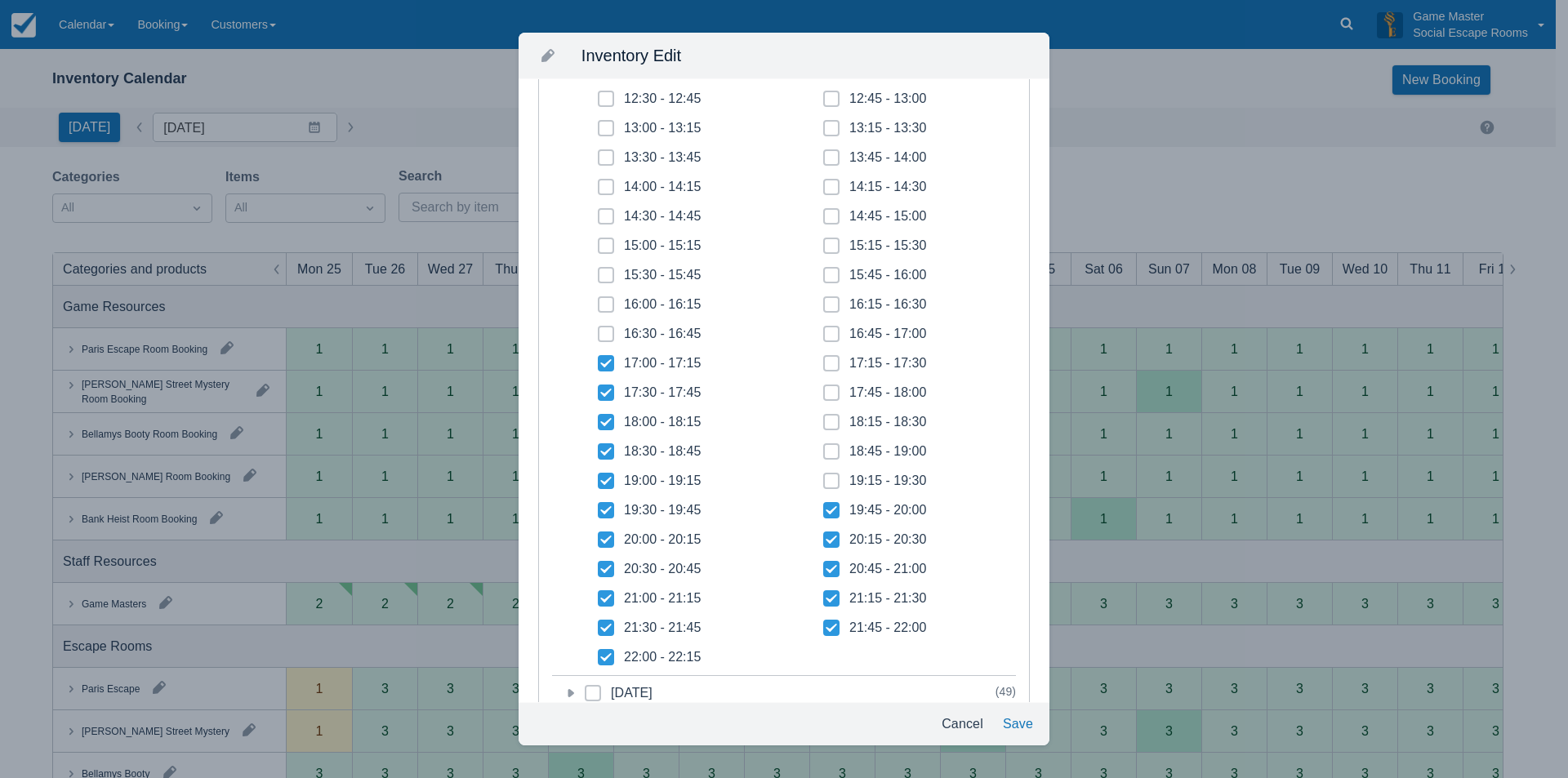
click at [827, 477] on span at bounding box center [831, 488] width 17 height 30
click at [823, 477] on input "19:15 - 19:30" at bounding box center [823, 476] width 1 height 1
checkbox input "true"
click at [823, 446] on span at bounding box center [831, 458] width 17 height 30
click at [823, 446] on input "18:45 - 19:00" at bounding box center [823, 446] width 1 height 1
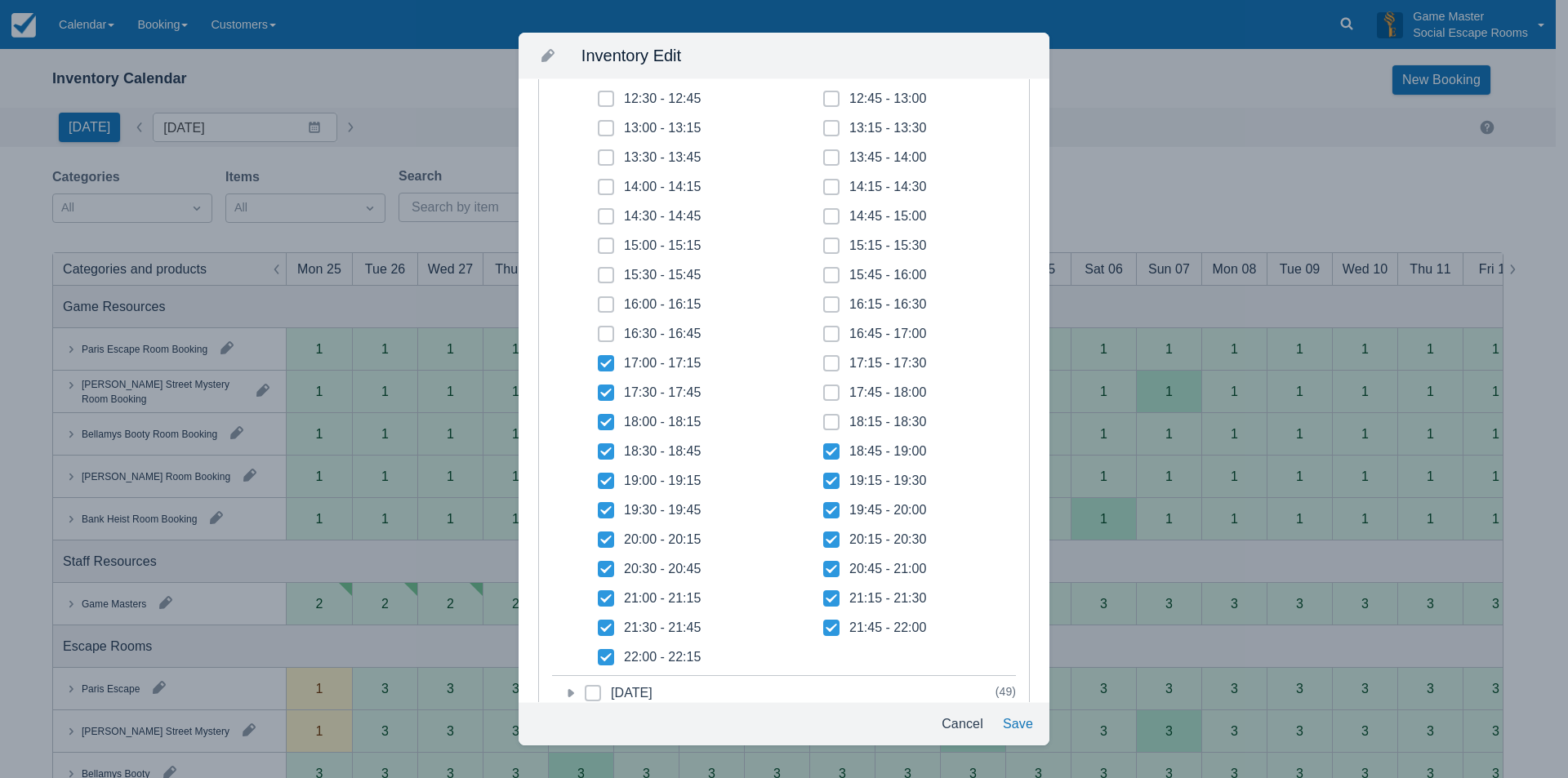
checkbox input "true"
click at [828, 424] on icon at bounding box center [831, 422] width 7 height 7
click at [823, 418] on input "18:15 - 18:30" at bounding box center [823, 418] width 1 height 1
checkbox input "true"
click at [828, 394] on icon at bounding box center [830, 392] width 4 height 3
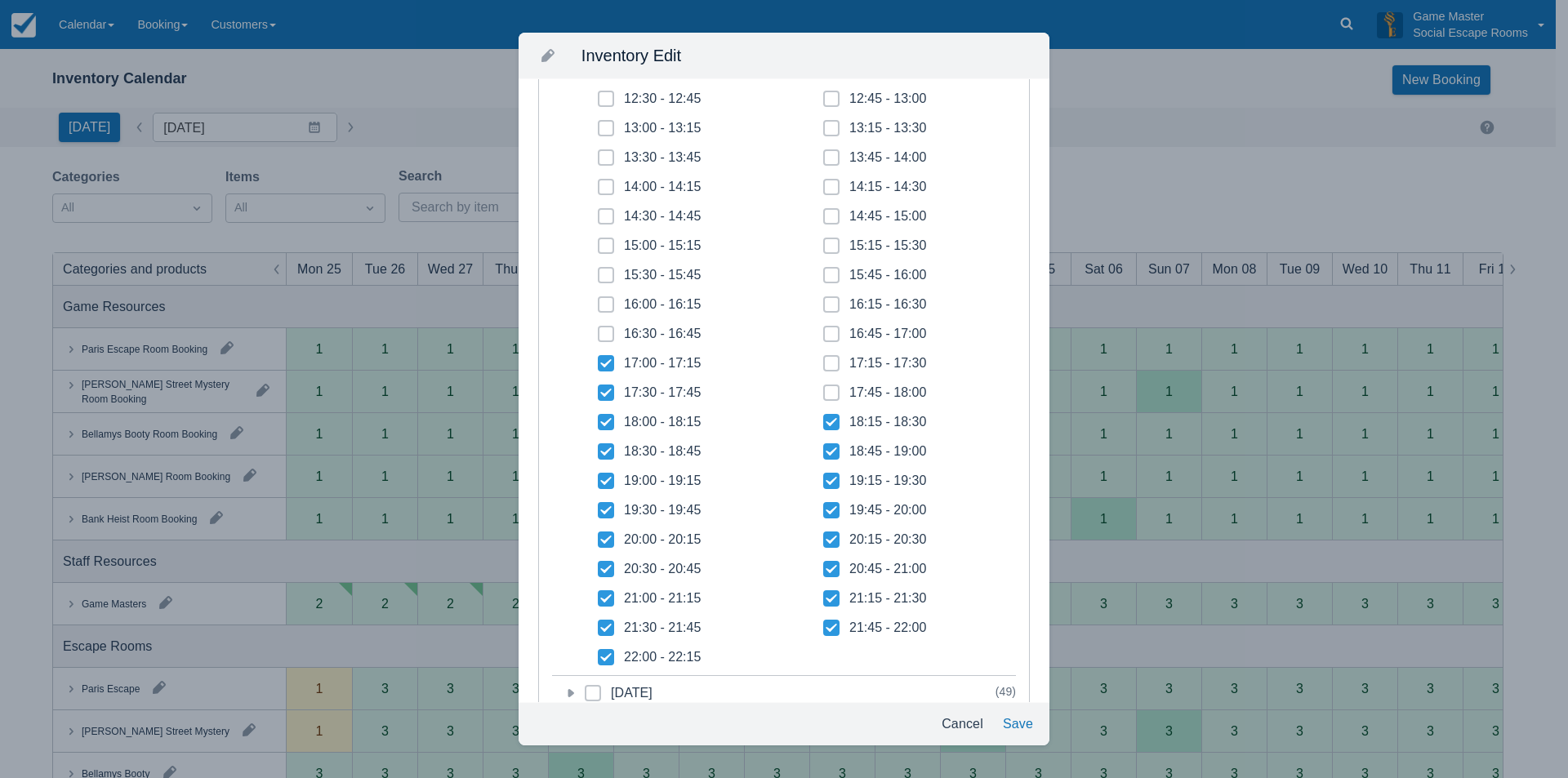
click at [823, 389] on input "17:45 - 18:00" at bounding box center [823, 388] width 1 height 1
checkbox input "true"
click at [824, 367] on span at bounding box center [831, 370] width 17 height 30
click at [823, 359] on input "17:15 - 17:30" at bounding box center [823, 358] width 1 height 1
checkbox input "true"
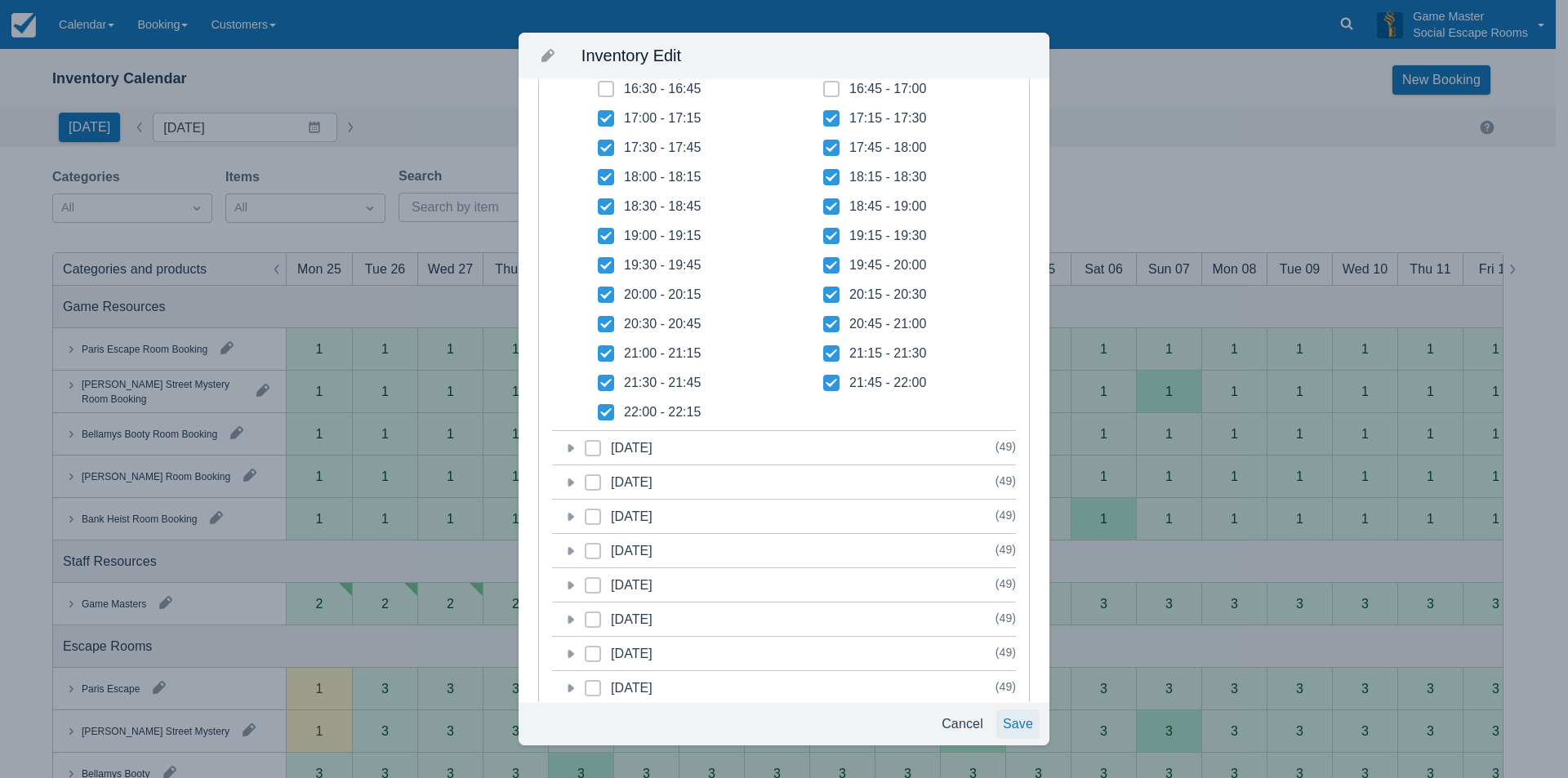
click at [1022, 726] on button "Save" at bounding box center [1018, 725] width 43 height 30
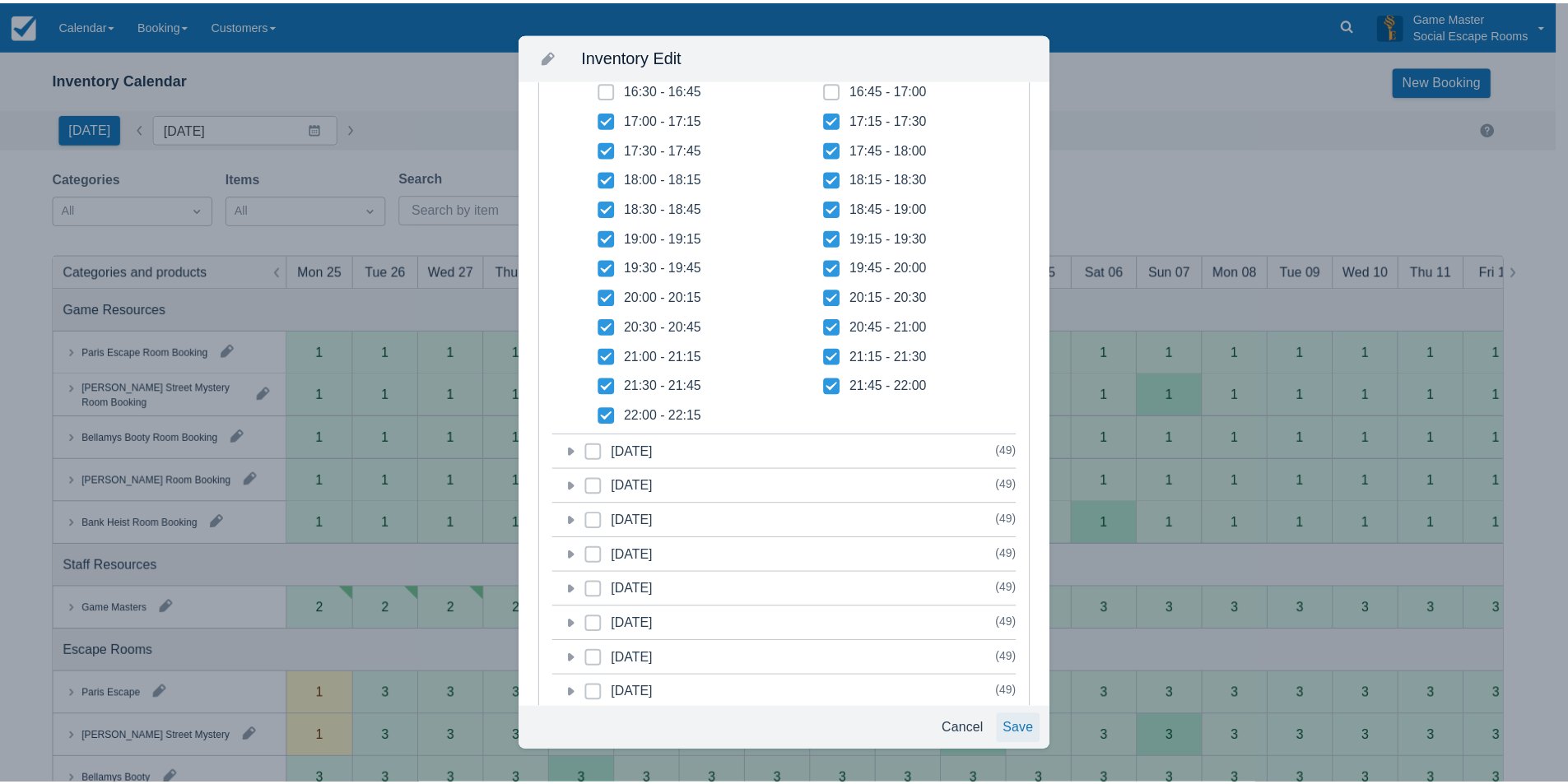
scroll to position [2098, 0]
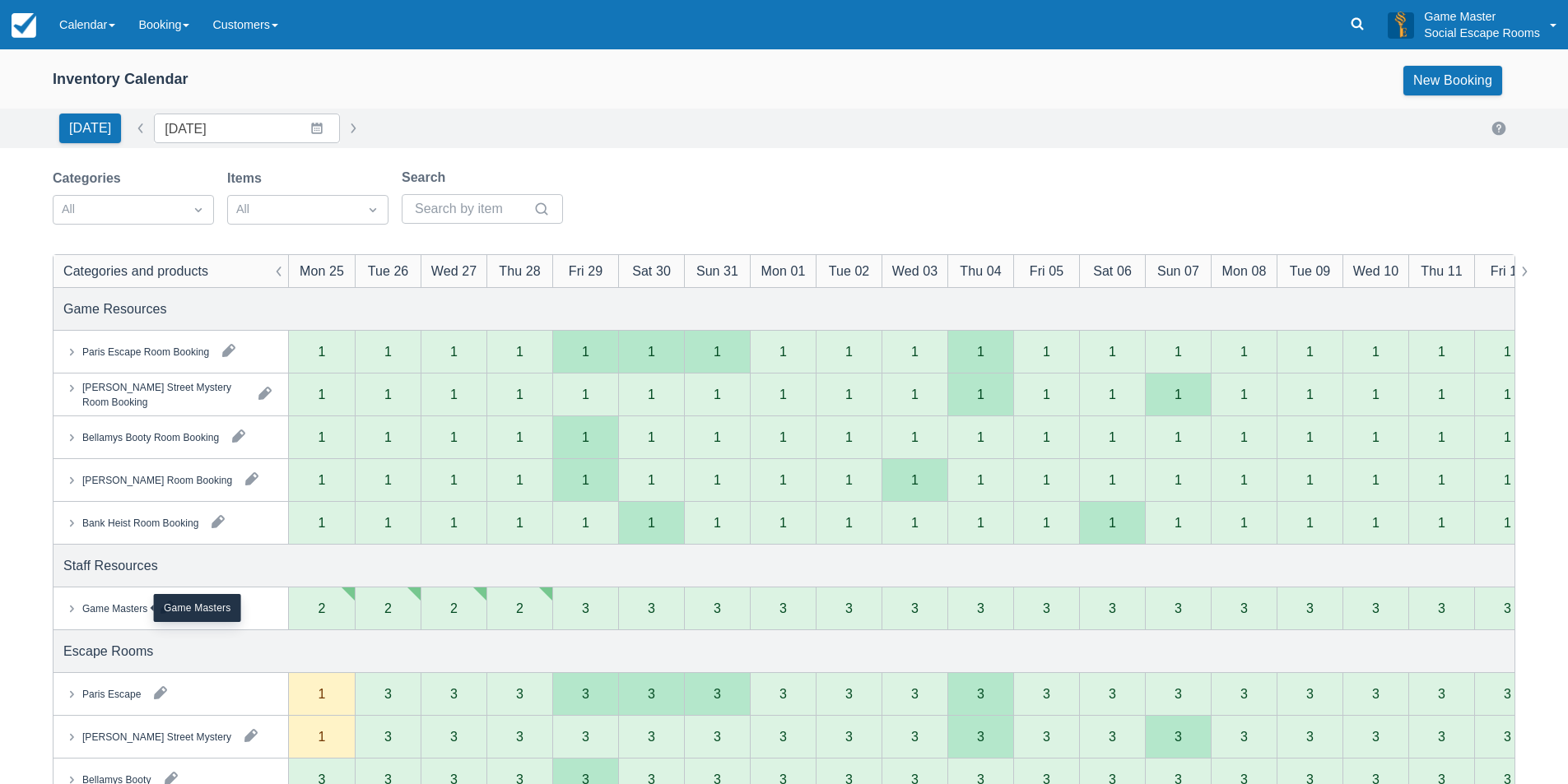
click at [121, 610] on div "Game Masters" at bounding box center [114, 608] width 65 height 15
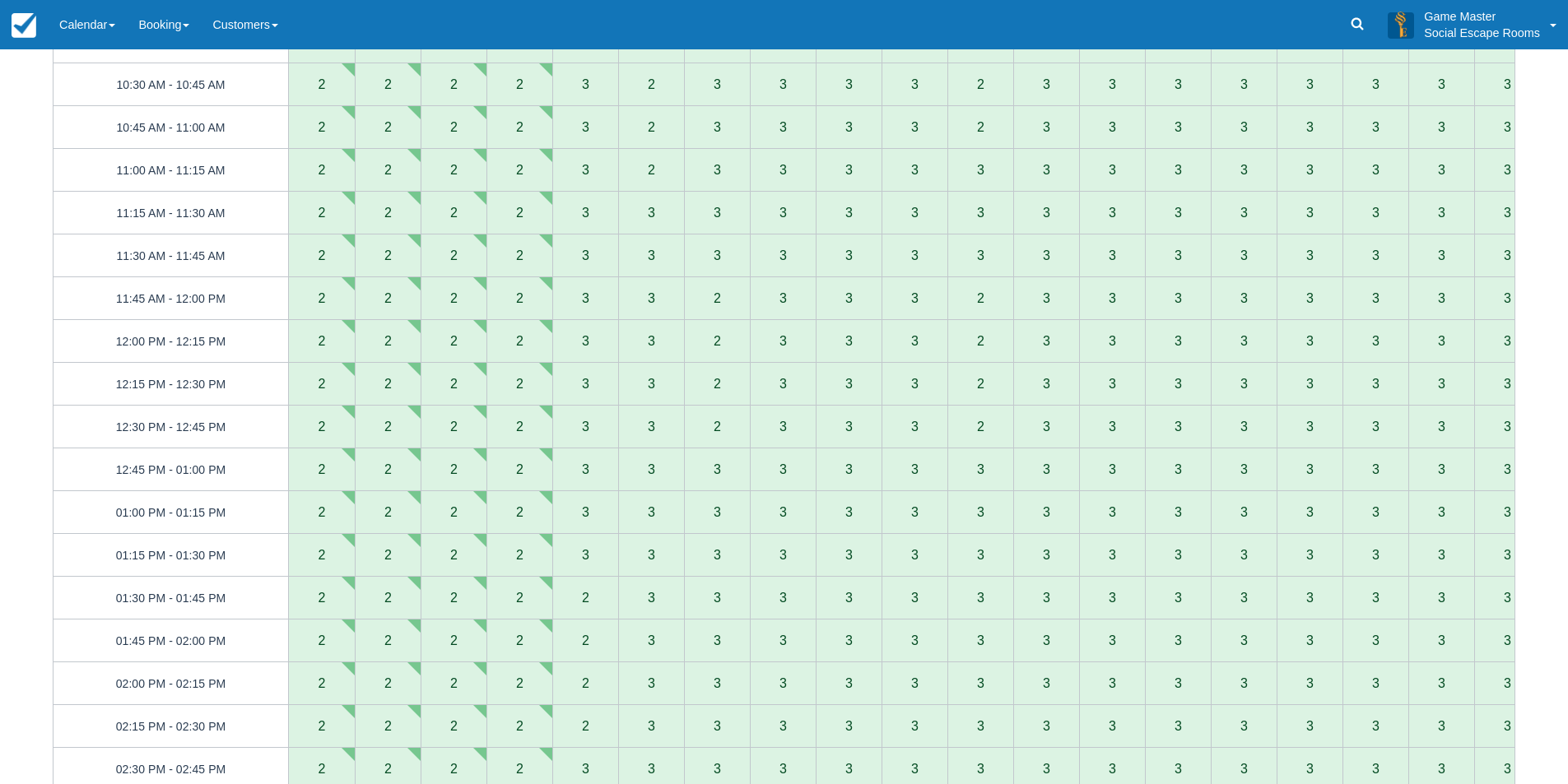
scroll to position [0, 0]
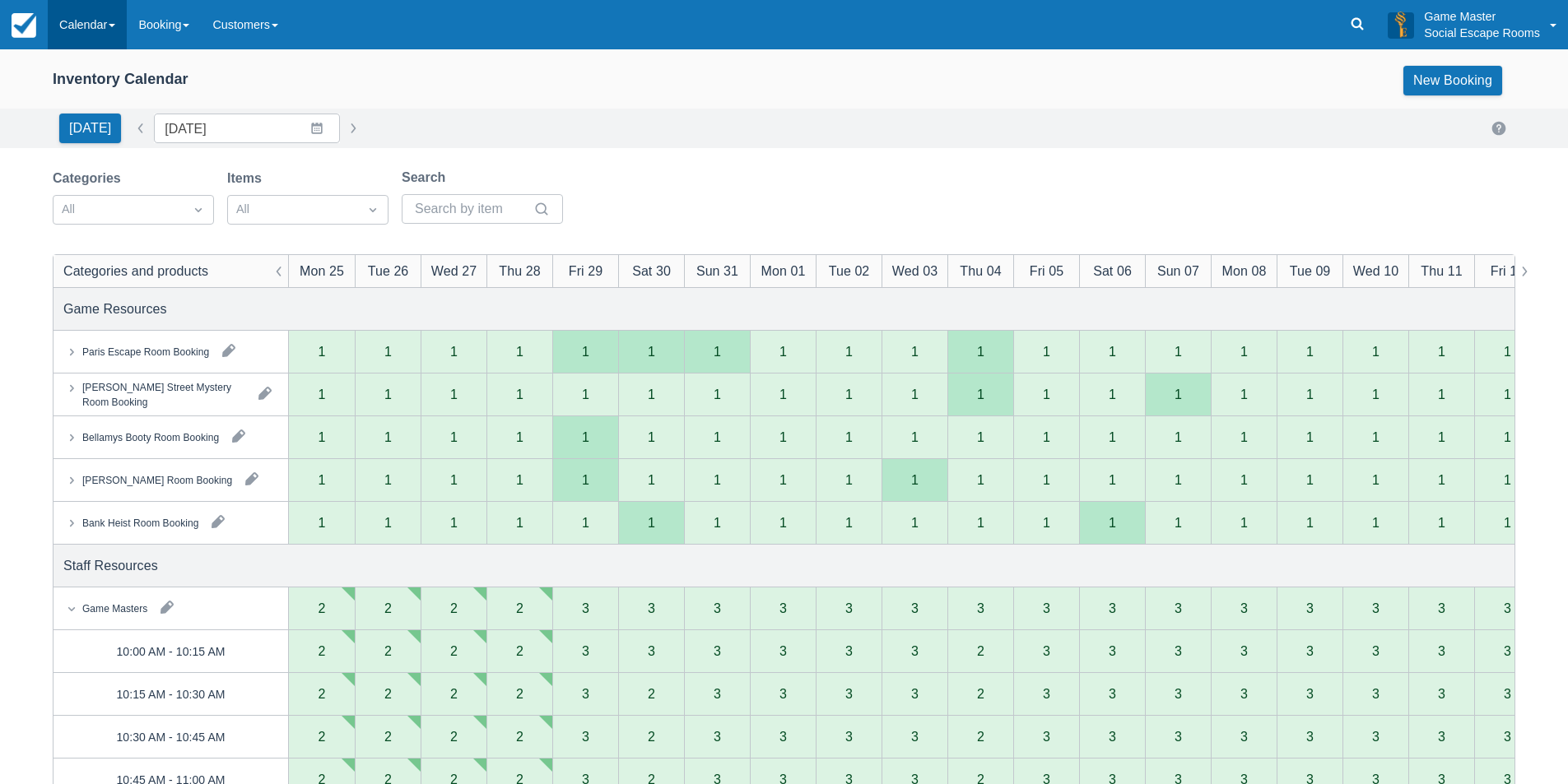
click at [83, 25] on link "Calendar" at bounding box center [87, 25] width 79 height 50
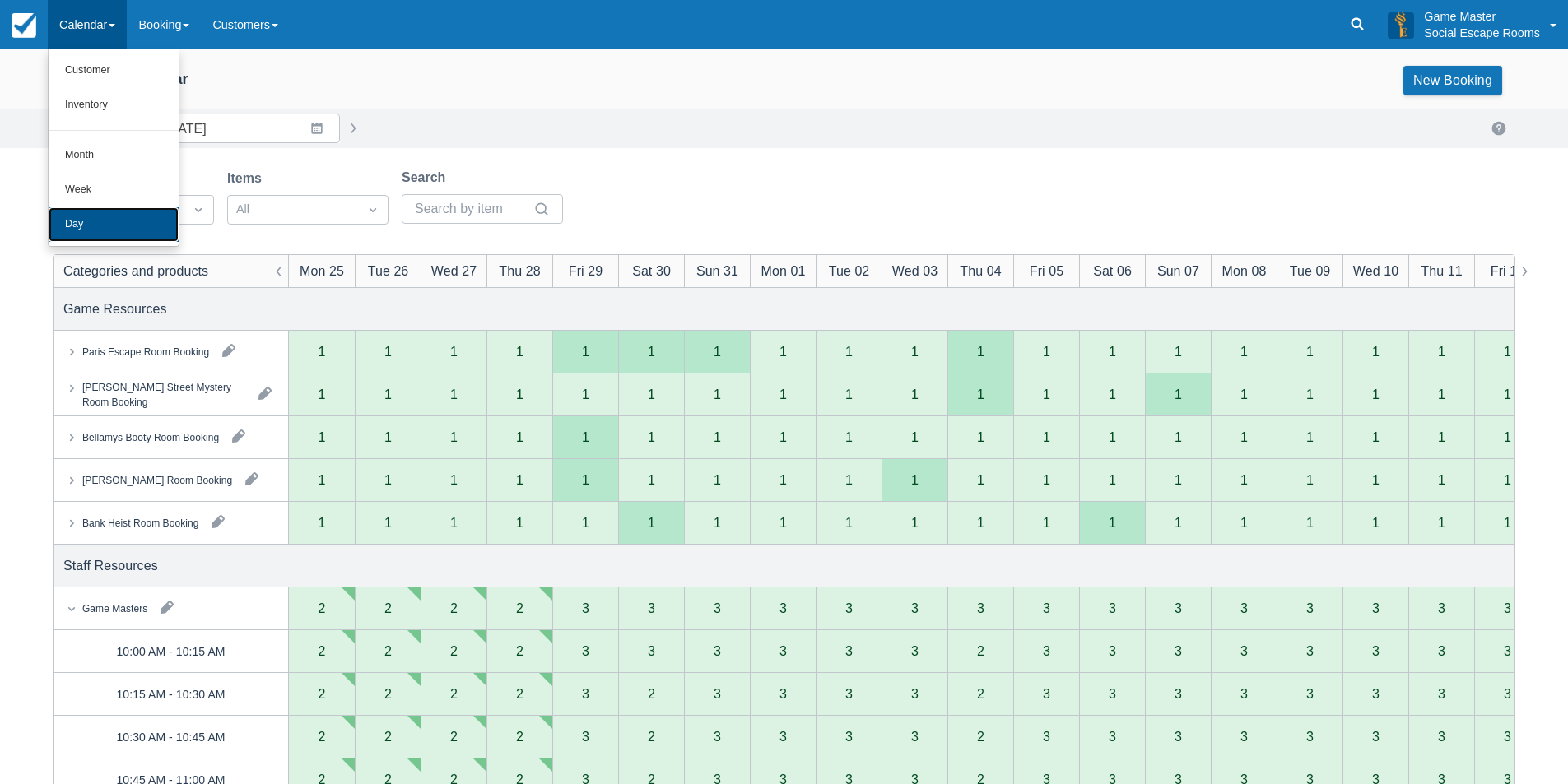
click at [99, 231] on link "Day" at bounding box center [113, 224] width 130 height 35
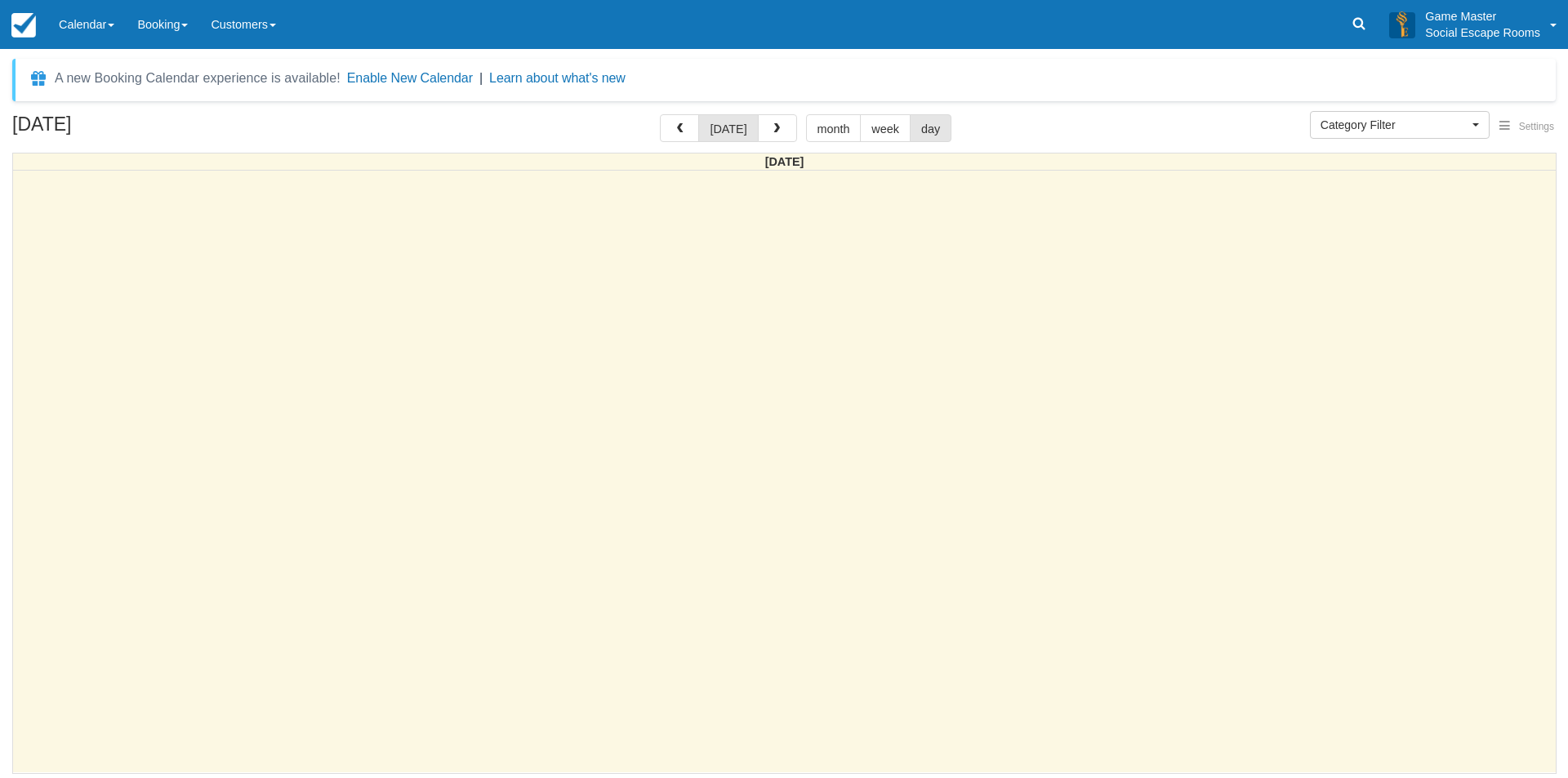
select select
